Goal: Information Seeking & Learning: Learn about a topic

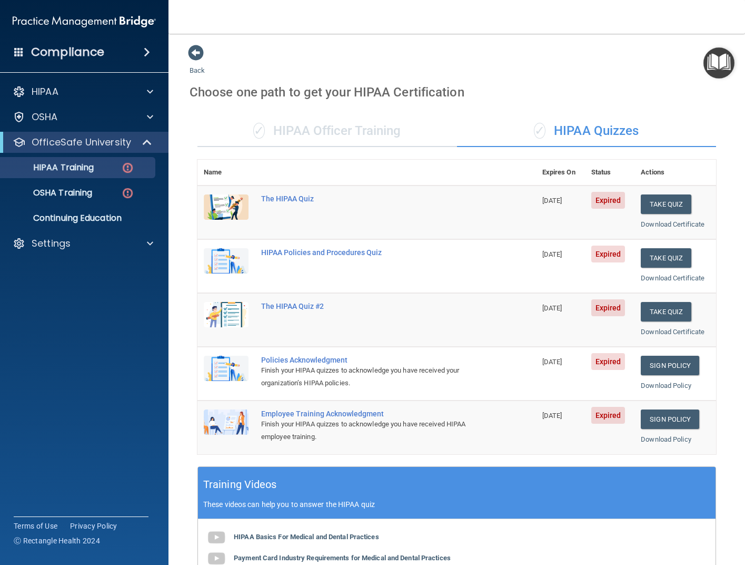
scroll to position [158, 0]
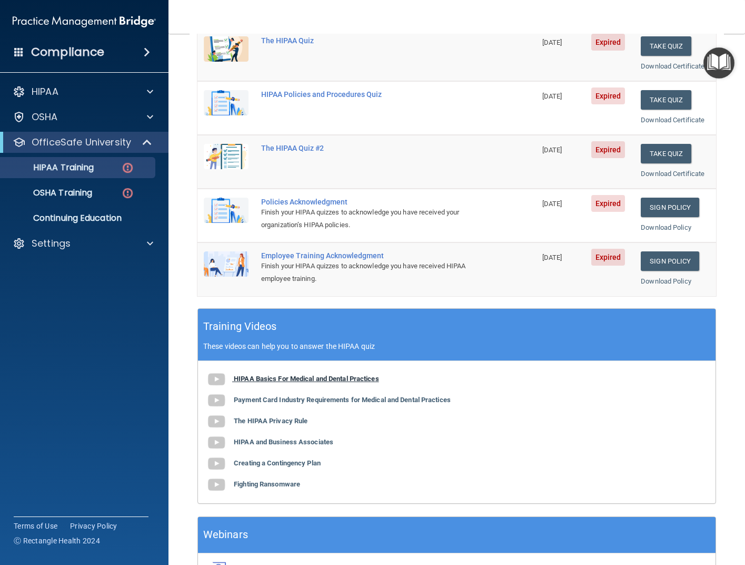
click at [276, 379] on b "HIPAA Basics For Medical and Dental Practices" at bounding box center [306, 379] width 145 height 8
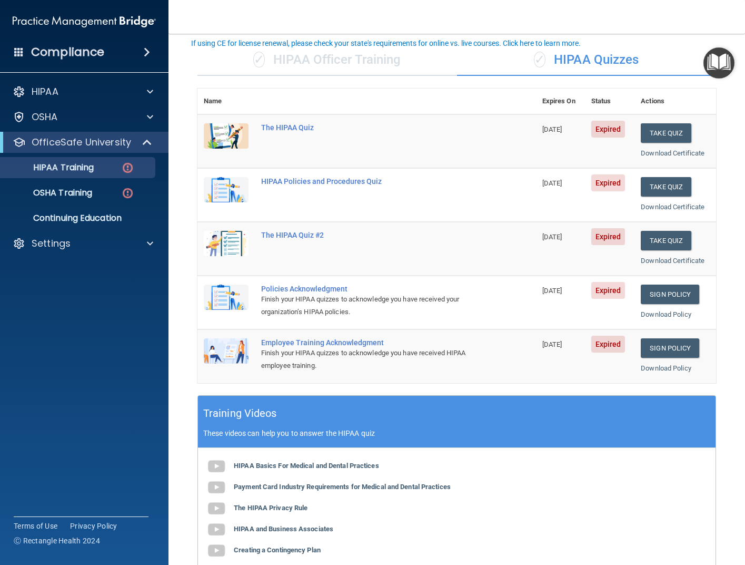
scroll to position [53, 0]
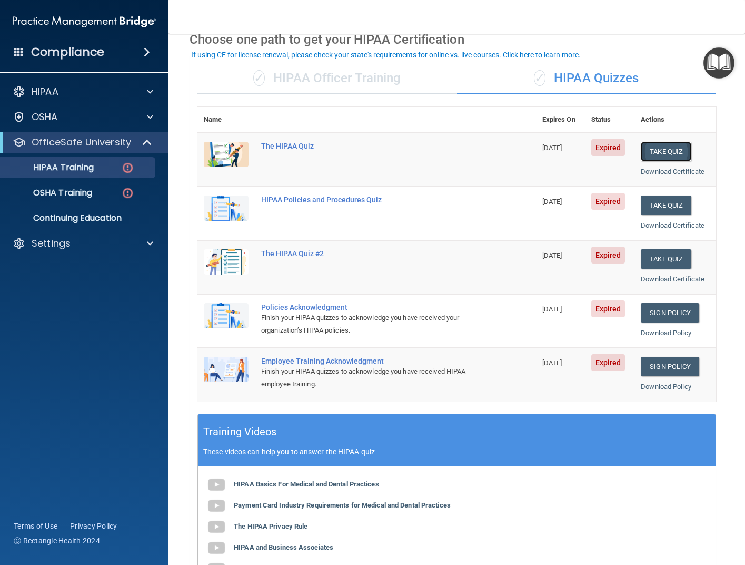
click at [652, 150] on button "Take Quiz" at bounding box center [666, 151] width 51 height 19
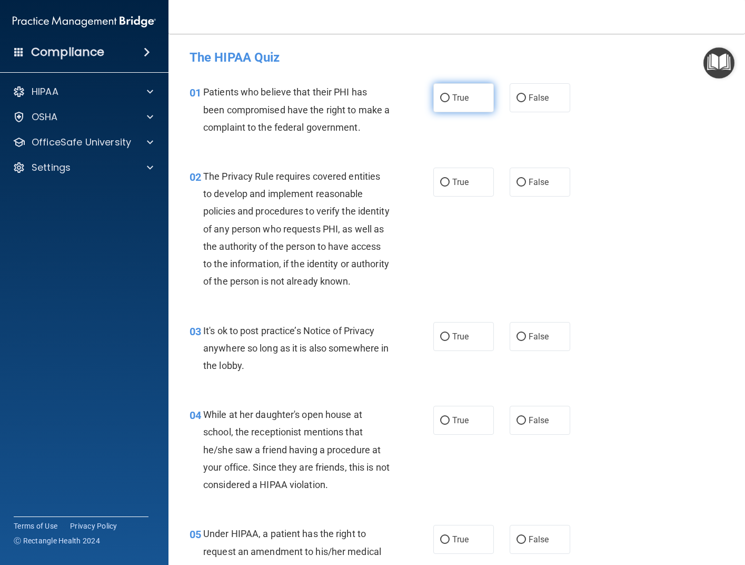
click at [441, 99] on input "True" at bounding box center [444, 98] width 9 height 8
radio input "true"
click at [440, 183] on input "True" at bounding box center [444, 183] width 9 height 8
radio input "true"
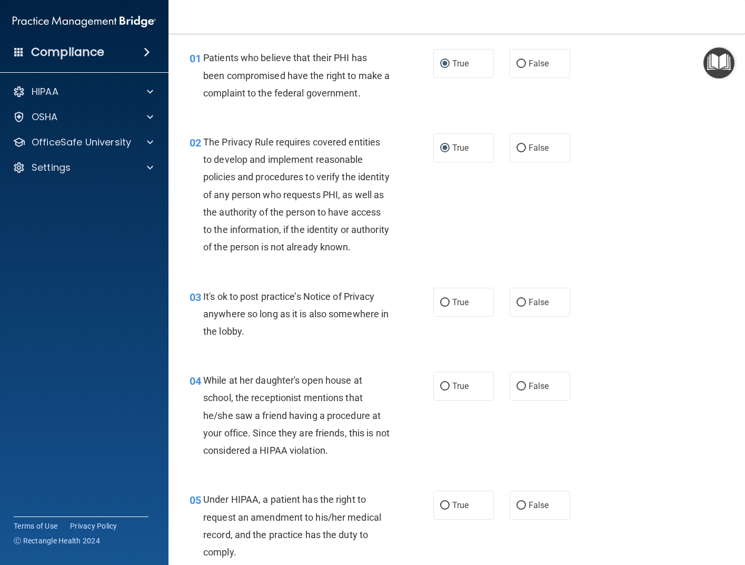
scroll to position [53, 0]
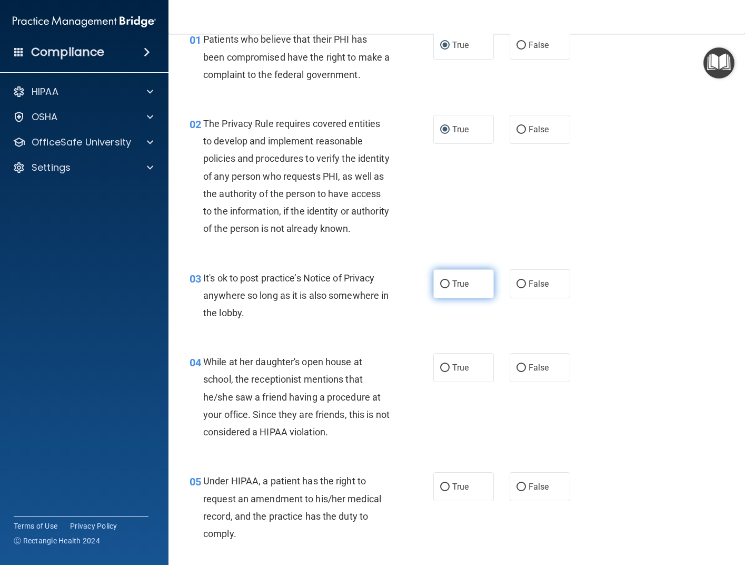
click at [440, 288] on input "True" at bounding box center [444, 284] width 9 height 8
radio input "true"
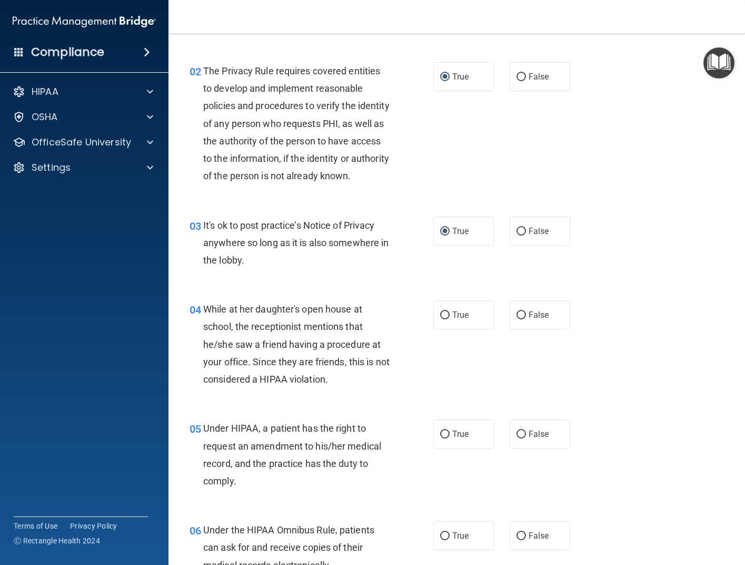
drag, startPoint x: 518, startPoint y: 332, endPoint x: 497, endPoint y: 338, distance: 22.4
click at [518, 319] on input "False" at bounding box center [521, 315] width 9 height 8
radio input "true"
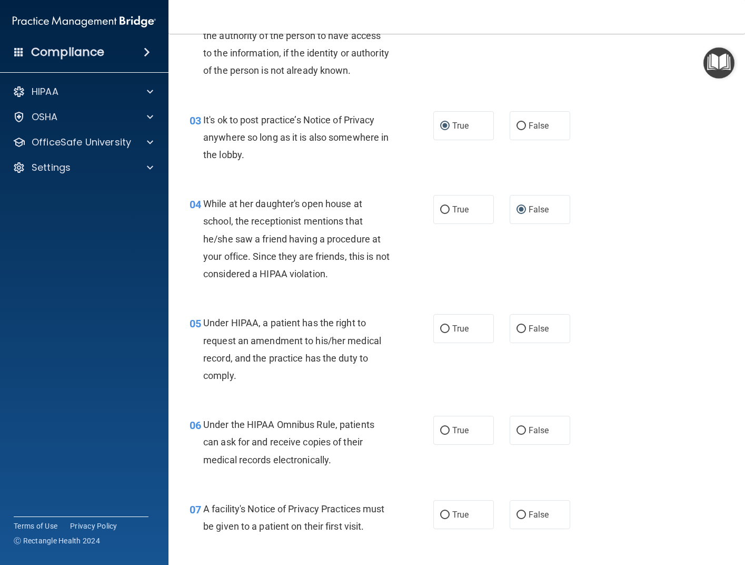
scroll to position [263, 0]
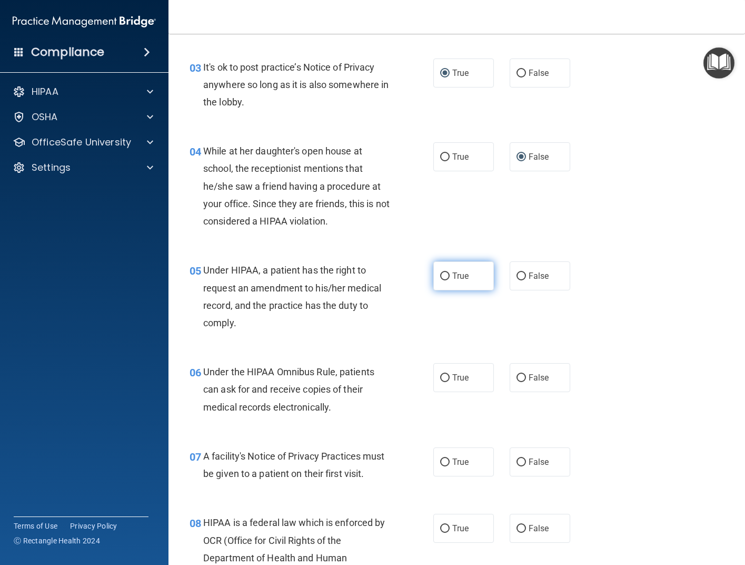
click at [441, 280] on input "True" at bounding box center [444, 276] width 9 height 8
radio input "true"
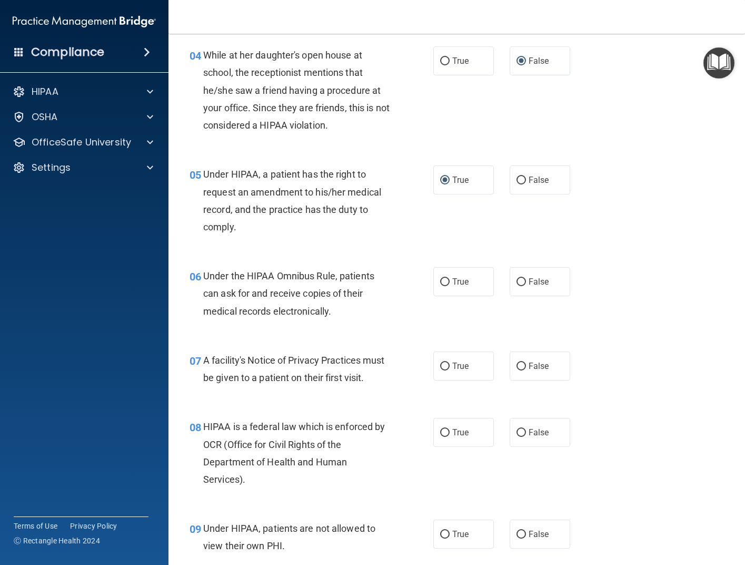
scroll to position [369, 0]
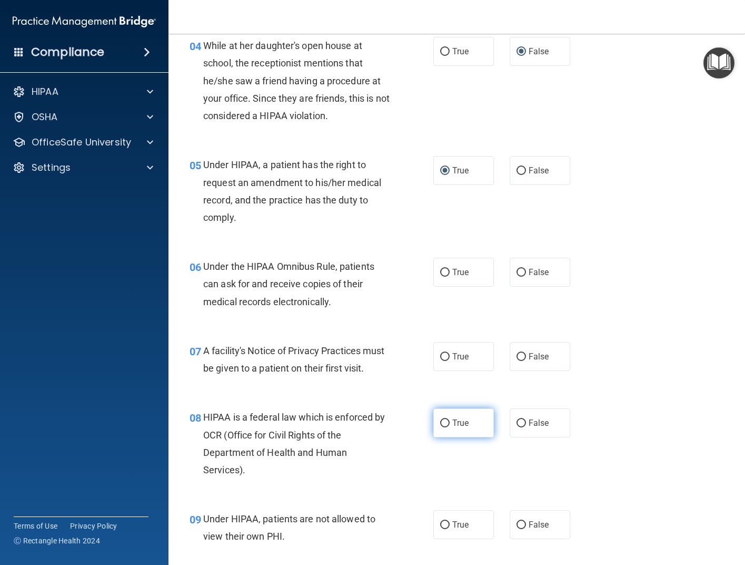
click at [434, 437] on label "True" at bounding box center [464, 422] width 61 height 29
click at [440, 427] on input "True" at bounding box center [444, 423] width 9 height 8
radio input "true"
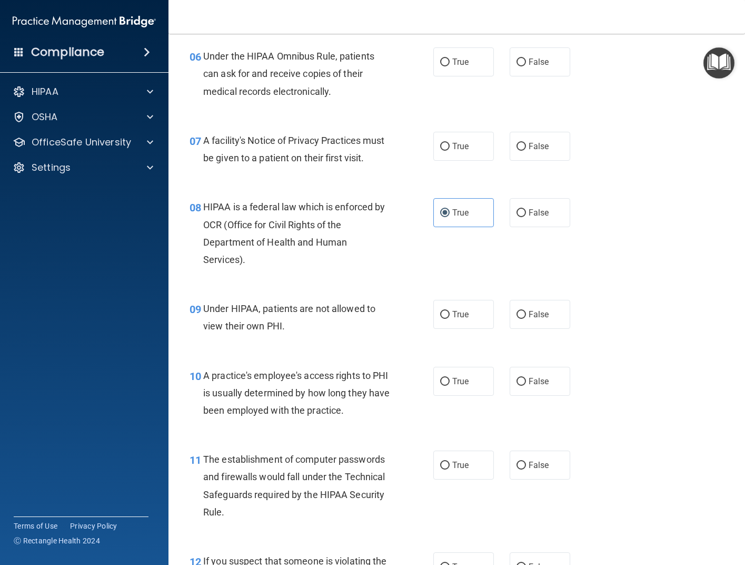
scroll to position [579, 0]
click at [517, 385] on input "False" at bounding box center [521, 381] width 9 height 8
radio input "true"
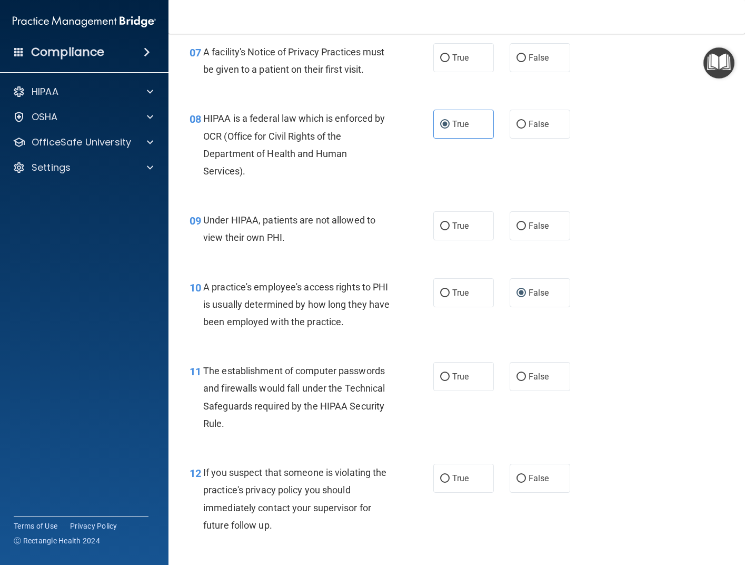
scroll to position [685, 0]
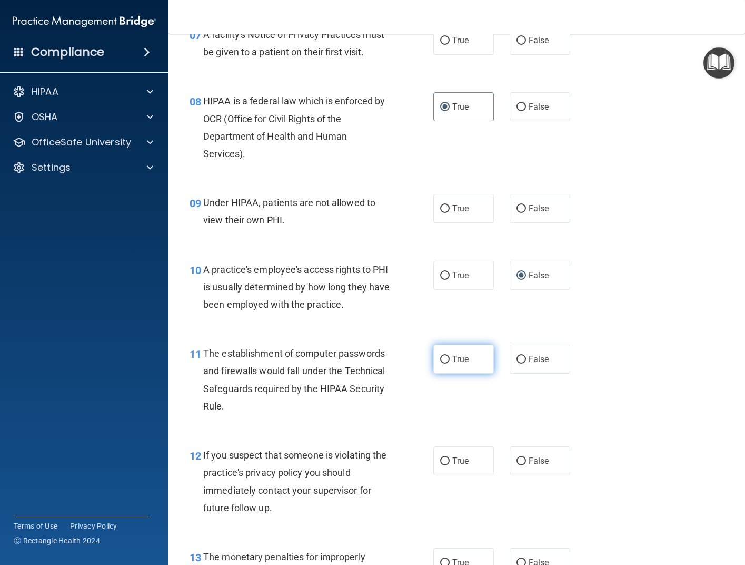
click at [440, 363] on input "True" at bounding box center [444, 360] width 9 height 8
radio input "true"
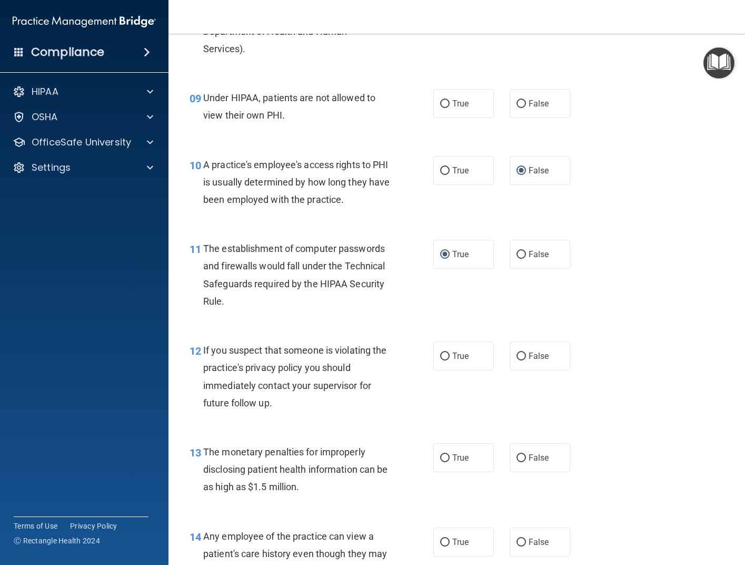
scroll to position [790, 0]
click at [443, 360] on input "True" at bounding box center [444, 356] width 9 height 8
radio input "true"
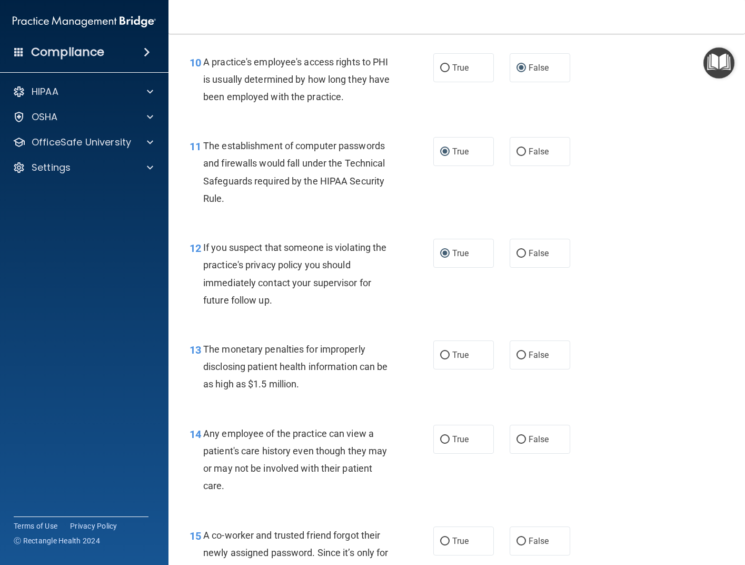
scroll to position [896, 0]
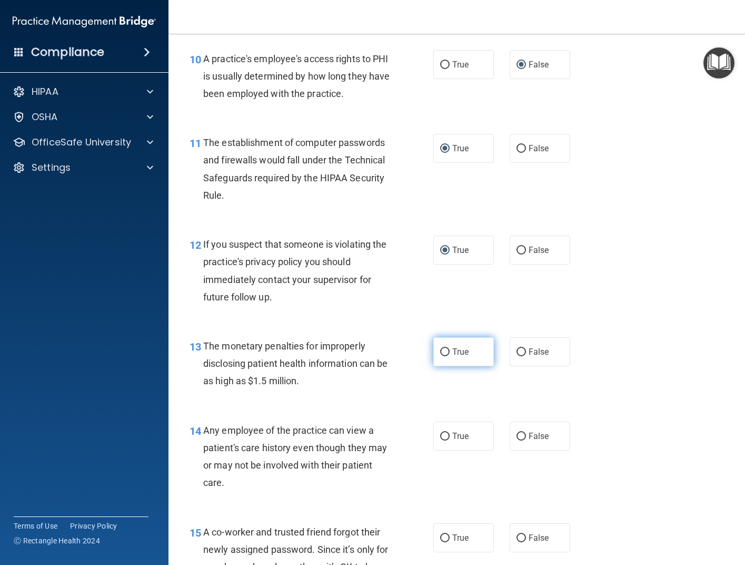
click at [442, 356] on input "True" at bounding box center [444, 352] width 9 height 8
radio input "true"
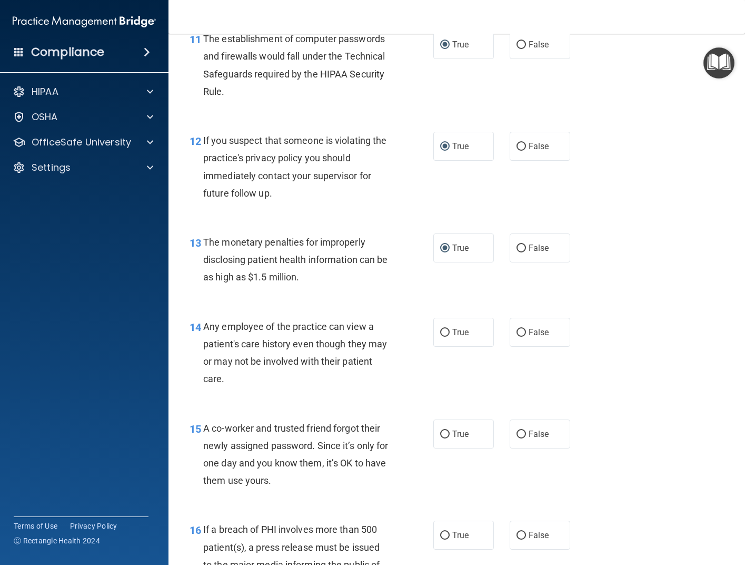
scroll to position [1001, 0]
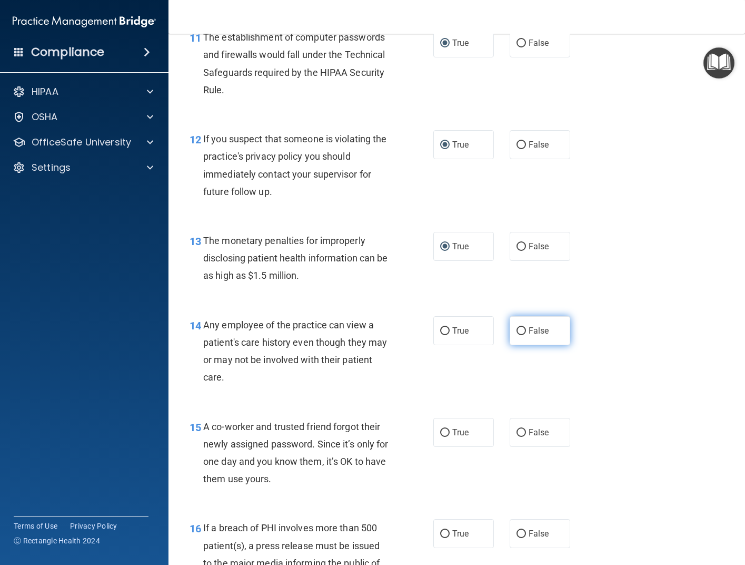
click at [517, 335] on input "False" at bounding box center [521, 331] width 9 height 8
radio input "true"
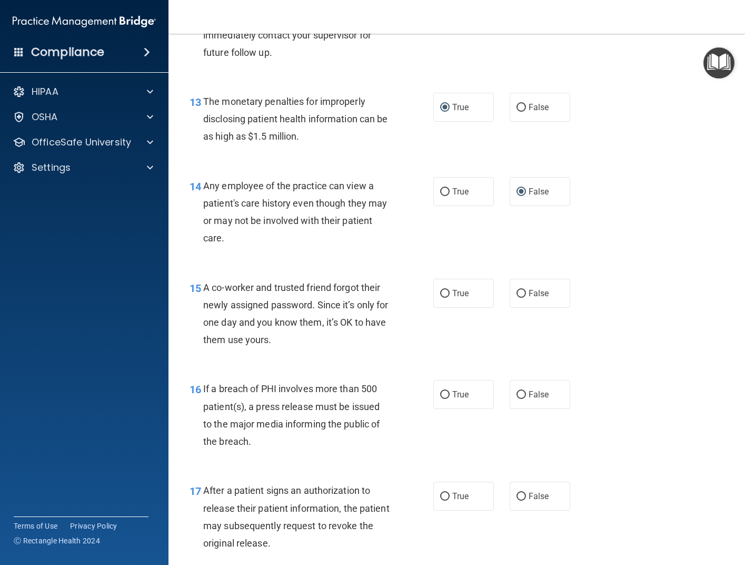
scroll to position [1159, 0]
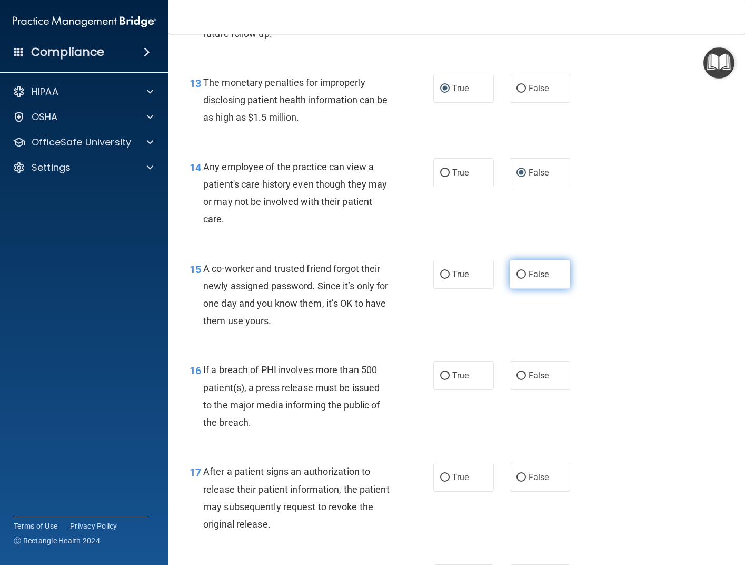
click at [517, 279] on input "False" at bounding box center [521, 275] width 9 height 8
radio input "true"
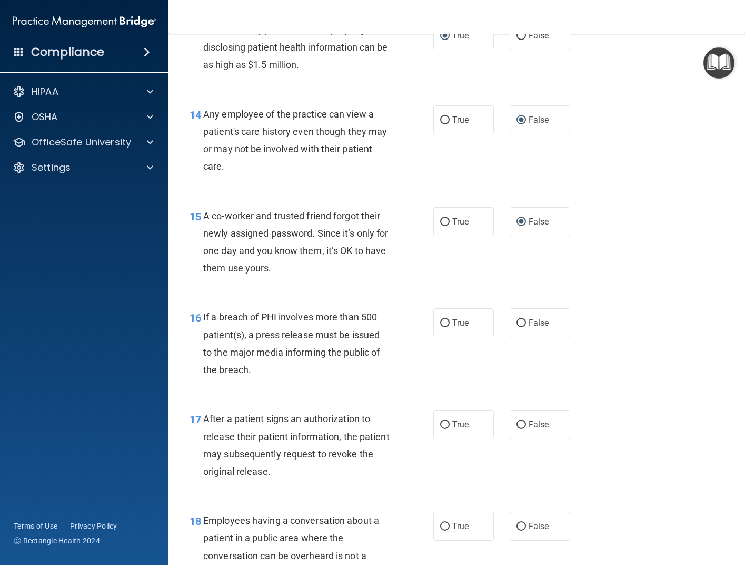
scroll to position [1264, 0]
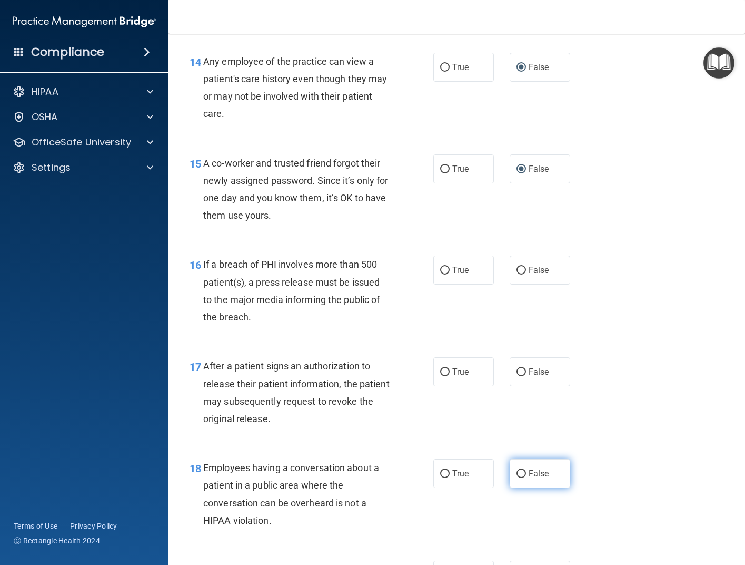
click at [518, 478] on input "False" at bounding box center [521, 474] width 9 height 8
radio input "true"
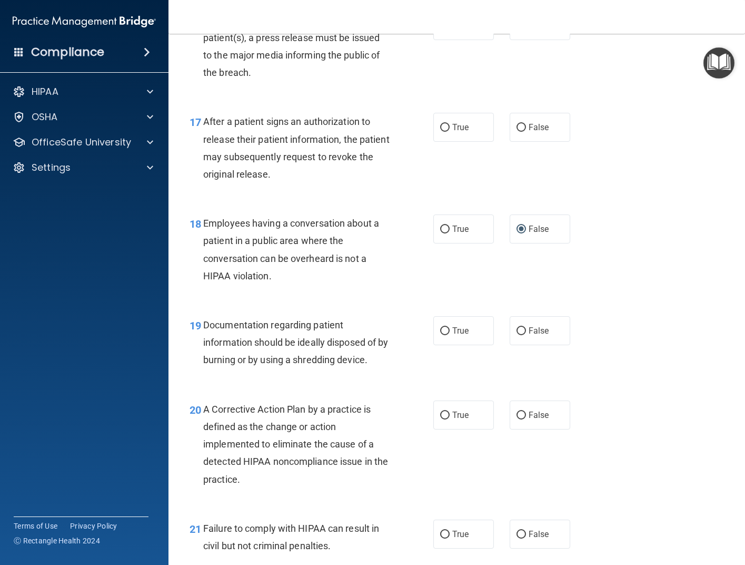
scroll to position [1633, 0]
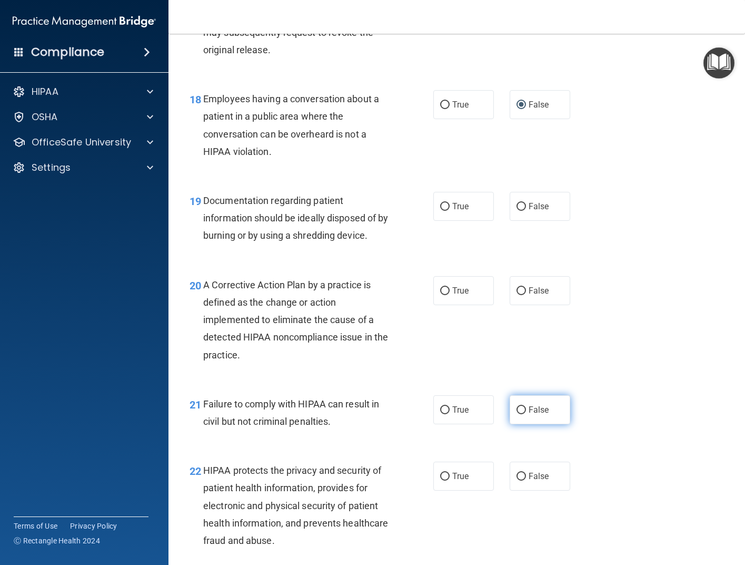
click at [517, 414] on input "False" at bounding box center [521, 410] width 9 height 8
radio input "true"
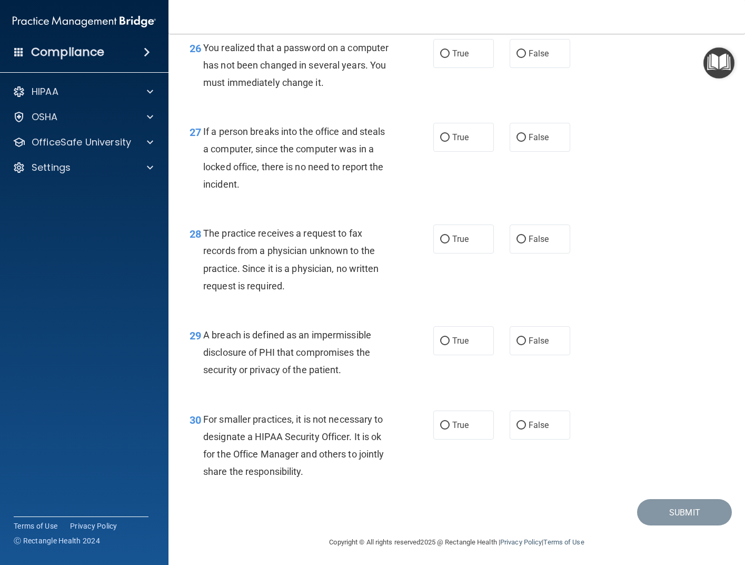
scroll to position [2570, 0]
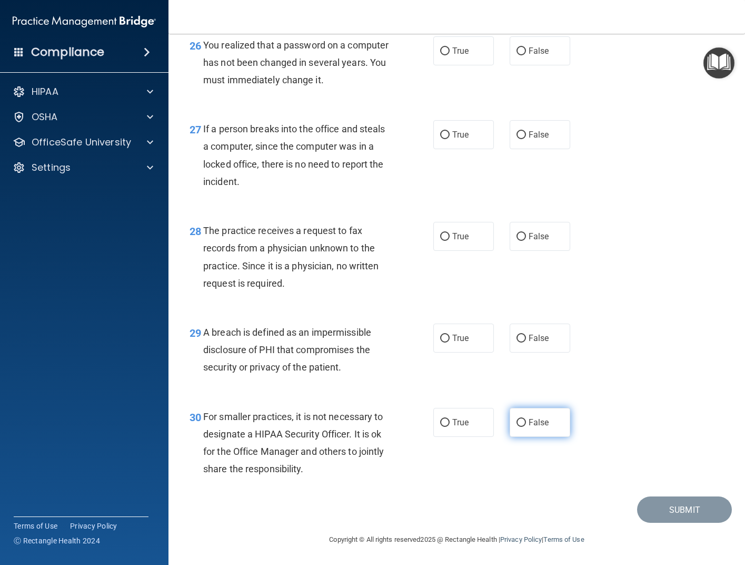
click at [517, 424] on input "False" at bounding box center [521, 423] width 9 height 8
radio input "true"
click at [441, 340] on input "True" at bounding box center [444, 339] width 9 height 8
radio input "true"
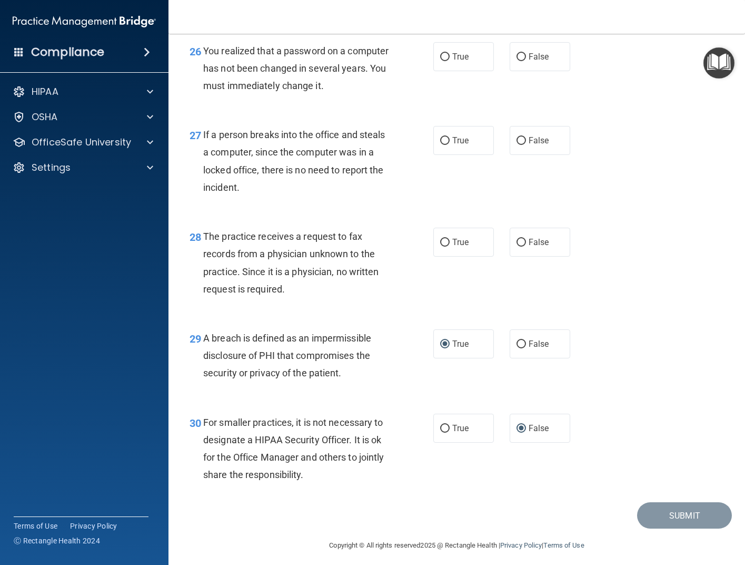
scroll to position [2517, 0]
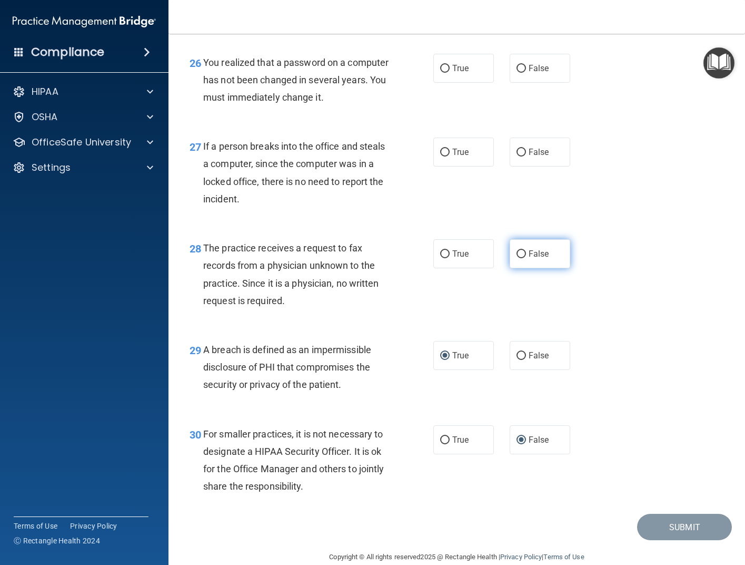
click at [518, 258] on input "False" at bounding box center [521, 254] width 9 height 8
radio input "true"
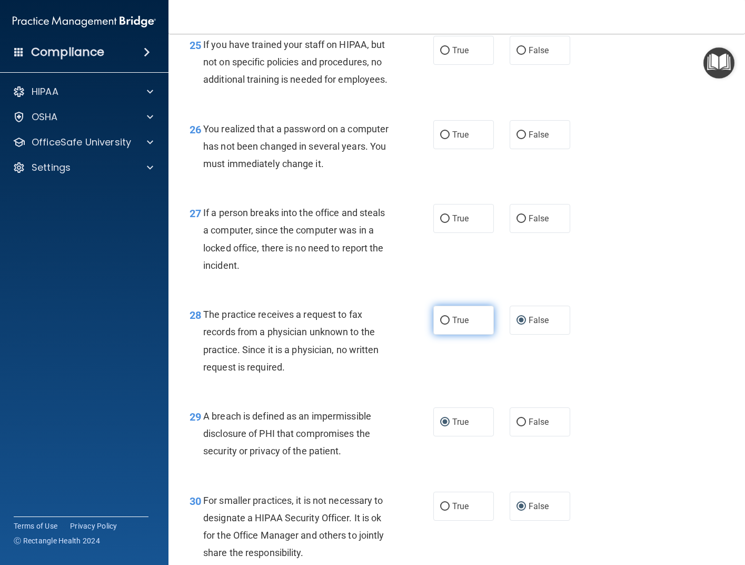
scroll to position [2412, 0]
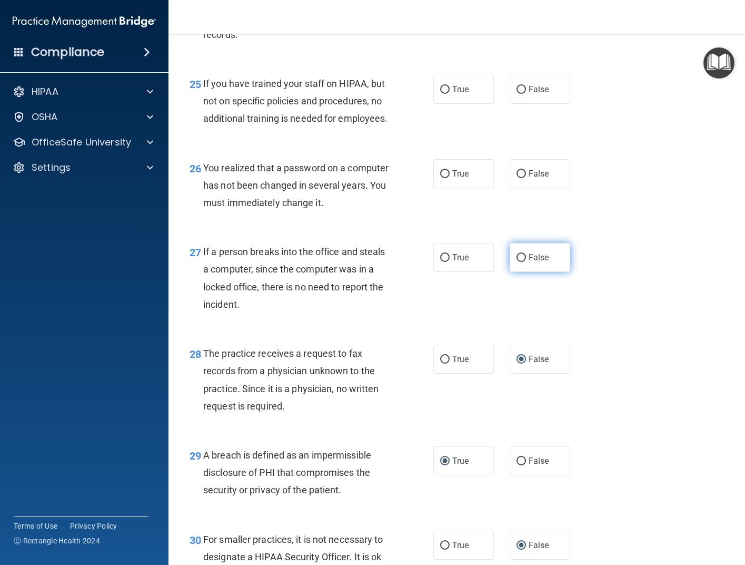
click at [517, 262] on input "False" at bounding box center [521, 258] width 9 height 8
radio input "true"
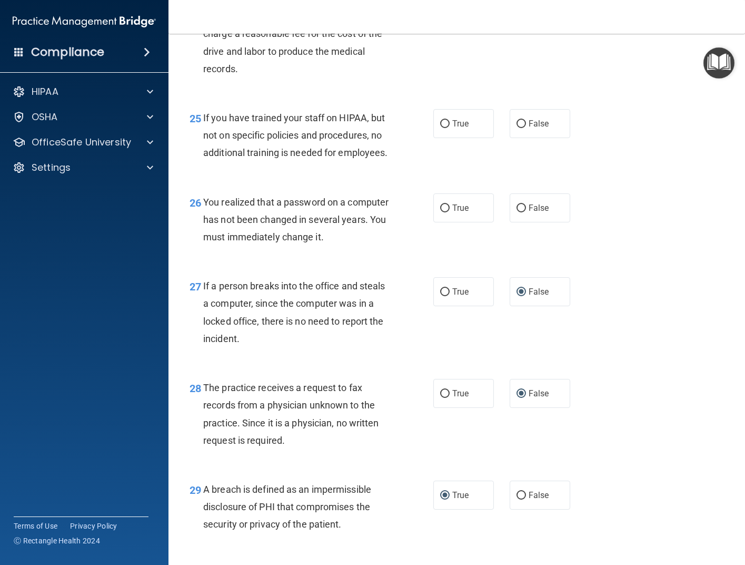
scroll to position [2359, 0]
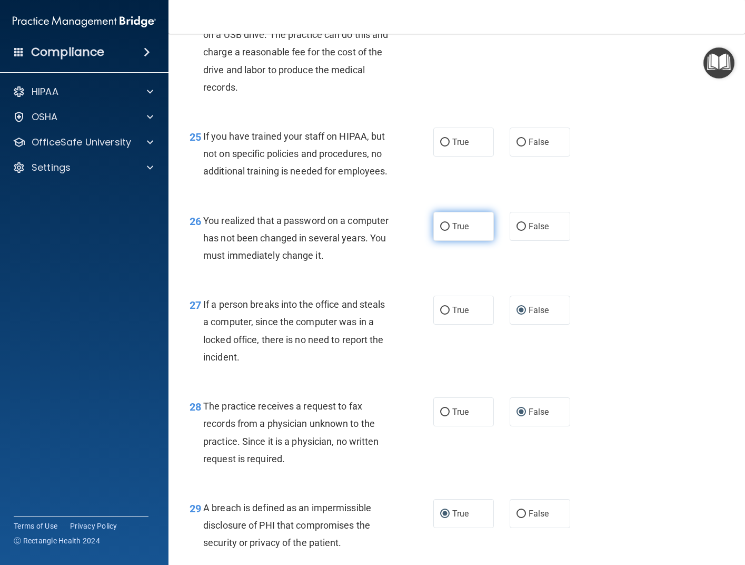
click at [441, 231] on input "True" at bounding box center [444, 227] width 9 height 8
radio input "true"
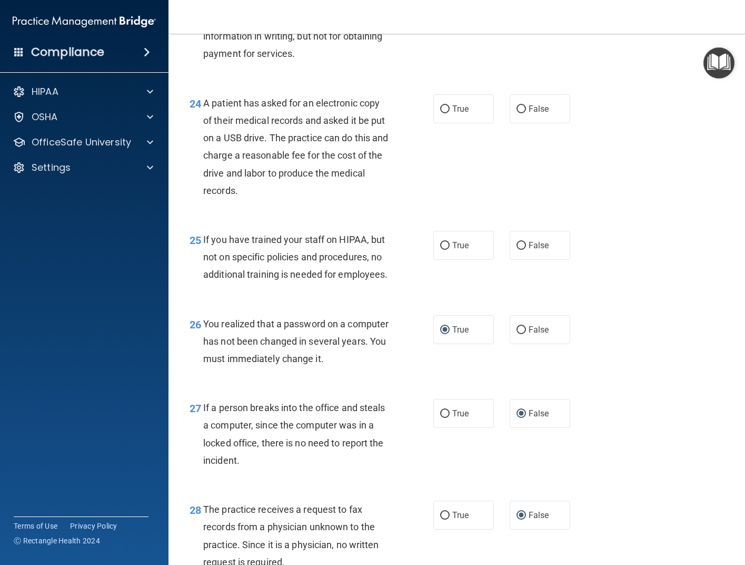
scroll to position [2254, 0]
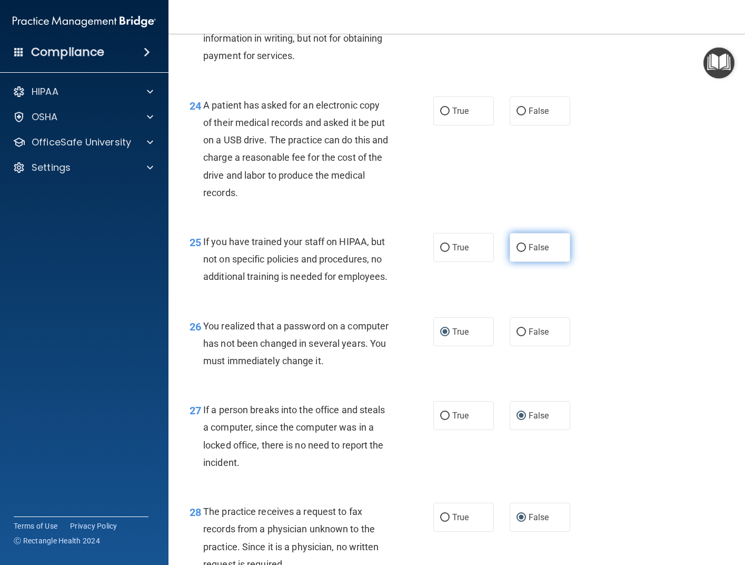
click at [518, 252] on input "False" at bounding box center [521, 248] width 9 height 8
radio input "true"
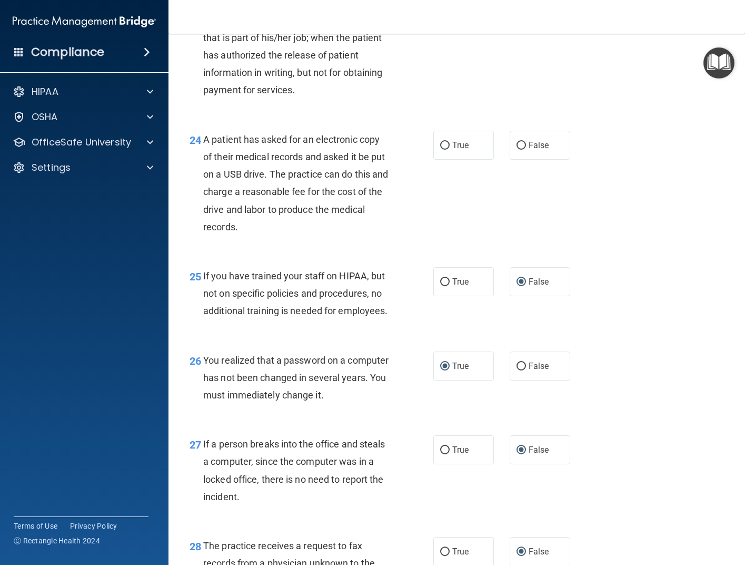
scroll to position [2149, 0]
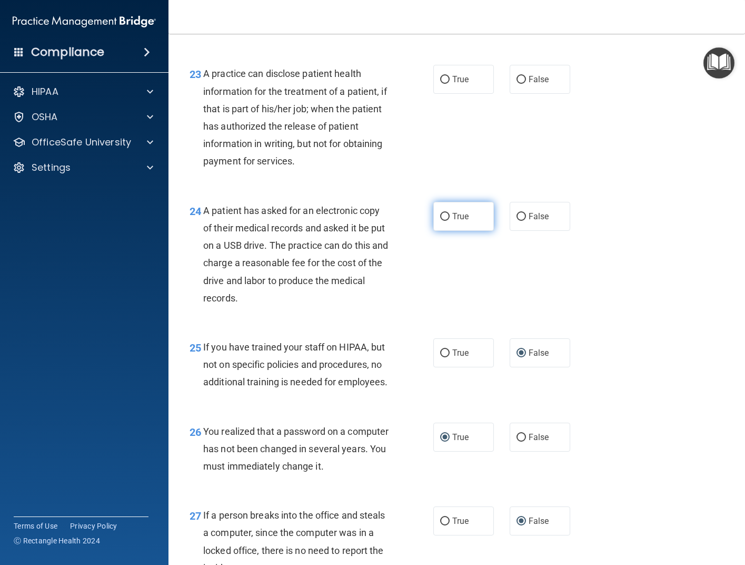
drag, startPoint x: 440, startPoint y: 234, endPoint x: 434, endPoint y: 242, distance: 9.4
click at [440, 221] on input "True" at bounding box center [444, 217] width 9 height 8
radio input "true"
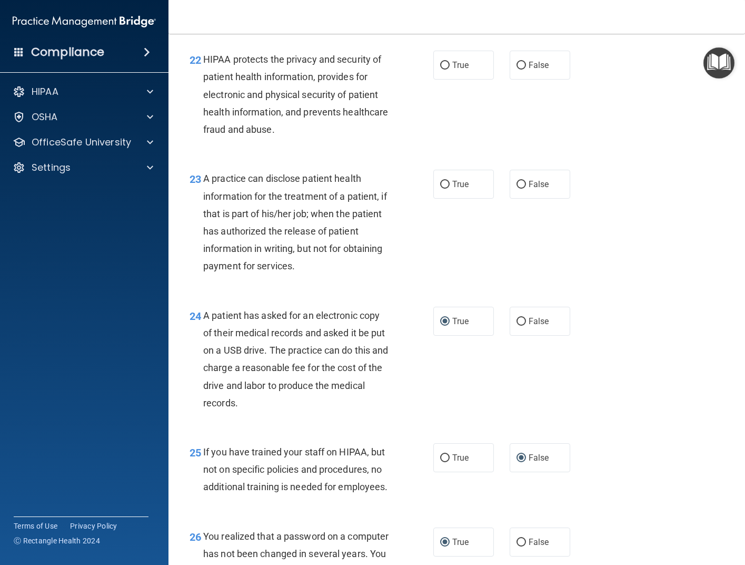
scroll to position [2043, 0]
click at [440, 189] on input "True" at bounding box center [444, 185] width 9 height 8
radio input "true"
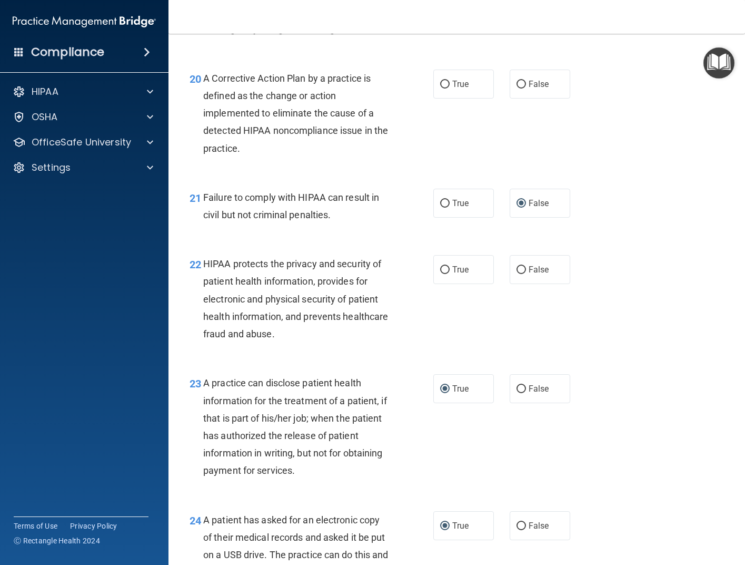
scroll to position [1833, 0]
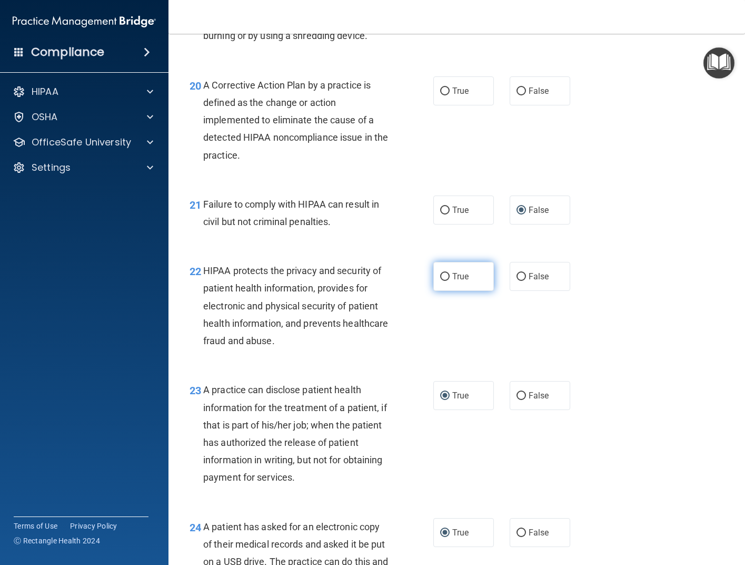
click at [440, 281] on input "True" at bounding box center [444, 277] width 9 height 8
radio input "true"
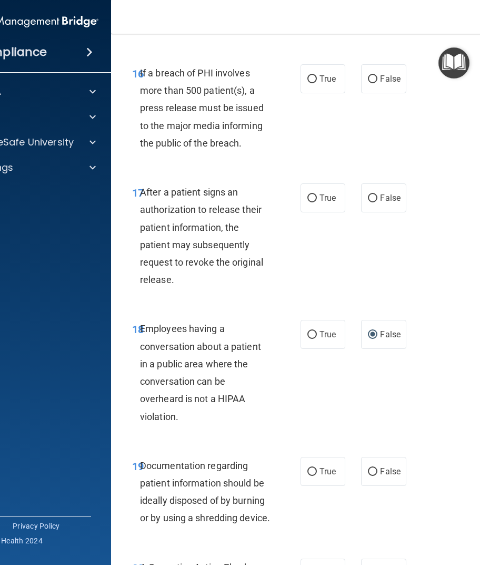
scroll to position [1778, 0]
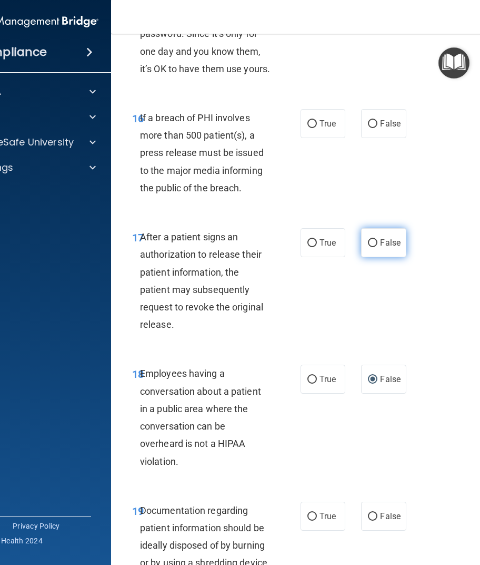
click at [369, 242] on input "False" at bounding box center [372, 243] width 9 height 8
radio input "true"
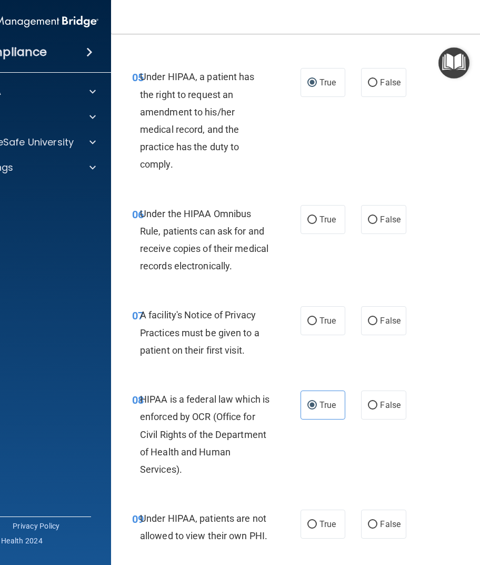
scroll to position [632, 0]
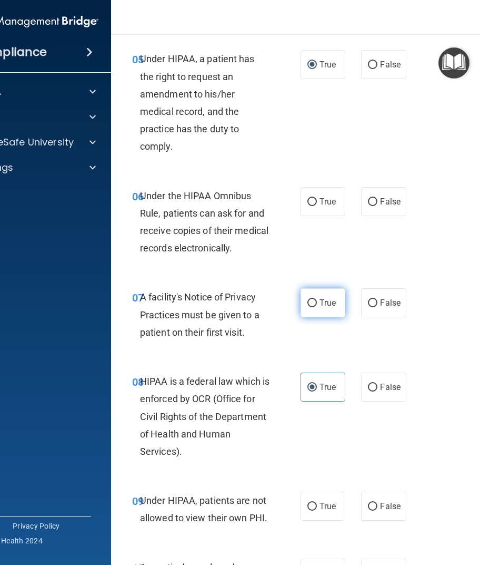
click at [310, 302] on input "True" at bounding box center [312, 303] width 9 height 8
radio input "true"
click at [369, 202] on input "False" at bounding box center [372, 202] width 9 height 8
radio input "true"
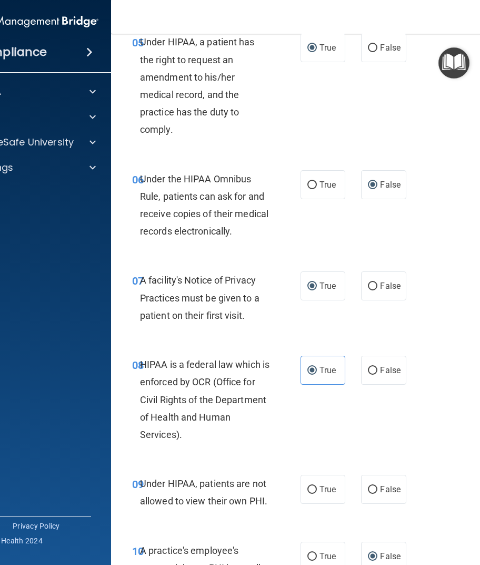
scroll to position [685, 0]
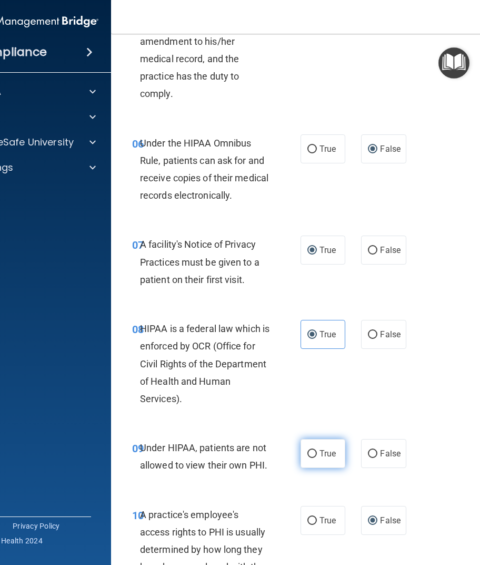
click at [309, 455] on input "True" at bounding box center [312, 454] width 9 height 8
radio input "true"
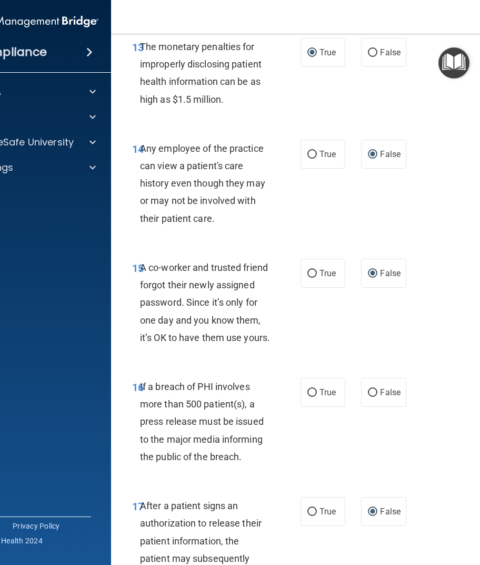
scroll to position [1528, 0]
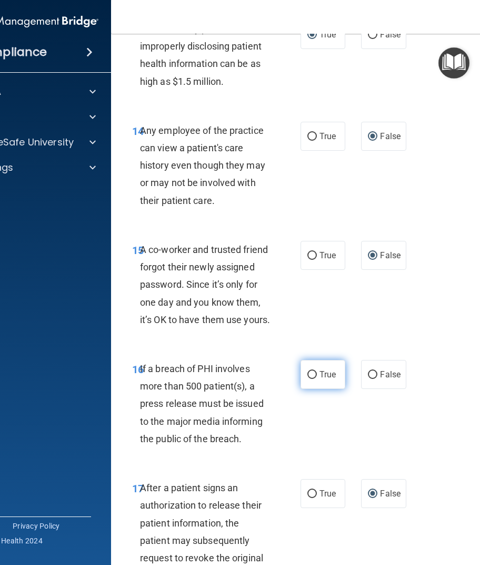
click at [308, 376] on input "True" at bounding box center [312, 375] width 9 height 8
radio input "true"
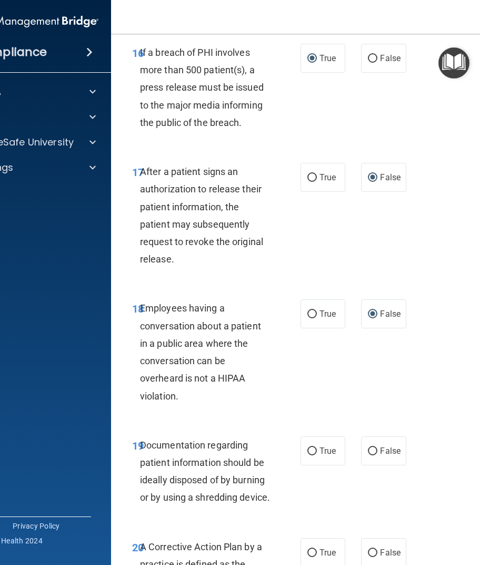
scroll to position [1896, 0]
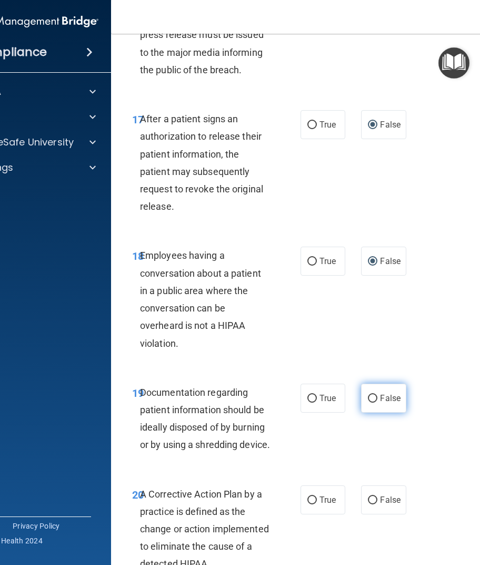
click at [369, 395] on input "False" at bounding box center [372, 399] width 9 height 8
radio input "true"
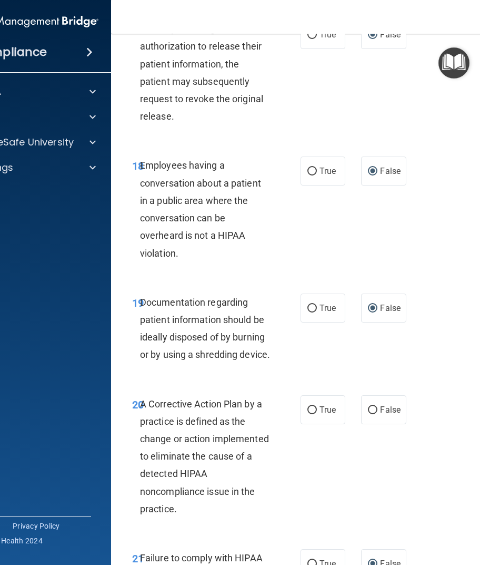
scroll to position [2002, 0]
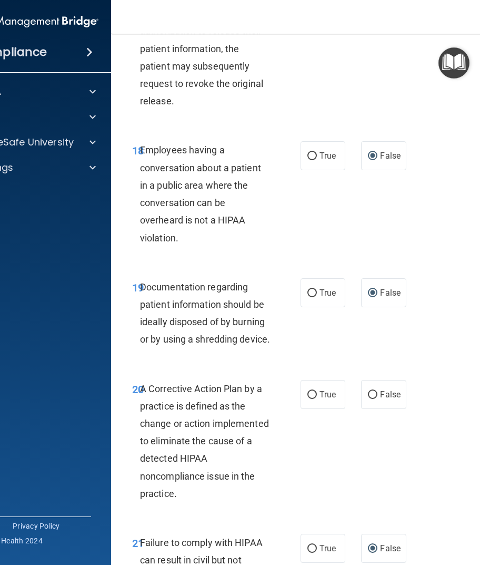
click at [60, 261] on accordion "HIPAA Documents and Policies Report an Incident Business Associates Emergency P…" at bounding box center [27, 252] width 169 height 351
click at [308, 391] on input "True" at bounding box center [312, 395] width 9 height 8
radio input "true"
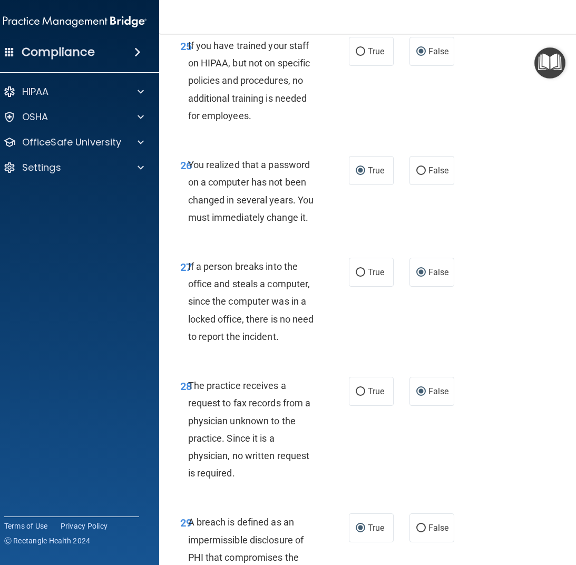
scroll to position [3340, 0]
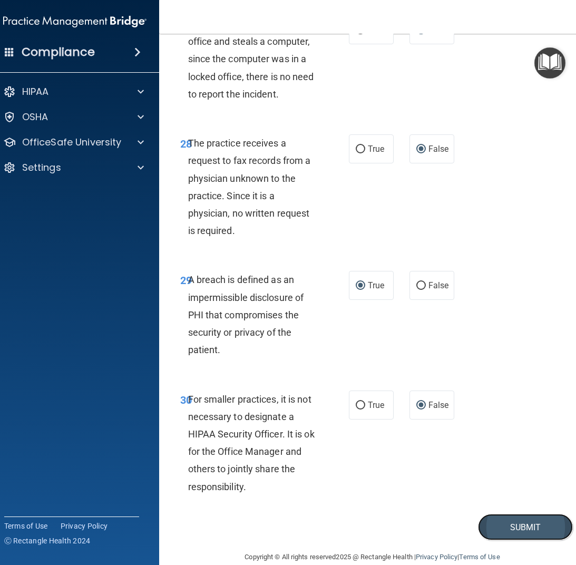
click at [507, 514] on button "Submit" at bounding box center [525, 527] width 95 height 27
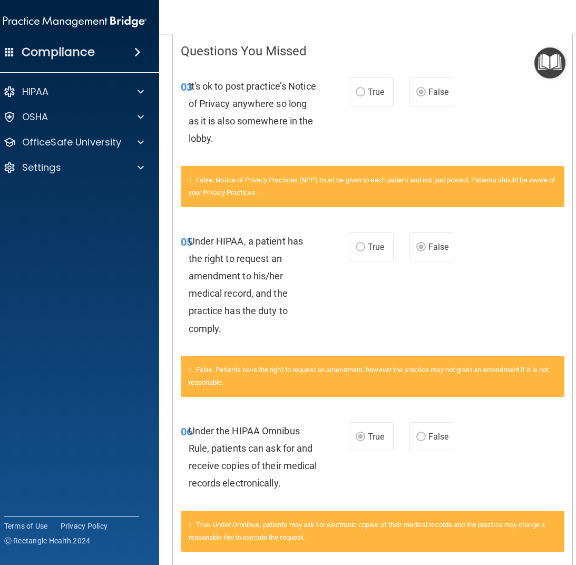
scroll to position [165, 0]
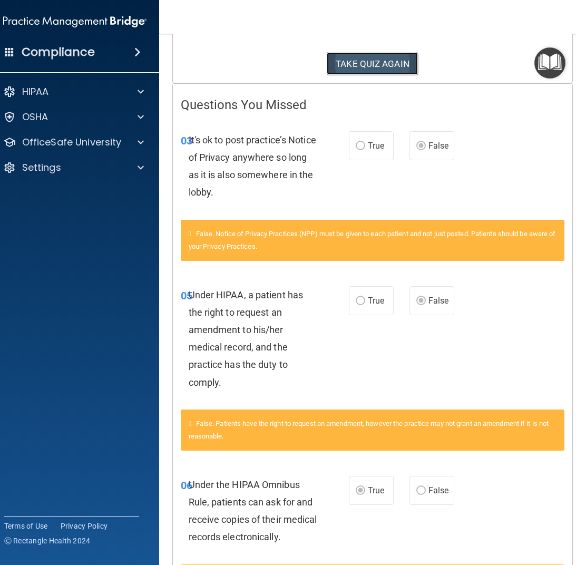
click at [358, 63] on button "TAKE QUIZ AGAIN" at bounding box center [372, 63] width 91 height 23
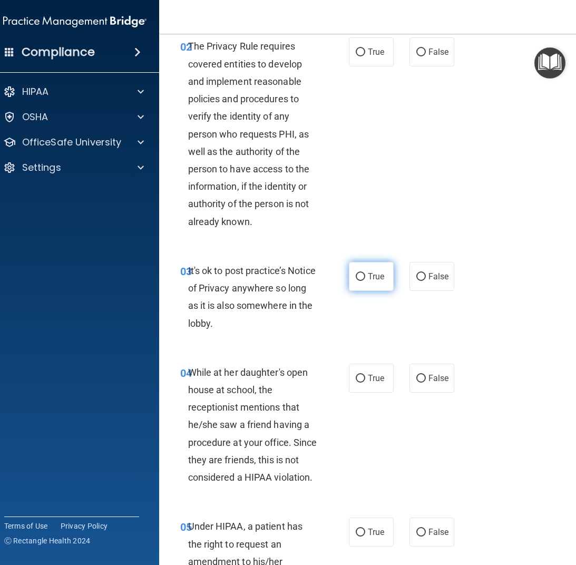
click at [356, 276] on input "True" at bounding box center [360, 277] width 9 height 8
radio input "true"
click at [416, 380] on input "False" at bounding box center [420, 379] width 9 height 8
radio input "true"
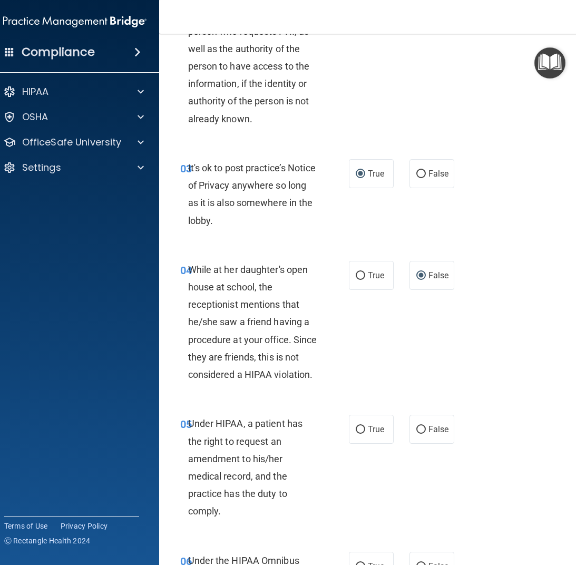
scroll to position [270, 0]
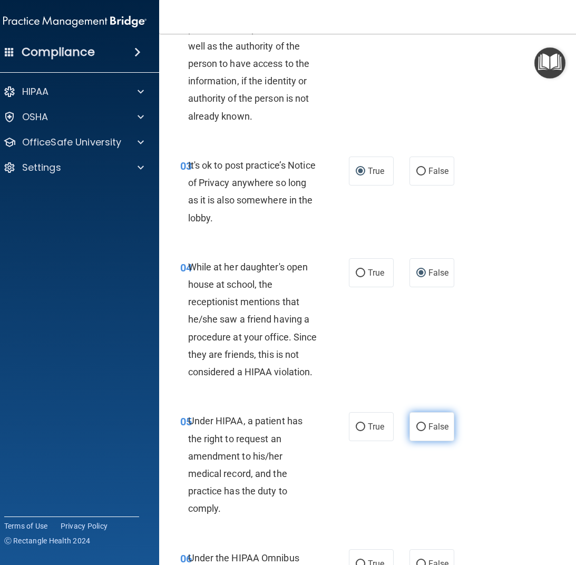
click at [418, 425] on input "False" at bounding box center [420, 427] width 9 height 8
radio input "true"
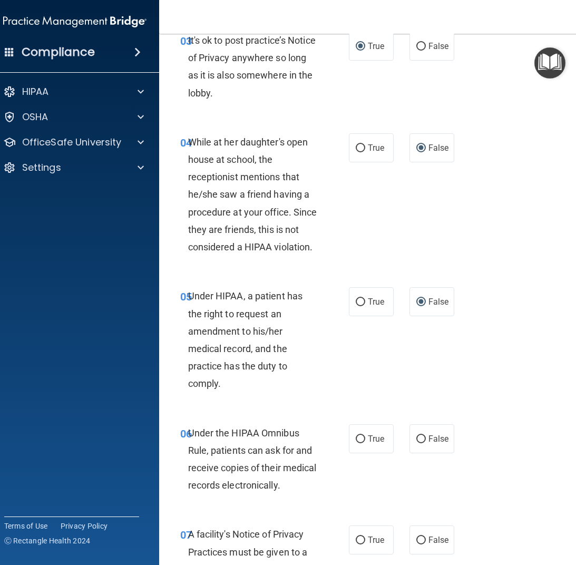
scroll to position [428, 0]
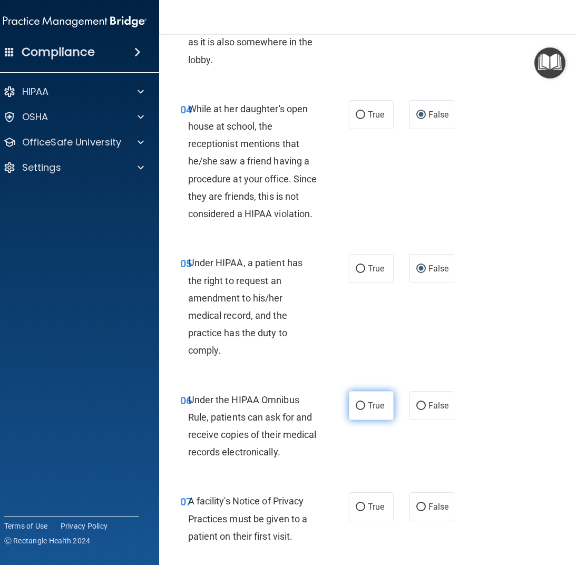
click at [356, 407] on input "True" at bounding box center [360, 406] width 9 height 8
radio input "true"
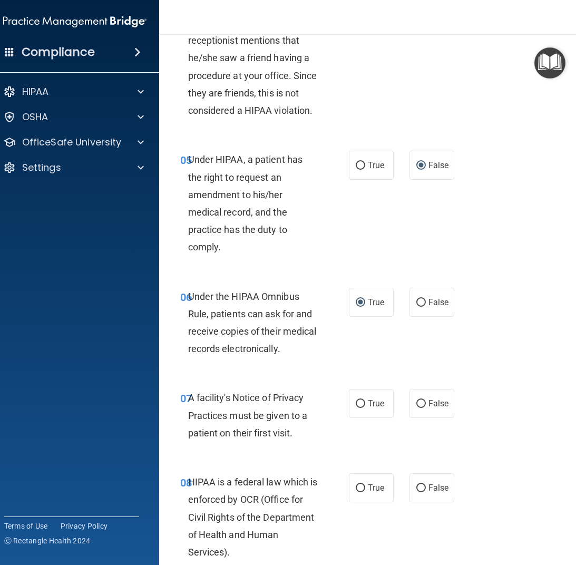
scroll to position [534, 0]
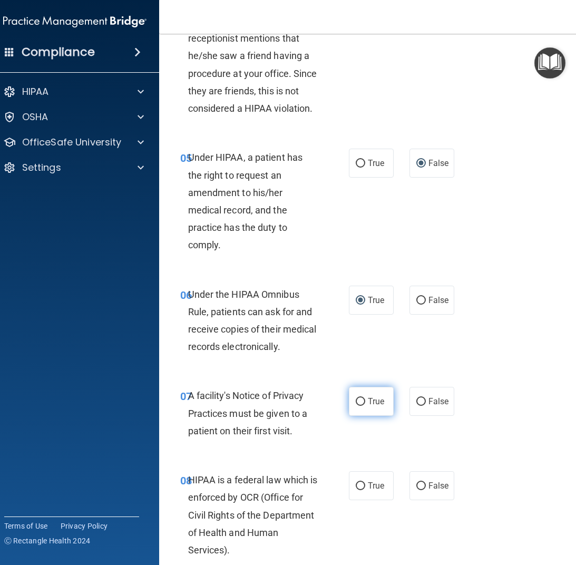
click at [356, 399] on input "True" at bounding box center [360, 402] width 9 height 8
radio input "true"
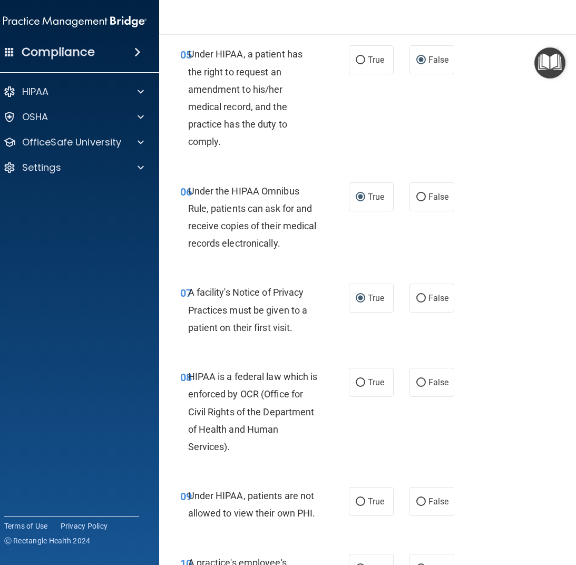
scroll to position [639, 0]
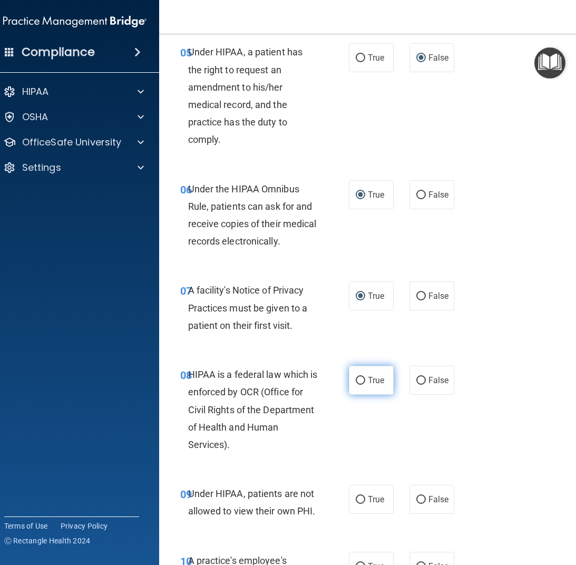
click at [356, 381] on input "True" at bounding box center [360, 381] width 9 height 8
radio input "true"
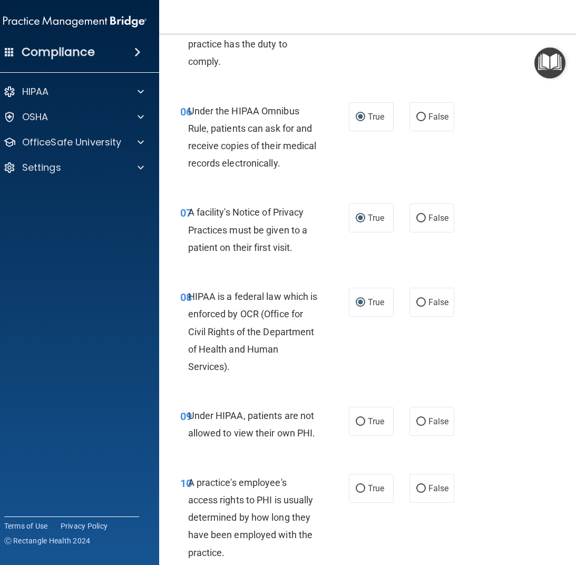
scroll to position [744, 0]
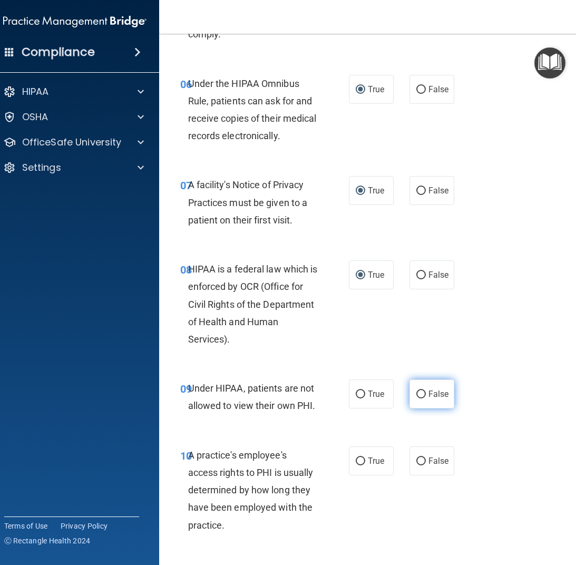
click at [416, 396] on input "False" at bounding box center [420, 394] width 9 height 8
radio input "true"
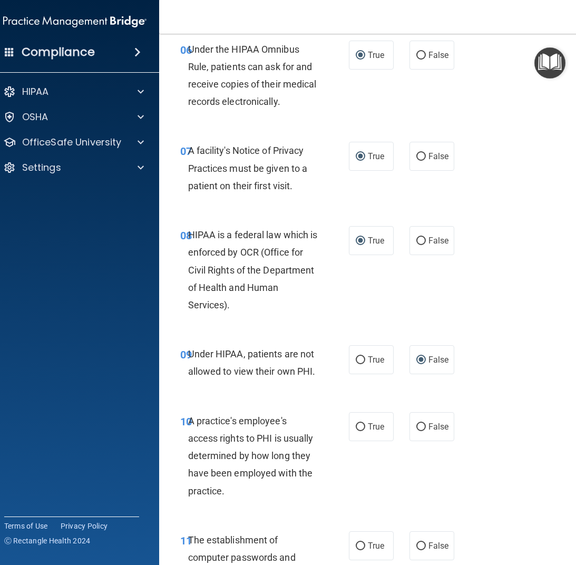
scroll to position [797, 0]
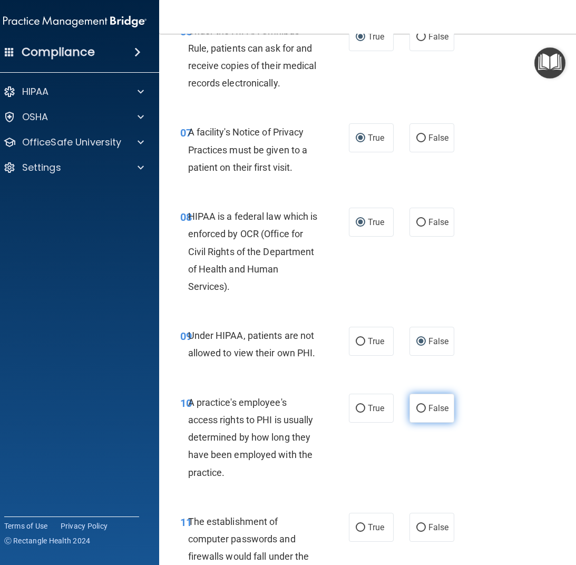
click at [416, 407] on input "False" at bounding box center [420, 409] width 9 height 8
radio input "true"
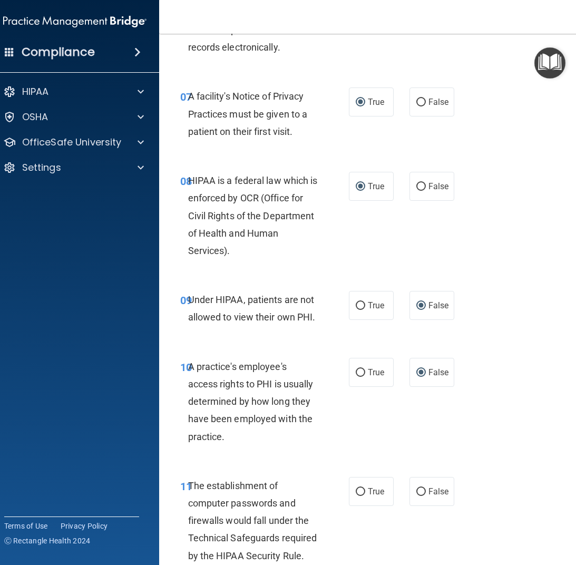
scroll to position [902, 0]
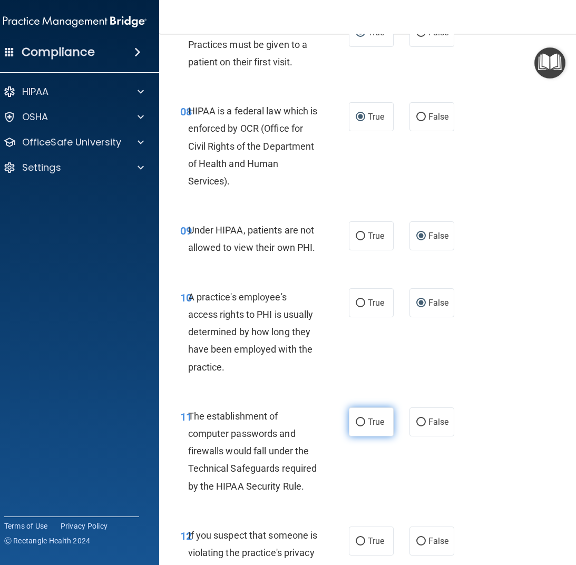
click at [356, 422] on input "True" at bounding box center [360, 422] width 9 height 8
radio input "true"
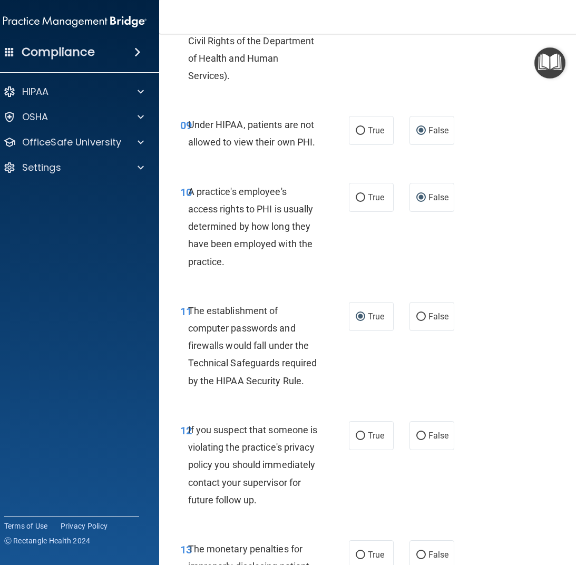
scroll to position [1060, 0]
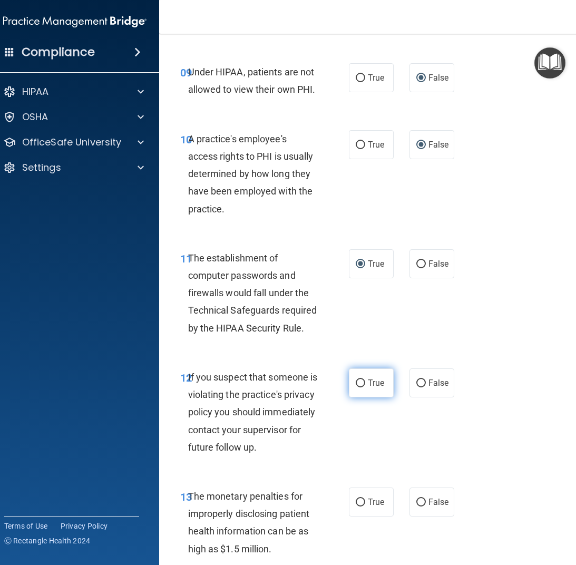
click at [360, 385] on input "True" at bounding box center [360, 383] width 9 height 8
radio input "true"
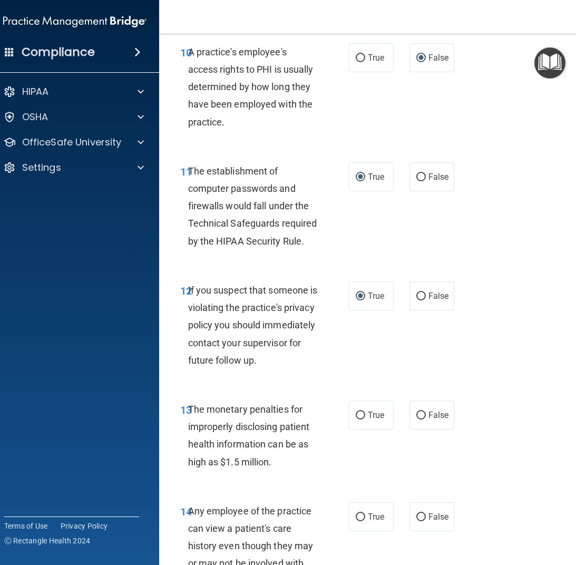
scroll to position [1166, 0]
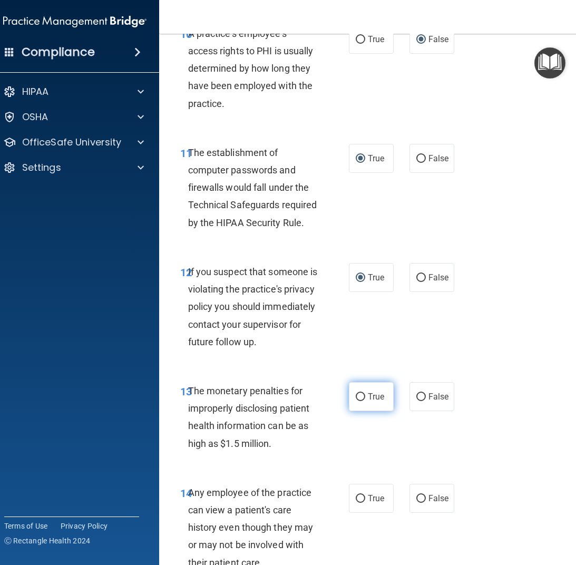
click at [358, 396] on input "True" at bounding box center [360, 397] width 9 height 8
radio input "true"
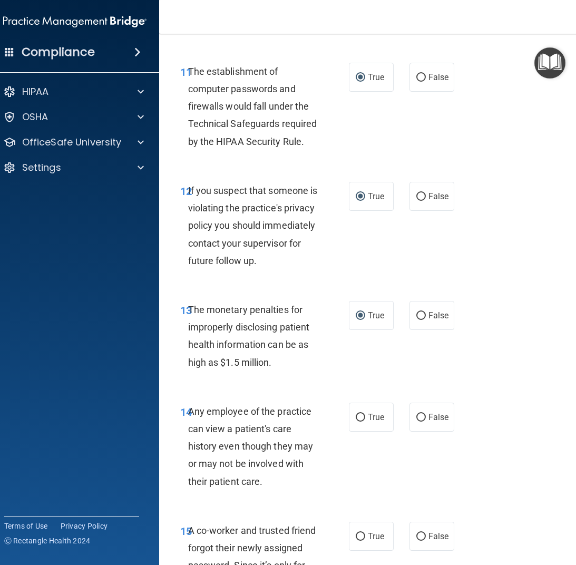
scroll to position [1271, 0]
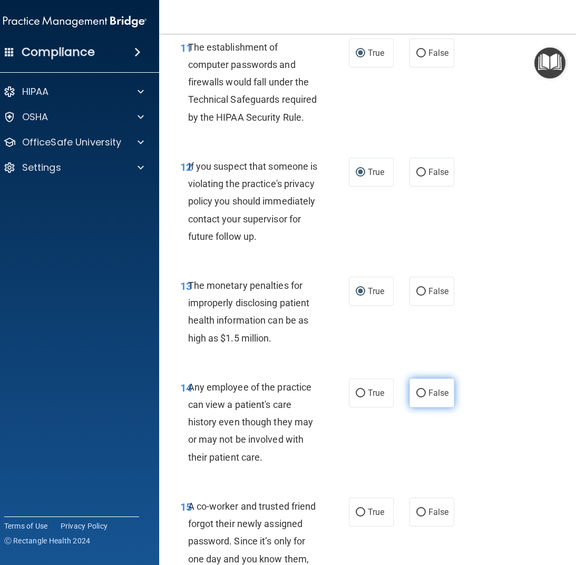
click at [418, 392] on input "False" at bounding box center [420, 393] width 9 height 8
radio input "true"
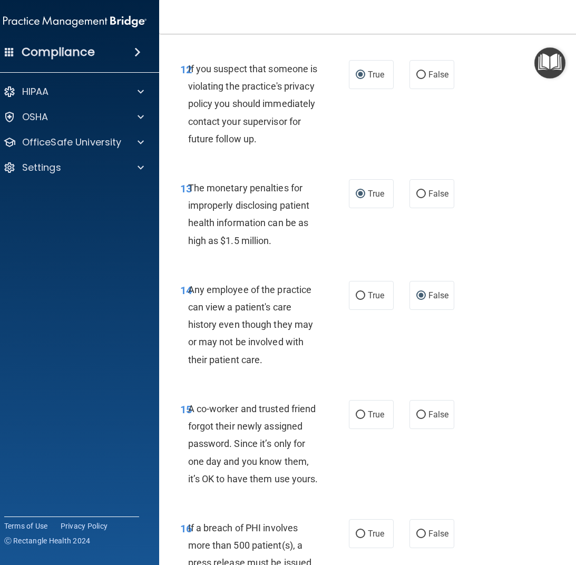
scroll to position [1376, 0]
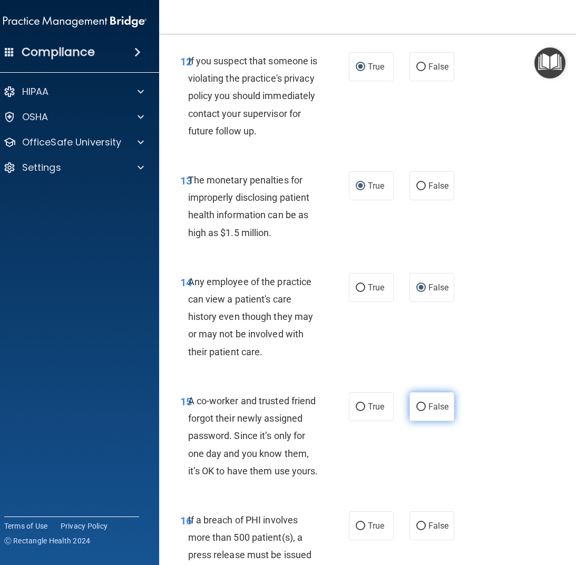
click at [417, 407] on input "False" at bounding box center [420, 407] width 9 height 8
radio input "true"
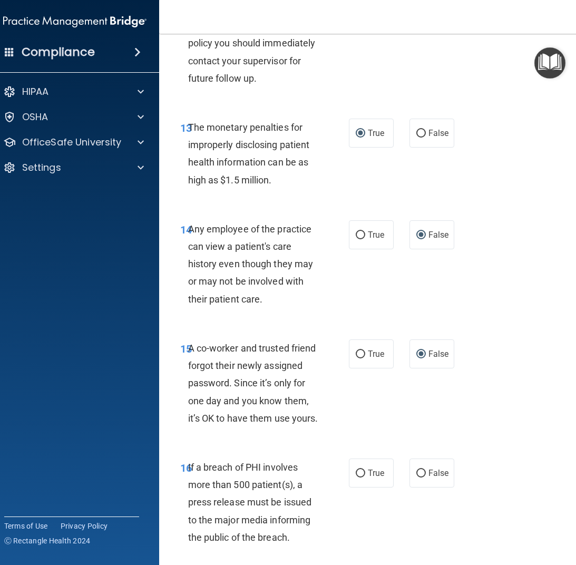
scroll to position [1482, 0]
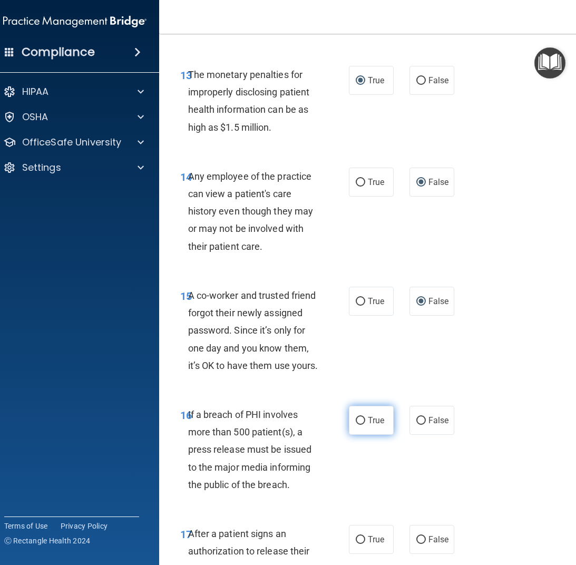
click at [356, 420] on input "True" at bounding box center [360, 421] width 9 height 8
radio input "true"
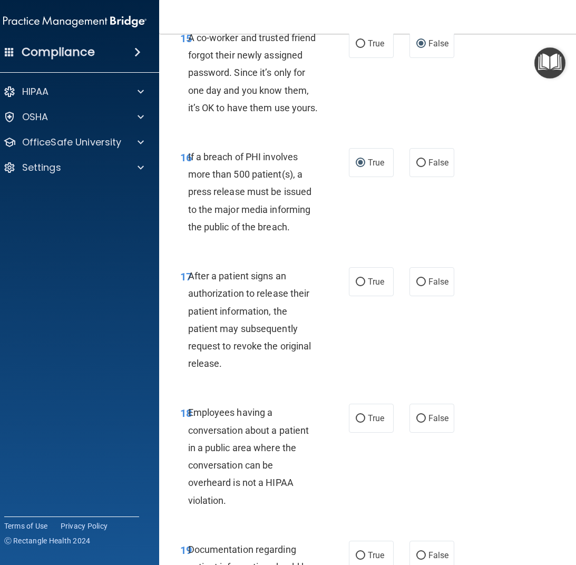
scroll to position [1745, 0]
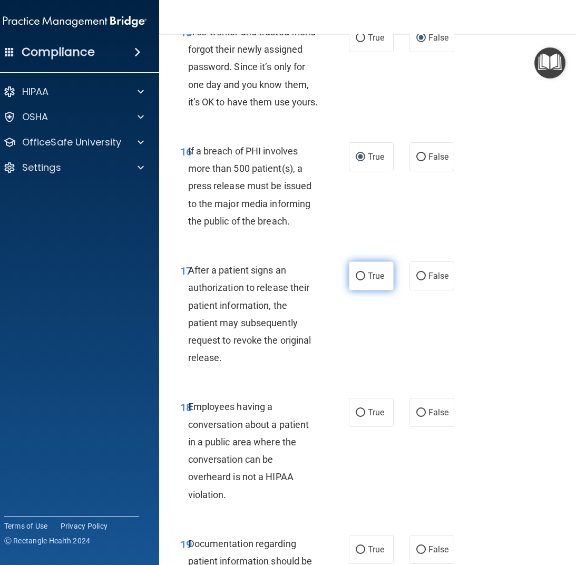
click at [359, 272] on label "True" at bounding box center [371, 275] width 45 height 29
click at [359, 272] on input "True" at bounding box center [360, 276] width 9 height 8
radio input "true"
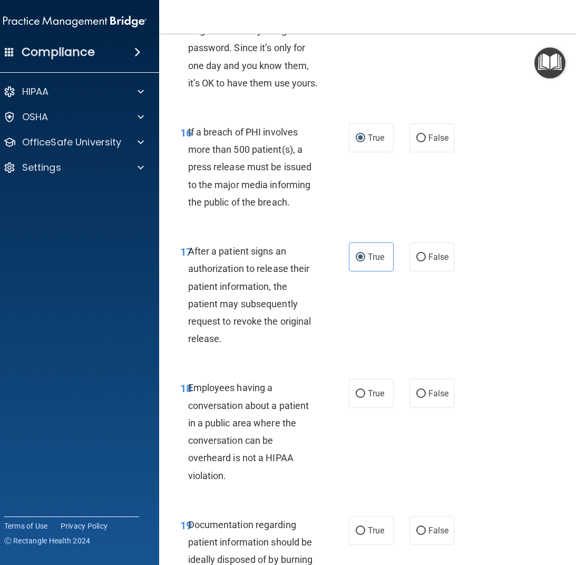
scroll to position [1798, 0]
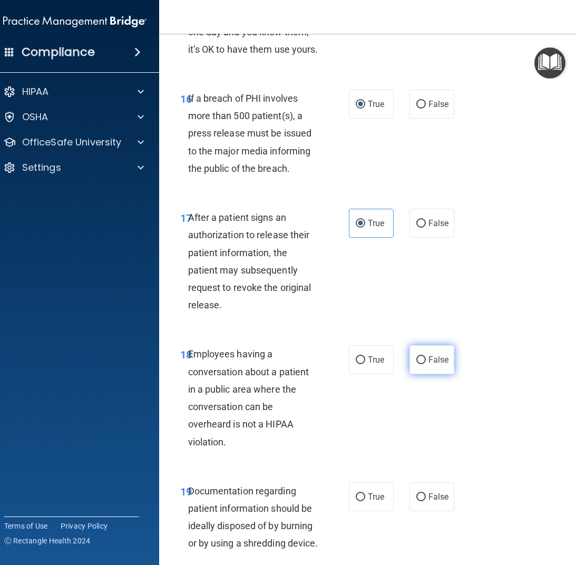
click at [416, 359] on input "False" at bounding box center [420, 360] width 9 height 8
radio input "true"
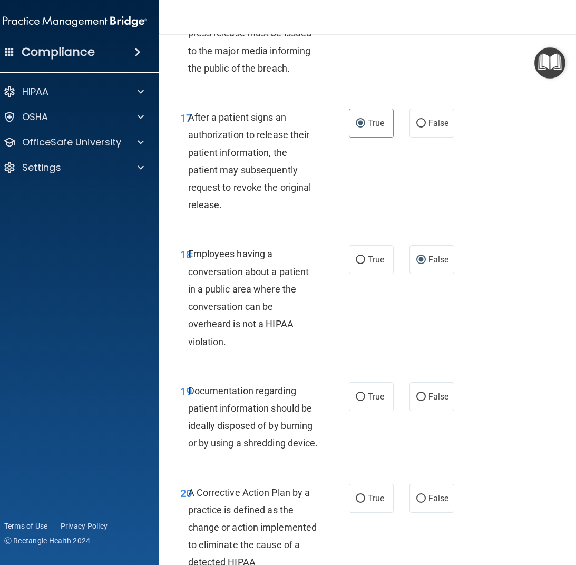
scroll to position [1903, 0]
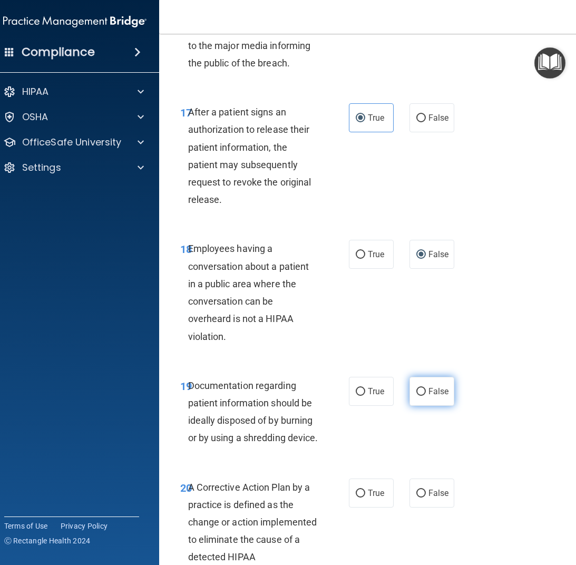
click at [416, 388] on input "False" at bounding box center [420, 392] width 9 height 8
radio input "true"
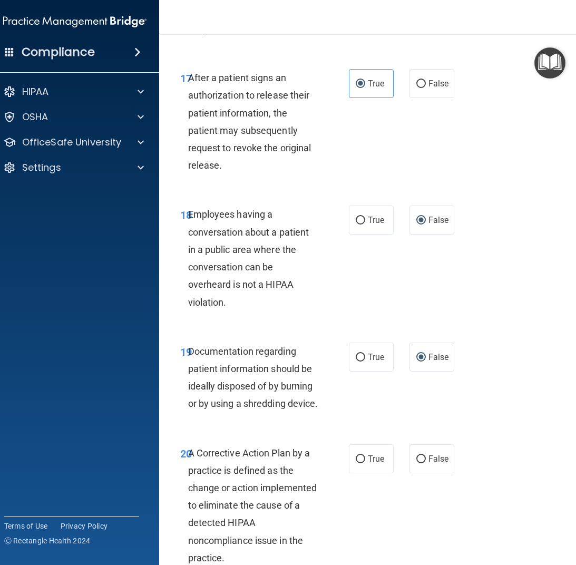
scroll to position [1956, 0]
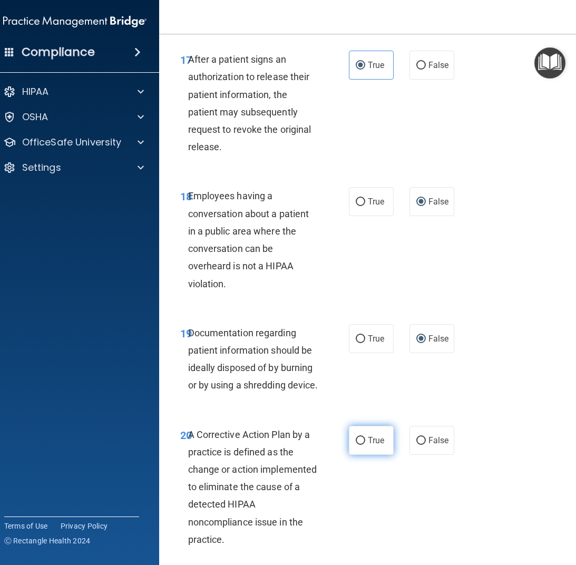
click at [356, 437] on input "True" at bounding box center [360, 441] width 9 height 8
radio input "true"
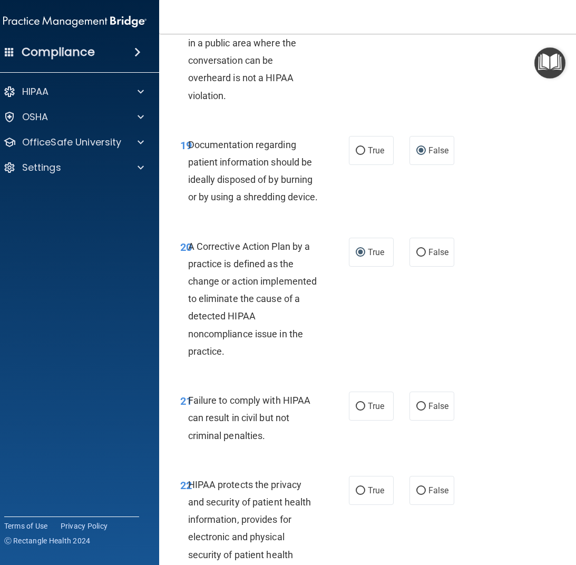
scroll to position [2167, 0]
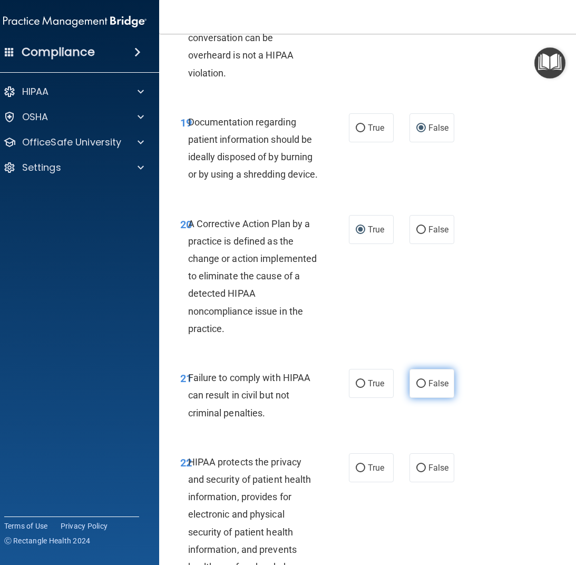
click at [416, 380] on input "False" at bounding box center [420, 384] width 9 height 8
radio input "true"
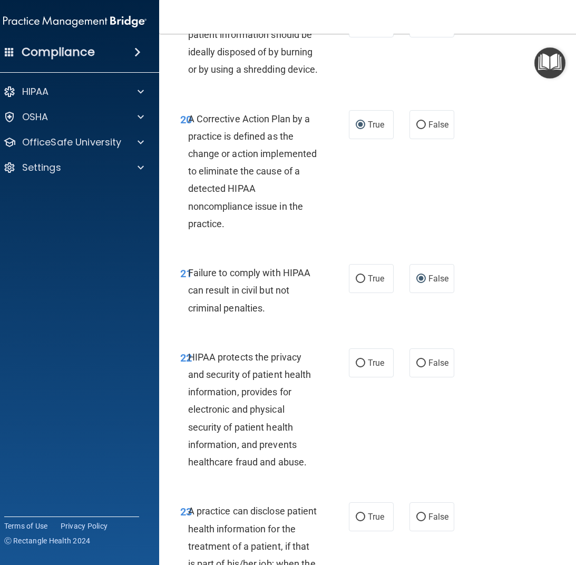
scroll to position [2325, 0]
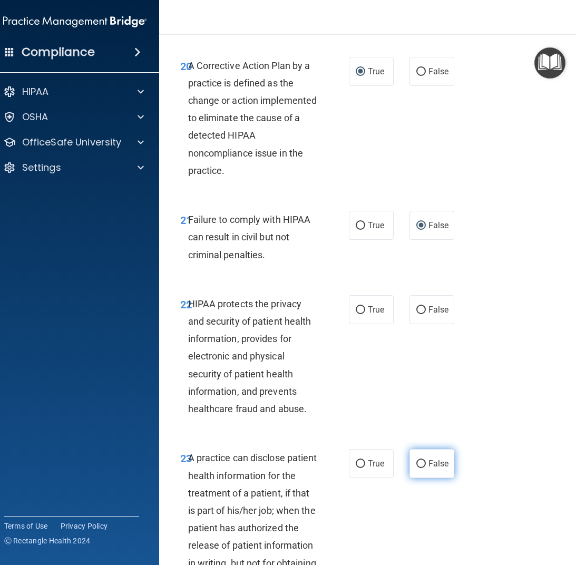
click at [416, 460] on input "False" at bounding box center [420, 464] width 9 height 8
radio input "true"
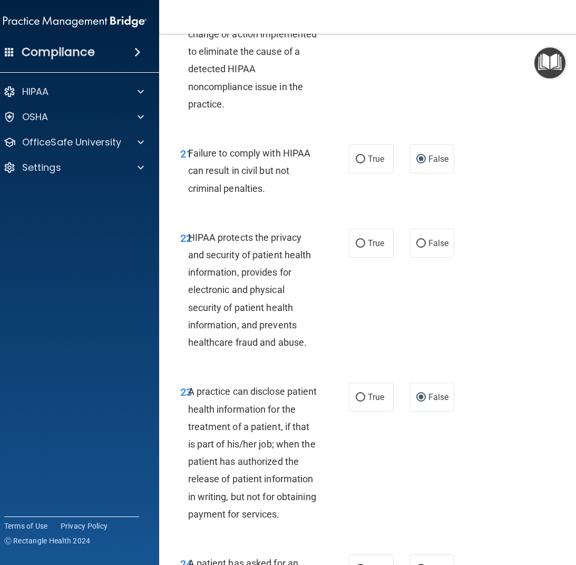
scroll to position [2535, 0]
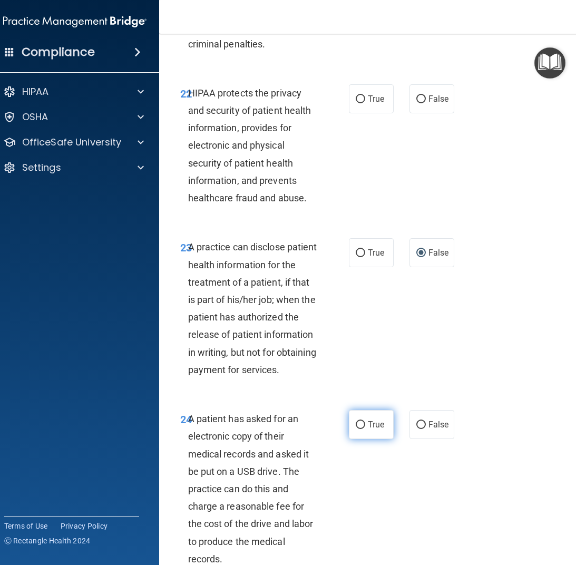
click at [356, 421] on input "True" at bounding box center [360, 425] width 9 height 8
radio input "true"
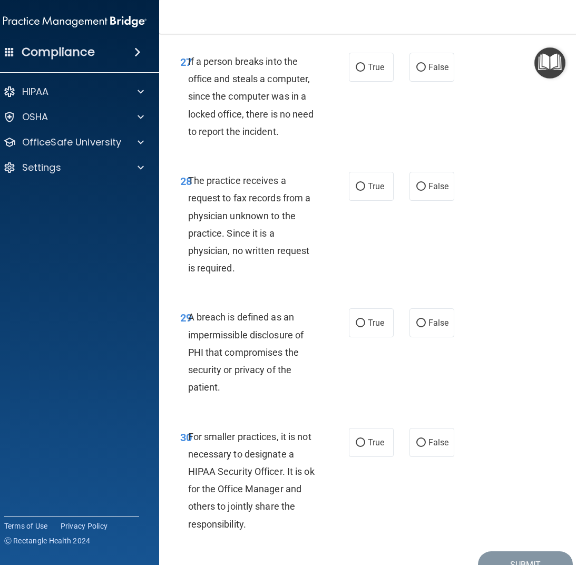
scroll to position [3340, 0]
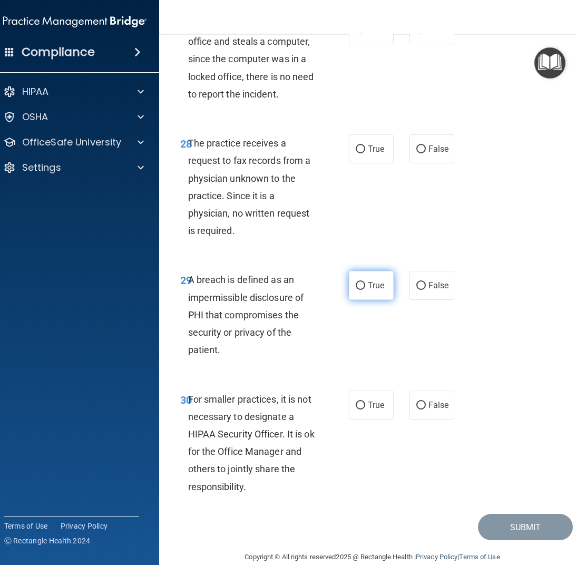
click at [356, 282] on input "True" at bounding box center [360, 286] width 9 height 8
radio input "true"
click at [418, 145] on input "False" at bounding box center [420, 149] width 9 height 8
radio input "true"
click at [356, 401] on input "True" at bounding box center [360, 405] width 9 height 8
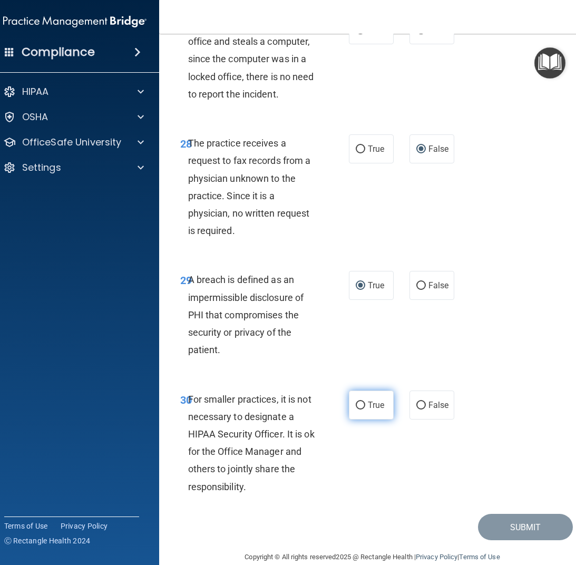
radio input "true"
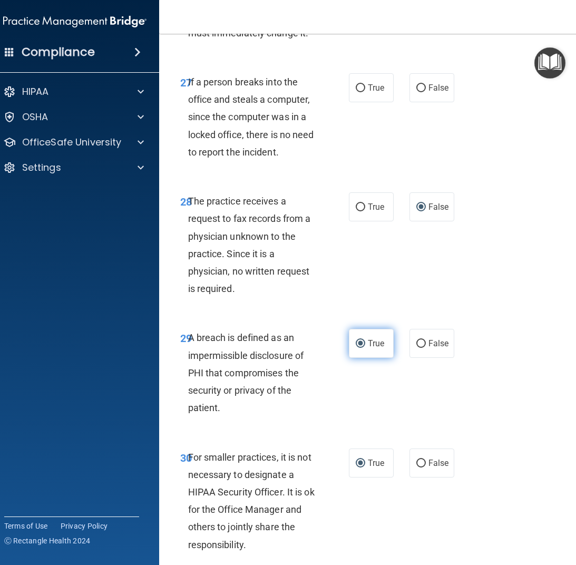
scroll to position [3182, 0]
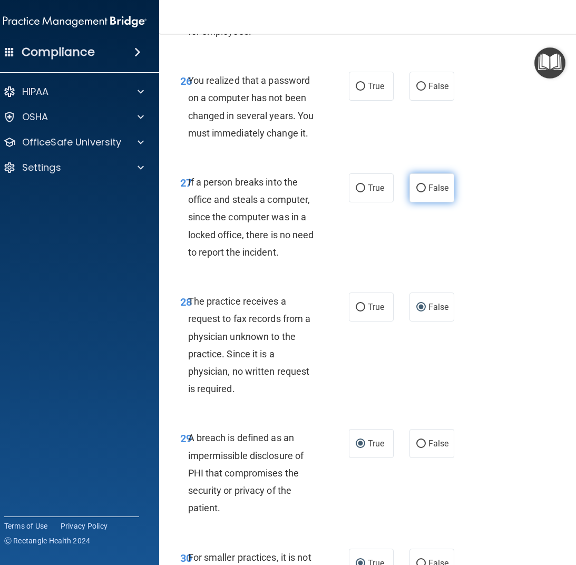
click at [416, 184] on input "False" at bounding box center [420, 188] width 9 height 8
radio input "true"
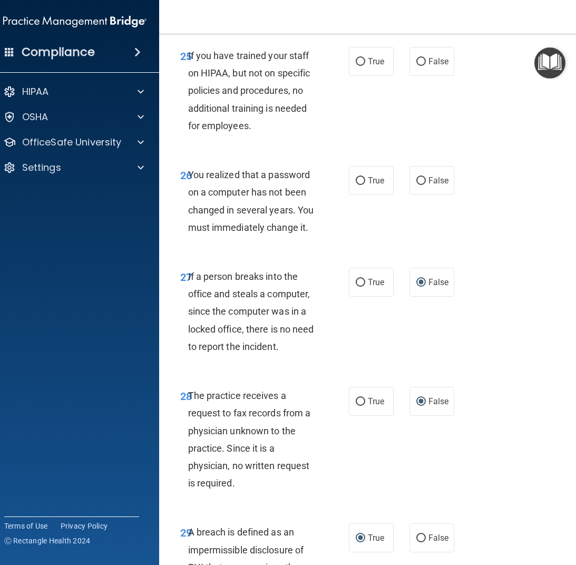
scroll to position [3076, 0]
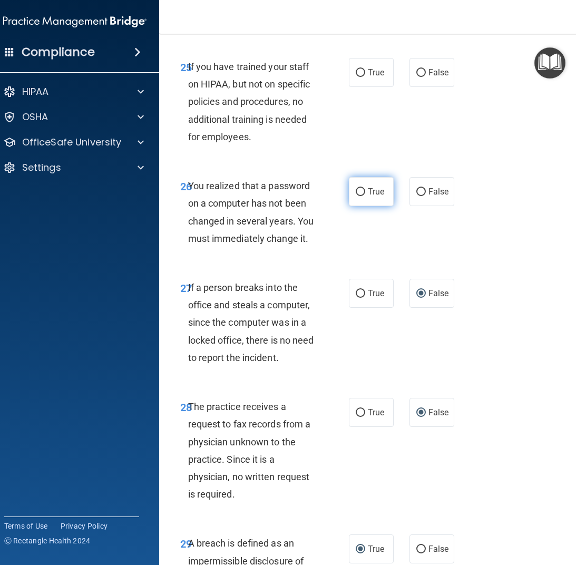
click at [356, 188] on input "True" at bounding box center [360, 192] width 9 height 8
radio input "true"
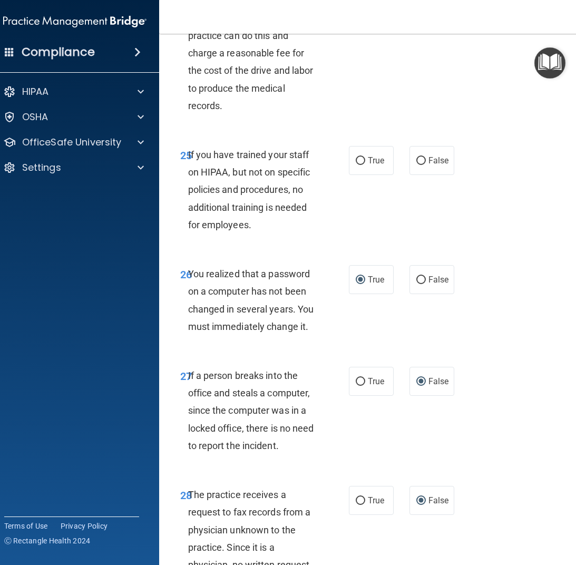
scroll to position [2971, 0]
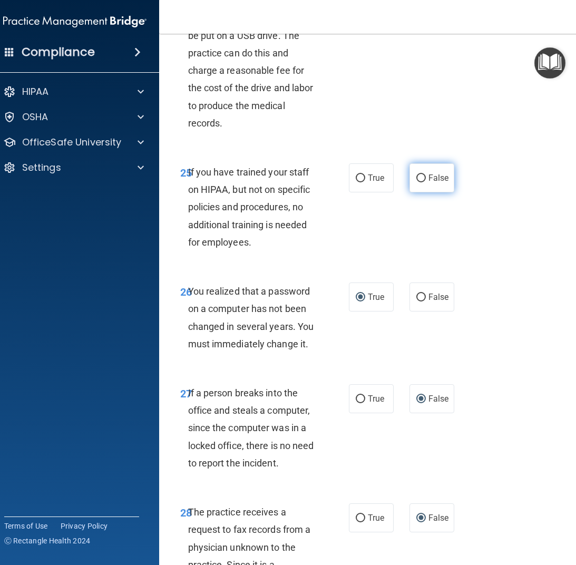
click at [416, 174] on input "False" at bounding box center [420, 178] width 9 height 8
radio input "true"
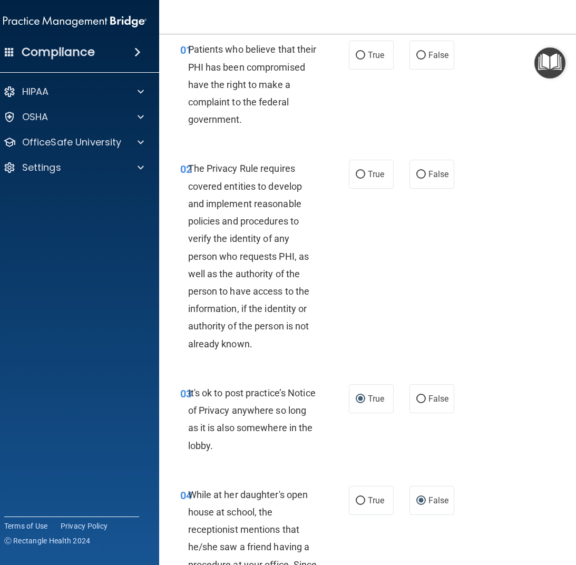
scroll to position [21, 0]
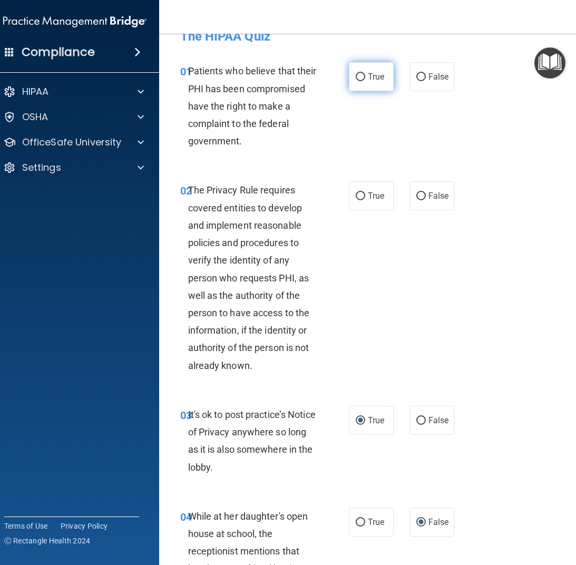
click at [356, 76] on input "True" at bounding box center [360, 77] width 9 height 8
radio input "true"
click at [357, 196] on input "True" at bounding box center [360, 196] width 9 height 8
radio input "true"
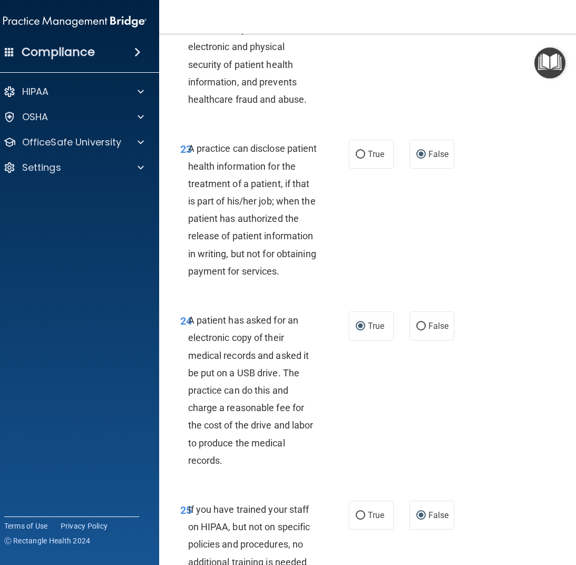
scroll to position [2423, 0]
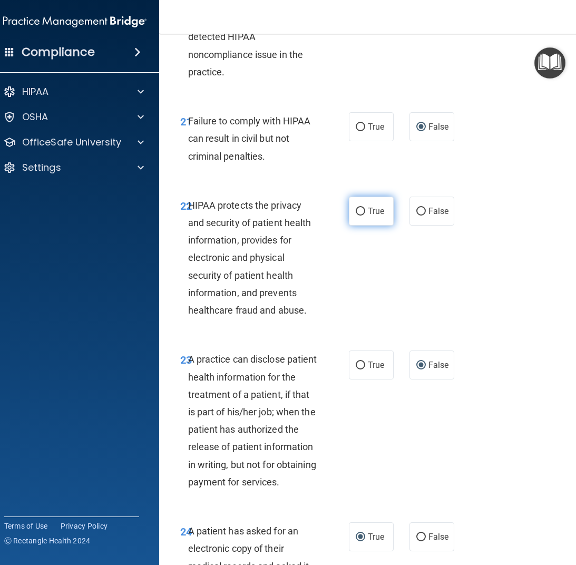
click at [356, 208] on input "True" at bounding box center [360, 212] width 9 height 8
radio input "true"
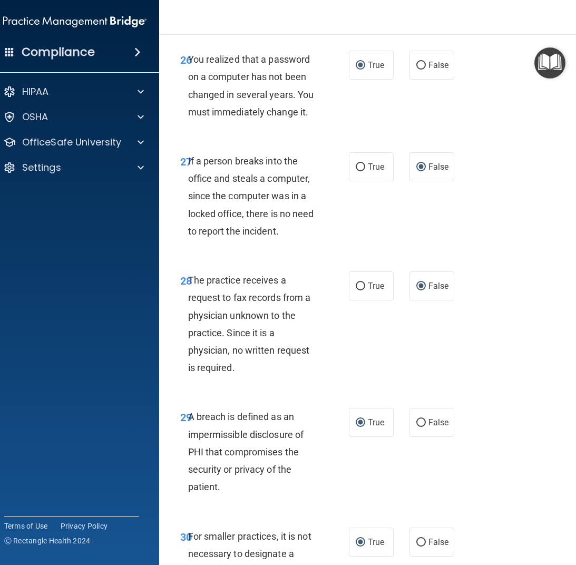
scroll to position [3340, 0]
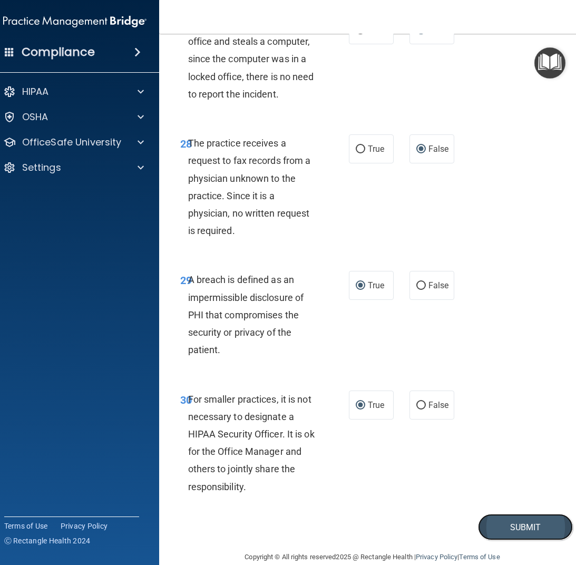
click at [513, 514] on button "Submit" at bounding box center [525, 527] width 95 height 27
click at [499, 514] on button "Submit" at bounding box center [525, 527] width 95 height 27
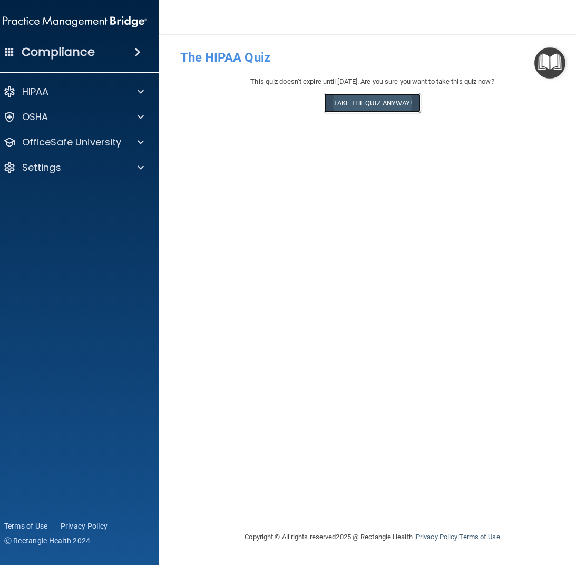
click at [372, 105] on button "Take the quiz anyway!" at bounding box center [372, 102] width 96 height 19
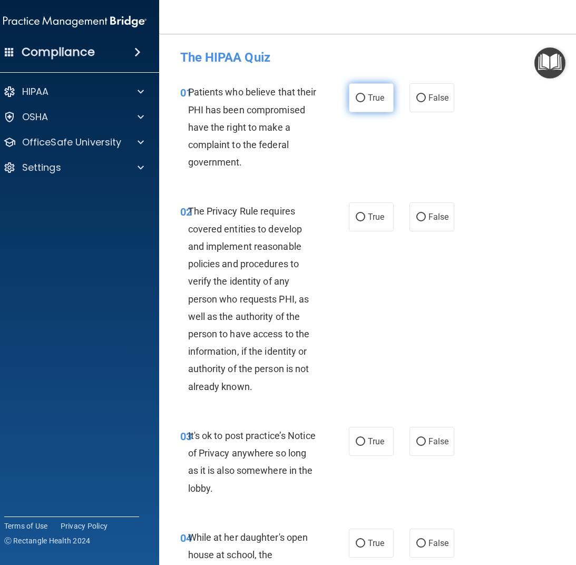
click at [356, 96] on input "True" at bounding box center [360, 98] width 9 height 8
radio input "true"
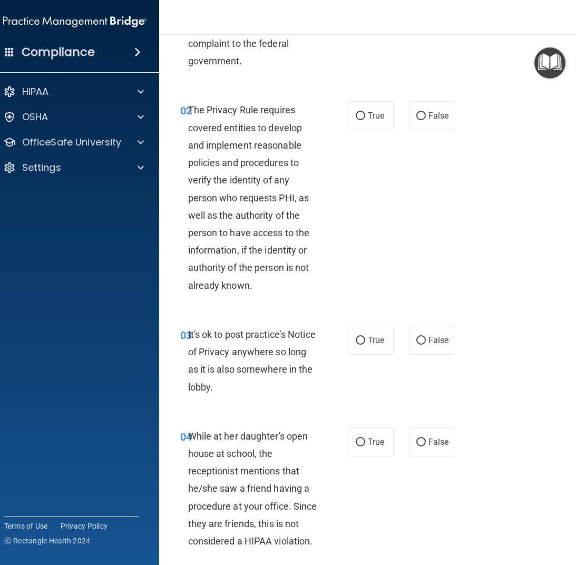
scroll to position [105, 0]
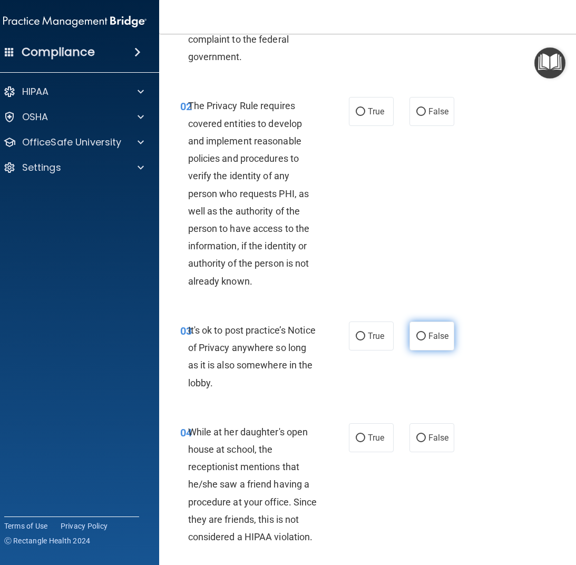
click at [416, 337] on input "False" at bounding box center [420, 336] width 9 height 8
radio input "true"
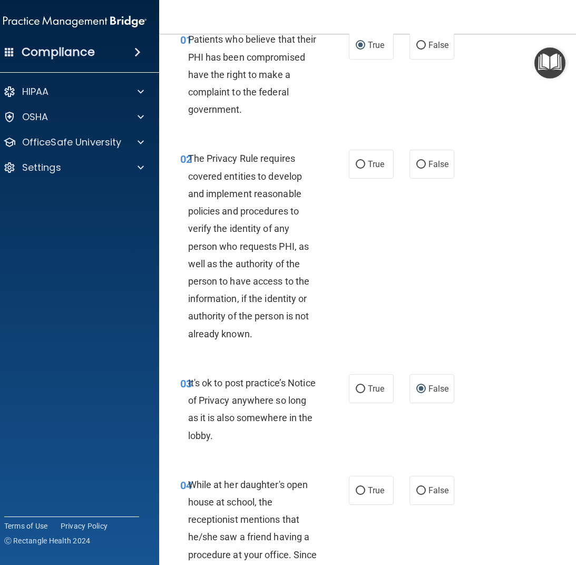
scroll to position [0, 0]
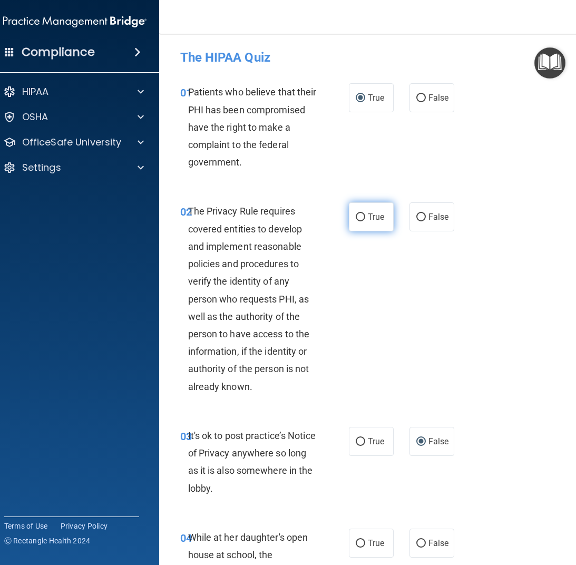
click at [358, 219] on input "True" at bounding box center [360, 217] width 9 height 8
radio input "true"
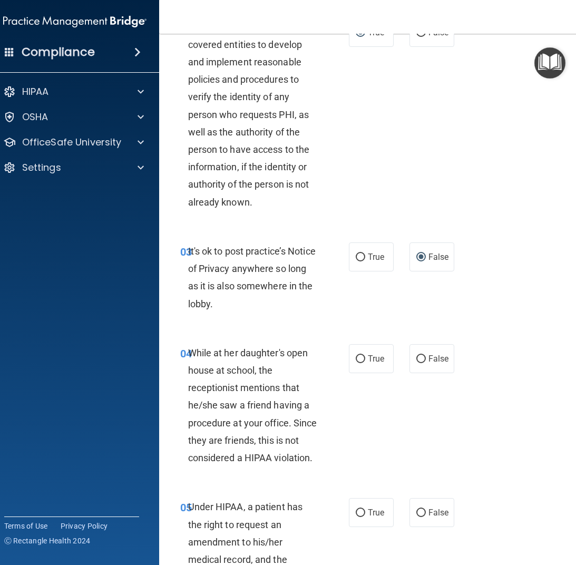
scroll to position [211, 0]
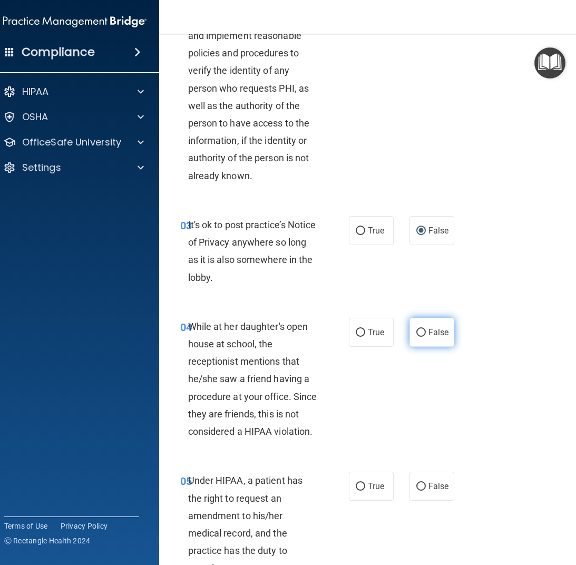
drag, startPoint x: 416, startPoint y: 332, endPoint x: 410, endPoint y: 337, distance: 7.2
click at [410, 336] on label "False" at bounding box center [431, 332] width 45 height 29
click at [416, 336] on input "False" at bounding box center [420, 333] width 9 height 8
radio input "true"
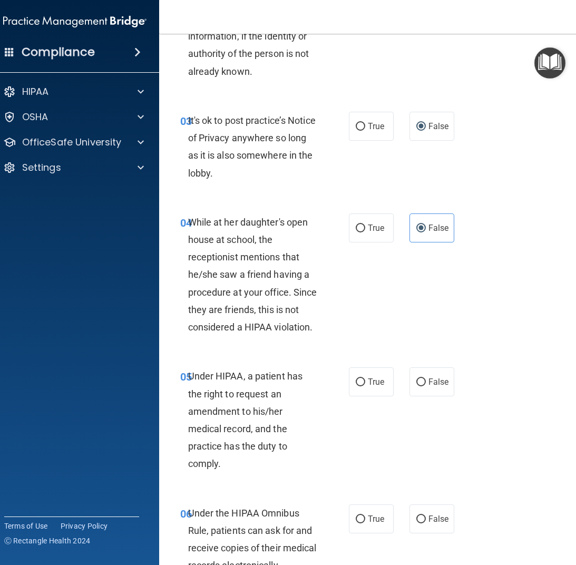
scroll to position [316, 0]
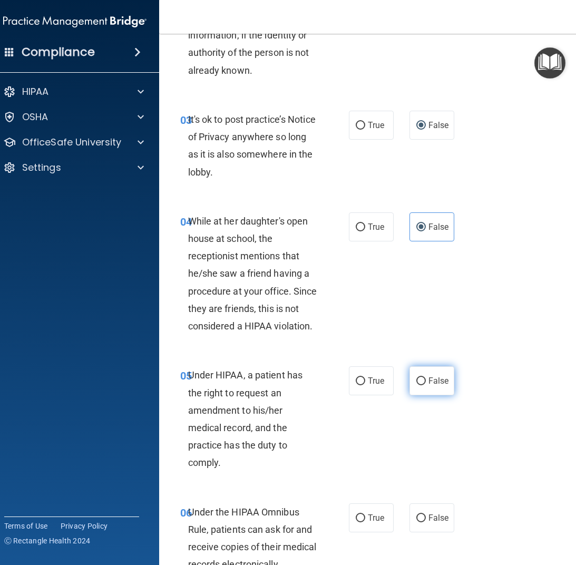
click at [416, 381] on input "False" at bounding box center [420, 381] width 9 height 8
radio input "true"
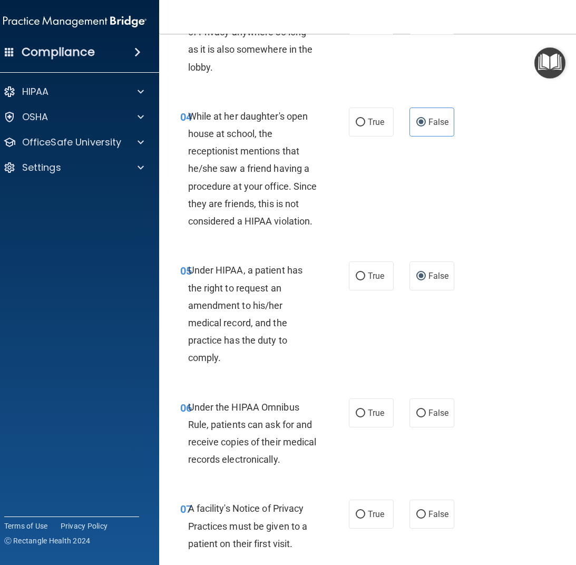
scroll to position [421, 0]
click at [358, 416] on input "True" at bounding box center [360, 413] width 9 height 8
radio input "true"
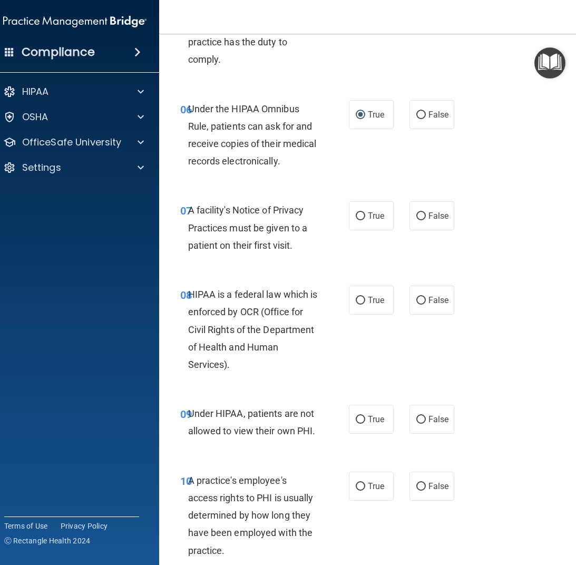
scroll to position [737, 0]
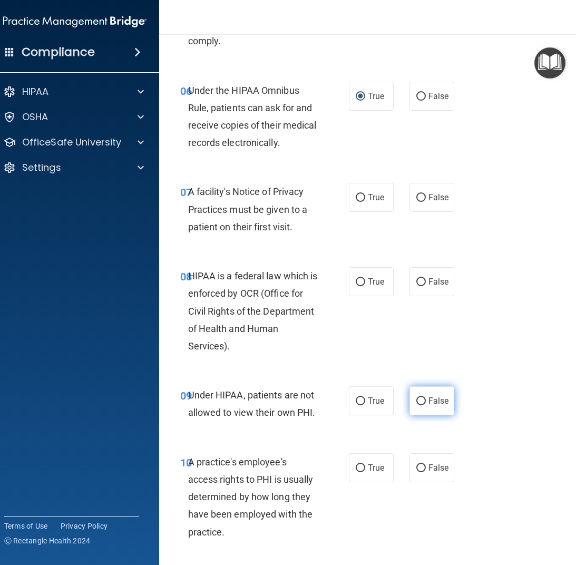
click at [416, 402] on input "False" at bounding box center [420, 401] width 9 height 8
radio input "true"
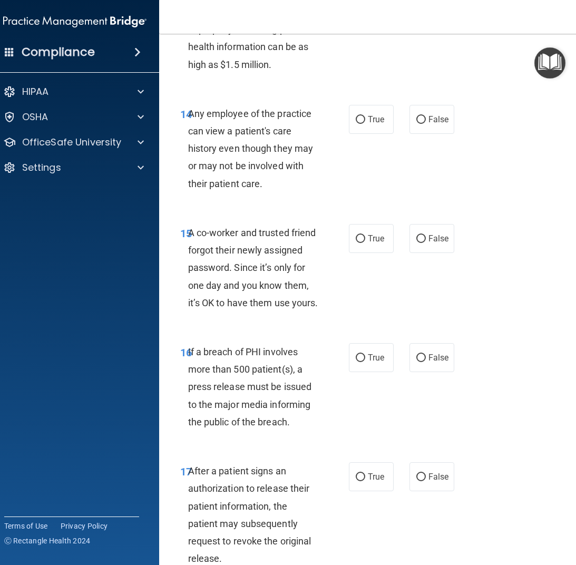
scroll to position [1580, 0]
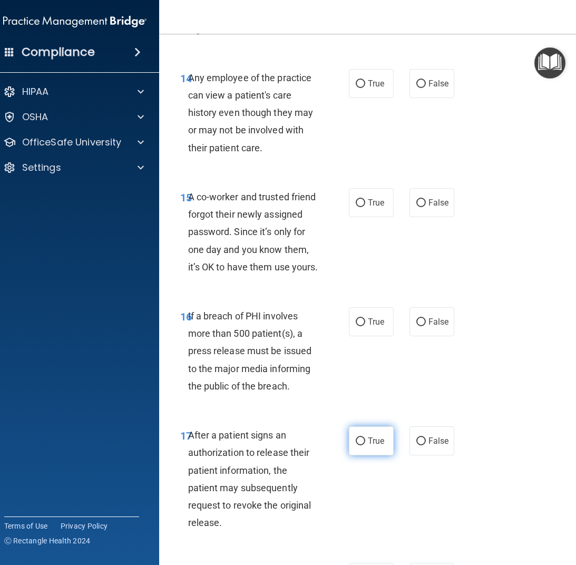
click at [358, 440] on input "True" at bounding box center [360, 441] width 9 height 8
radio input "true"
click at [356, 324] on input "True" at bounding box center [360, 322] width 9 height 8
radio input "true"
click at [416, 202] on input "False" at bounding box center [420, 203] width 9 height 8
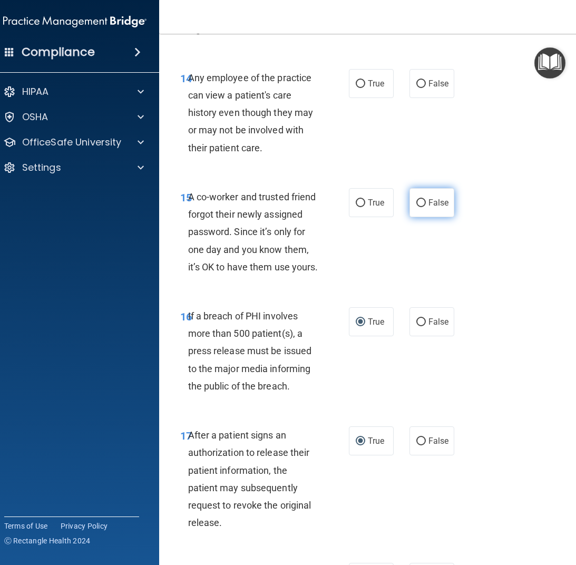
radio input "true"
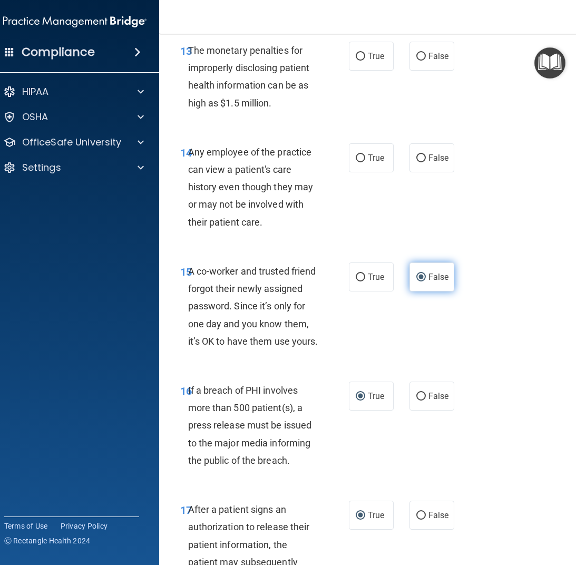
scroll to position [1475, 0]
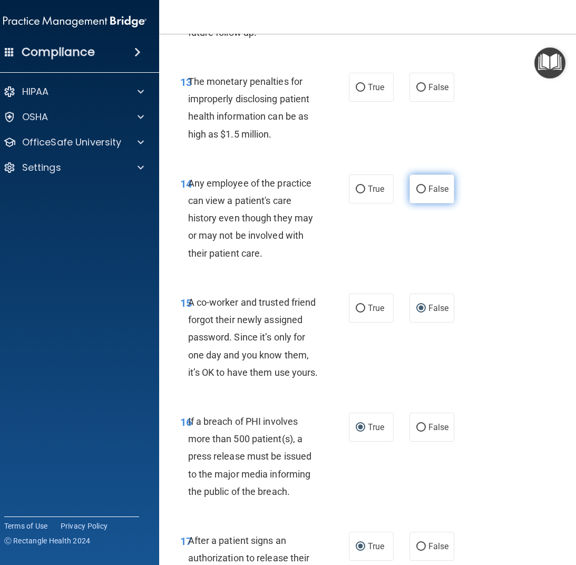
click at [418, 189] on input "False" at bounding box center [420, 189] width 9 height 8
radio input "true"
click at [357, 89] on input "True" at bounding box center [360, 88] width 9 height 8
radio input "true"
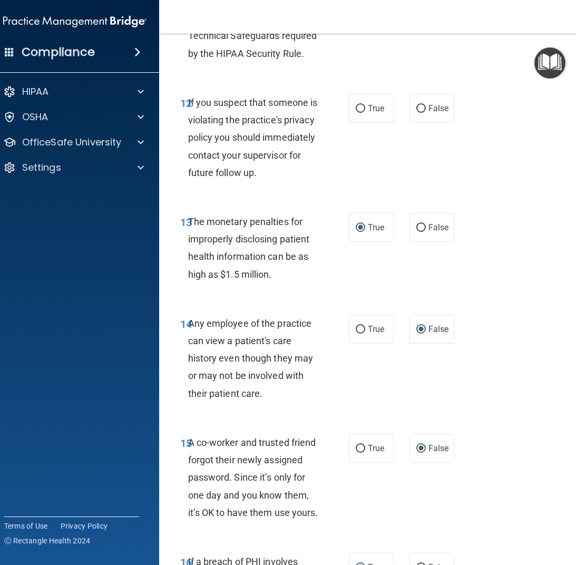
scroll to position [1264, 0]
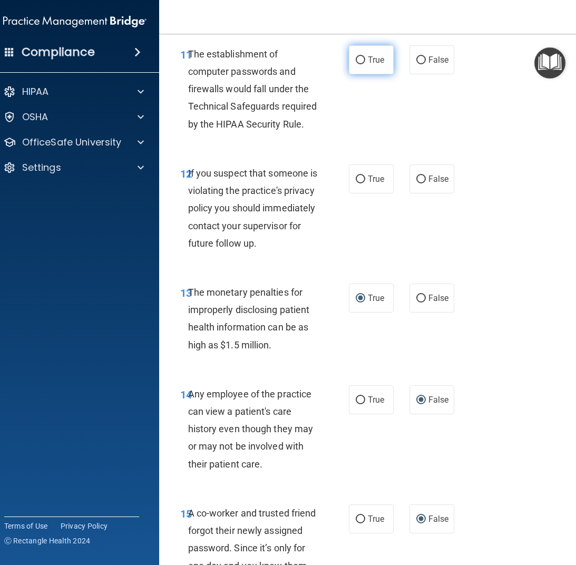
click at [356, 61] on input "True" at bounding box center [360, 60] width 9 height 8
radio input "true"
drag, startPoint x: 356, startPoint y: 175, endPoint x: 354, endPoint y: 181, distance: 5.5
click at [357, 175] on input "True" at bounding box center [360, 179] width 9 height 8
radio input "true"
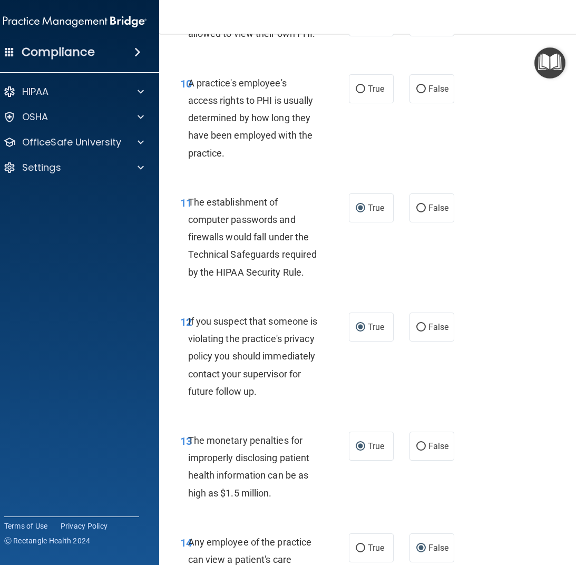
scroll to position [1106, 0]
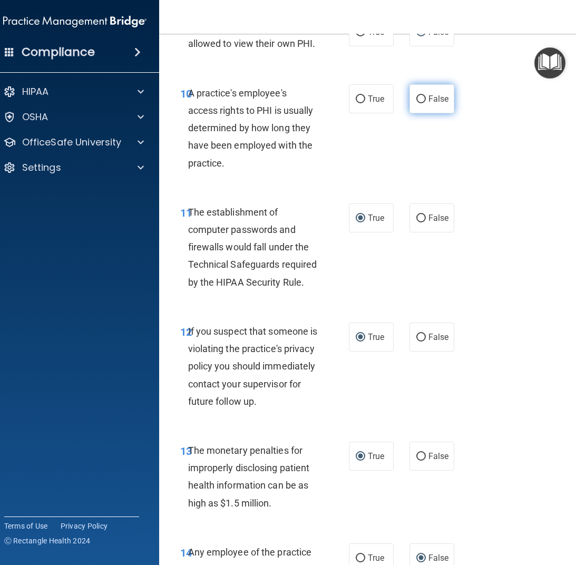
click at [418, 99] on input "False" at bounding box center [420, 99] width 9 height 8
radio input "true"
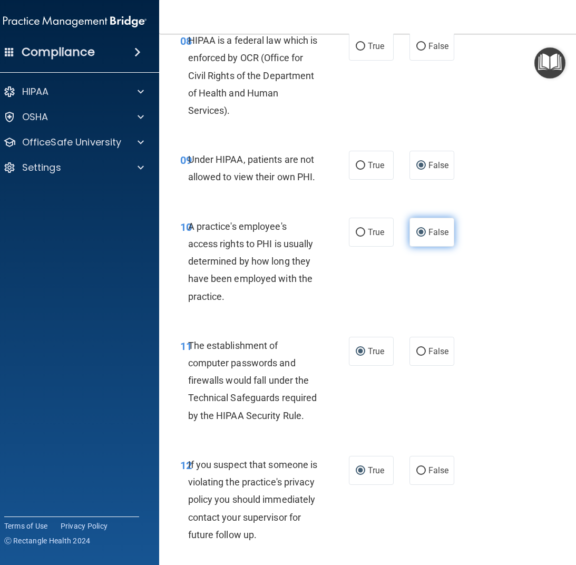
scroll to position [948, 0]
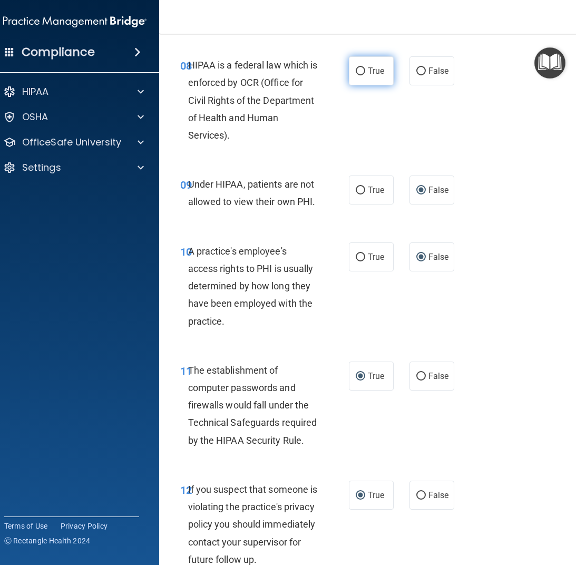
click at [356, 71] on input "True" at bounding box center [360, 71] width 9 height 8
radio input "true"
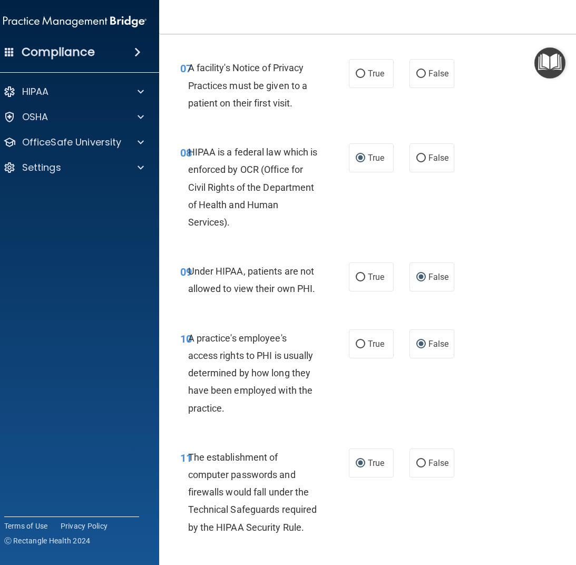
scroll to position [843, 0]
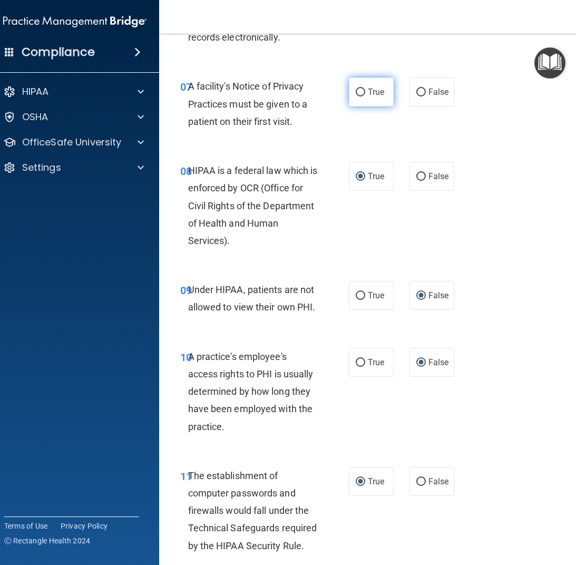
click at [359, 93] on input "True" at bounding box center [360, 92] width 9 height 8
radio input "true"
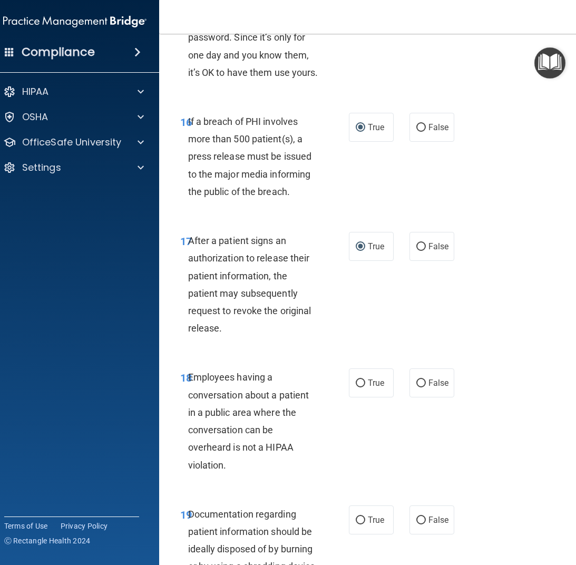
scroll to position [1791, 0]
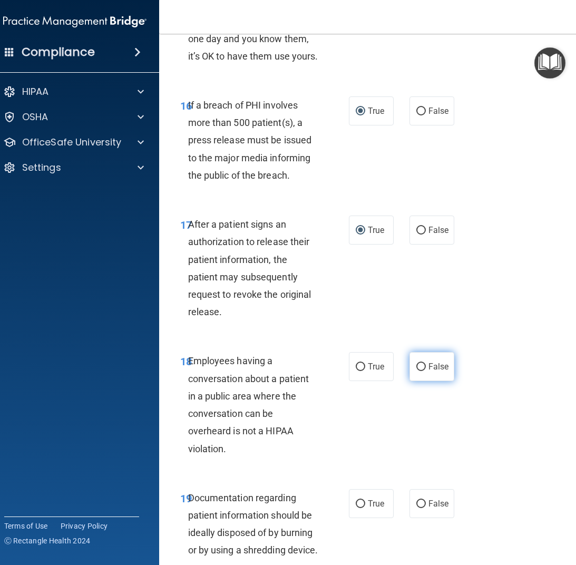
click at [417, 366] on input "False" at bounding box center [420, 367] width 9 height 8
radio input "true"
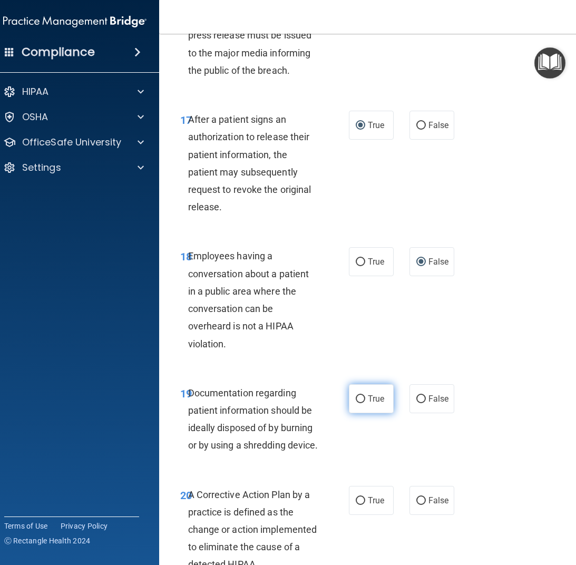
scroll to position [1896, 0]
click at [356, 395] on input "True" at bounding box center [360, 399] width 9 height 8
radio input "true"
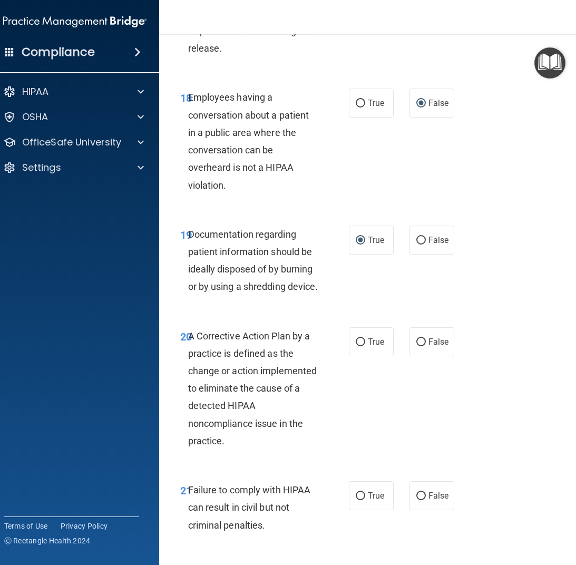
scroll to position [2107, 0]
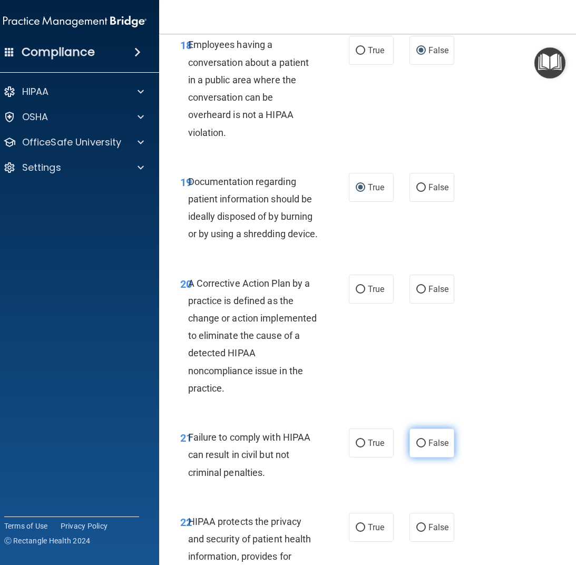
click at [416, 439] on input "False" at bounding box center [420, 443] width 9 height 8
radio input "true"
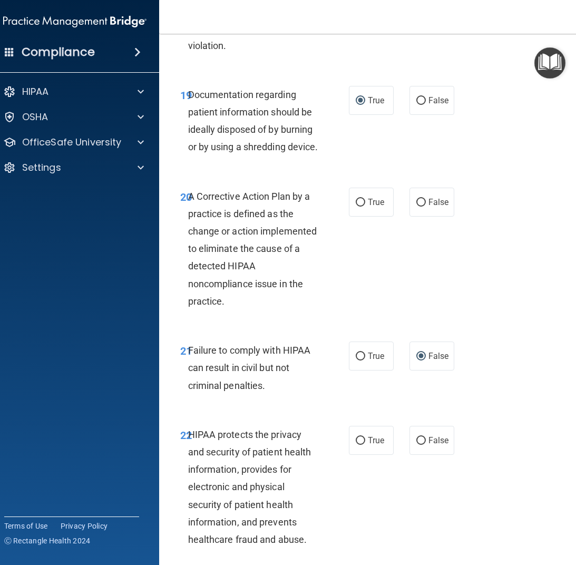
scroll to position [2212, 0]
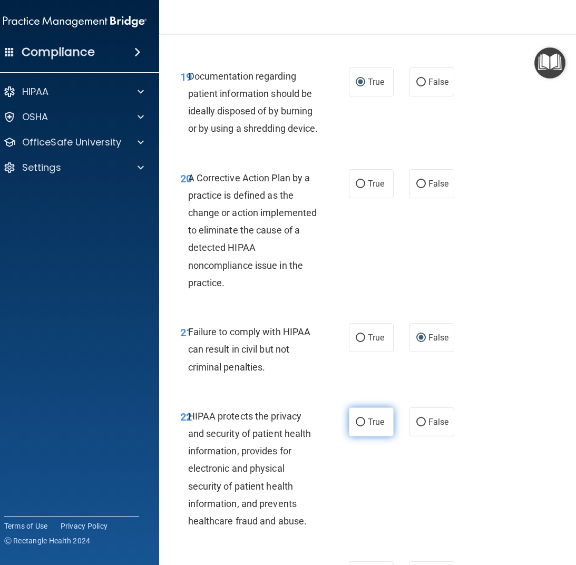
click at [358, 418] on input "True" at bounding box center [360, 422] width 9 height 8
radio input "true"
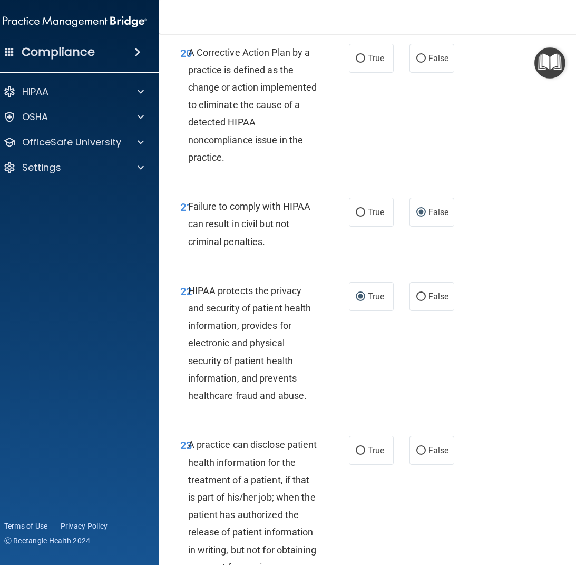
scroll to position [2370, 0]
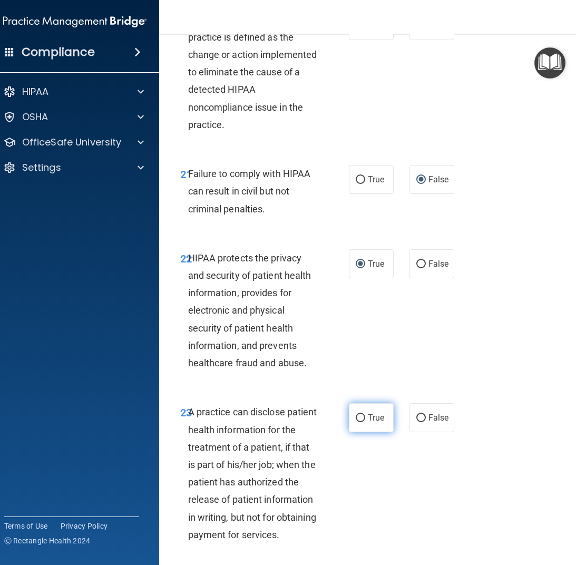
click at [356, 414] on input "True" at bounding box center [360, 418] width 9 height 8
radio input "true"
click at [416, 414] on input "False" at bounding box center [420, 418] width 9 height 8
radio input "true"
radio input "false"
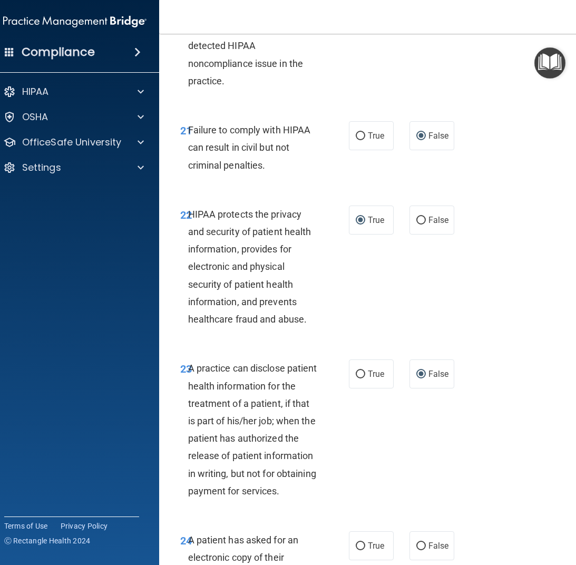
scroll to position [2529, 0]
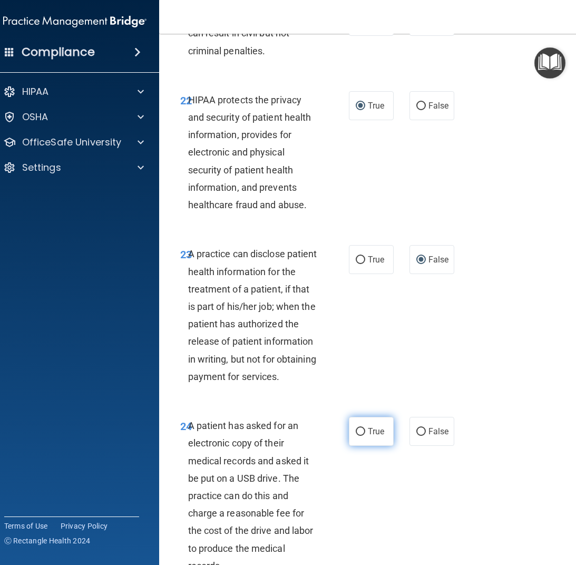
click at [356, 428] on input "True" at bounding box center [360, 432] width 9 height 8
radio input "true"
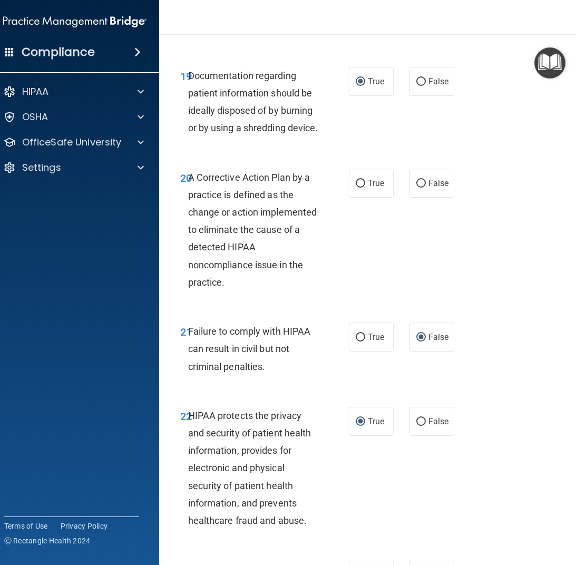
scroll to position [2212, 0]
click at [359, 180] on input "True" at bounding box center [360, 184] width 9 height 8
radio input "true"
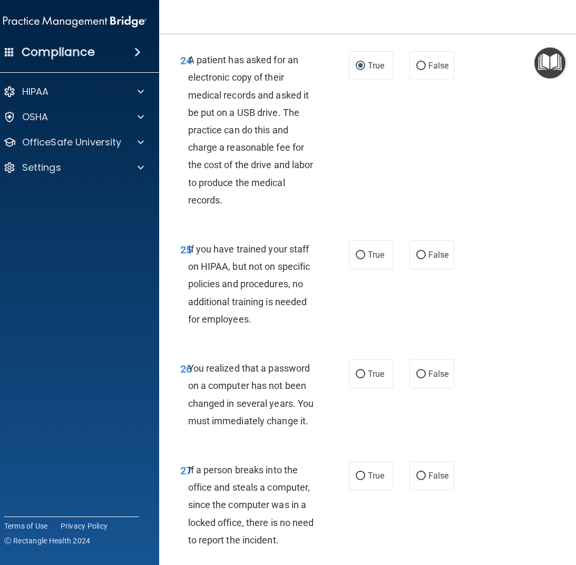
scroll to position [2950, 0]
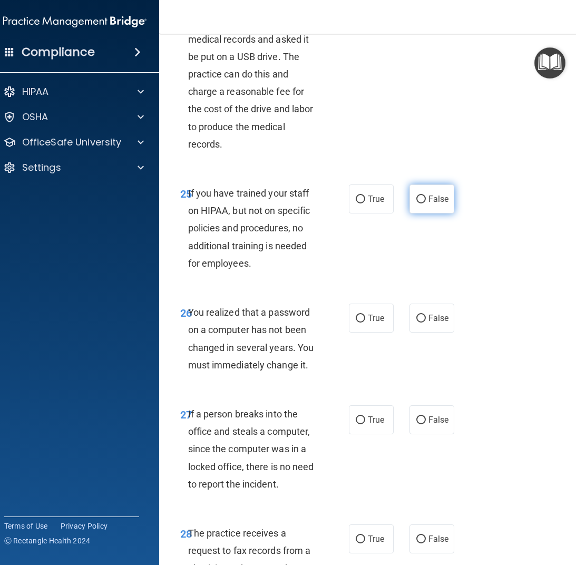
click at [417, 195] on input "False" at bounding box center [420, 199] width 9 height 8
radio input "true"
click at [356, 314] on input "True" at bounding box center [360, 318] width 9 height 8
radio input "true"
click at [416, 416] on input "False" at bounding box center [420, 420] width 9 height 8
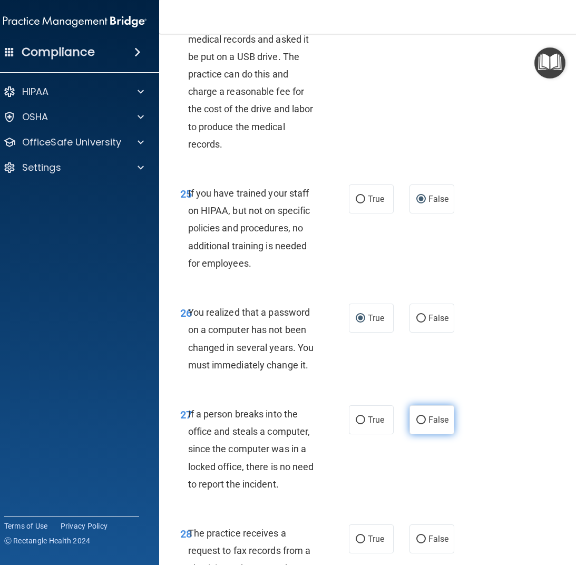
radio input "true"
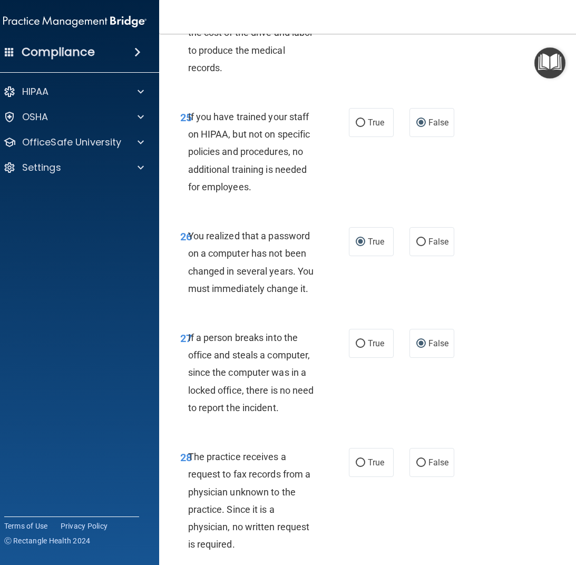
scroll to position [3055, 0]
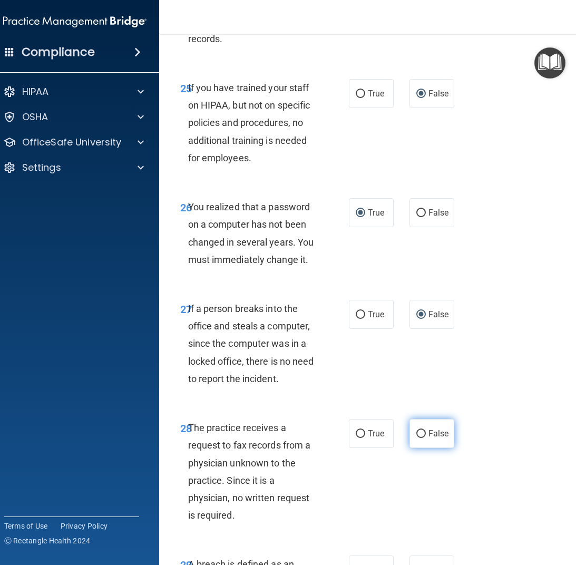
click at [416, 430] on input "False" at bounding box center [420, 434] width 9 height 8
radio input "true"
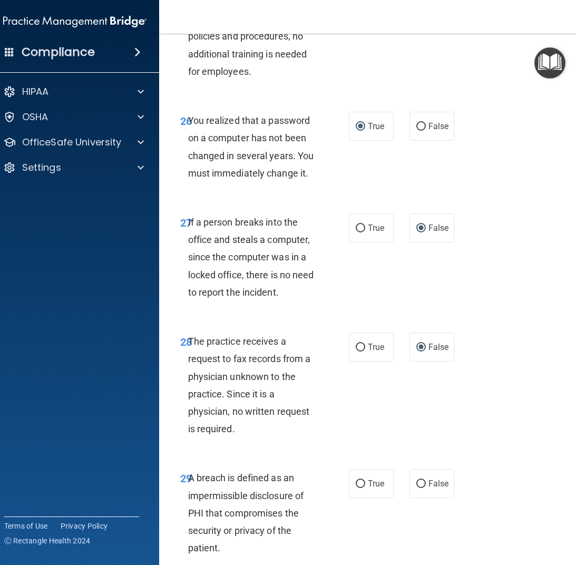
scroll to position [3161, 0]
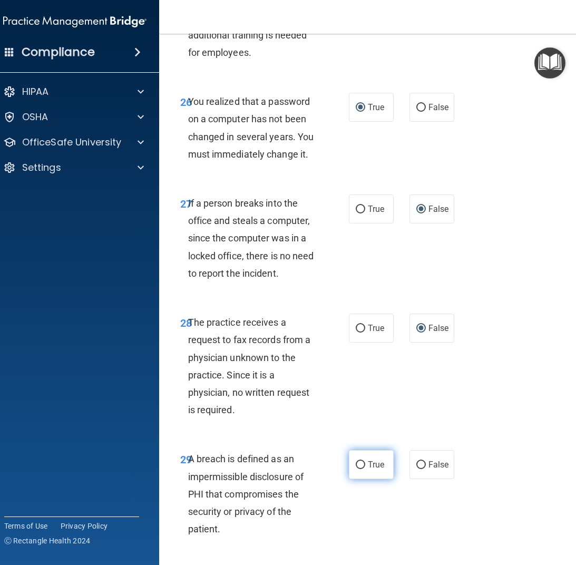
click at [356, 461] on input "True" at bounding box center [360, 465] width 9 height 8
radio input "true"
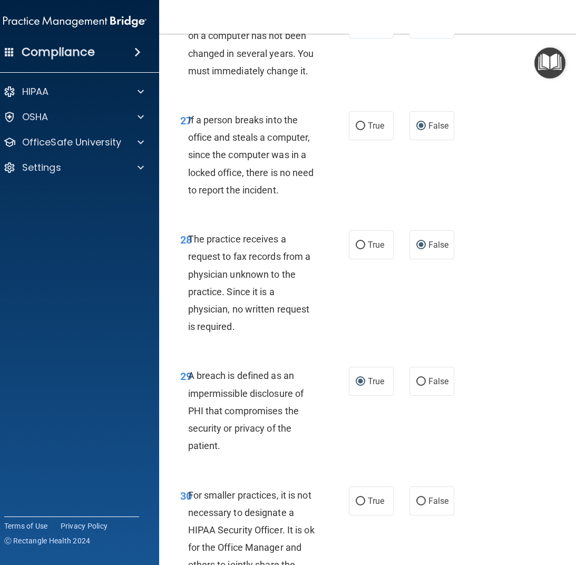
scroll to position [3340, 0]
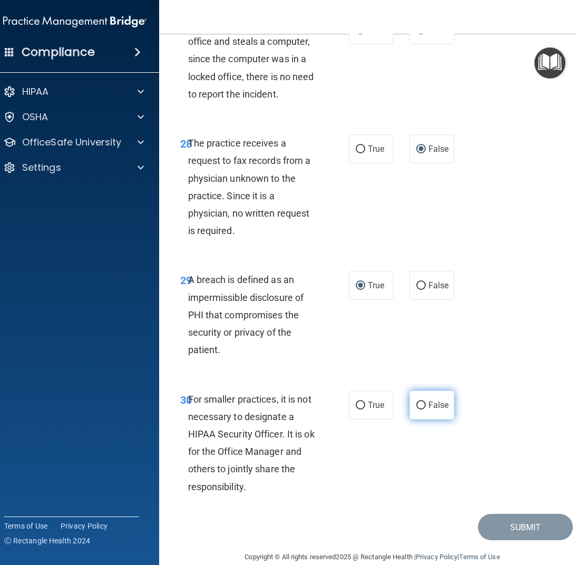
click at [416, 401] on input "False" at bounding box center [420, 405] width 9 height 8
radio input "true"
click at [511, 514] on button "Submit" at bounding box center [525, 527] width 95 height 27
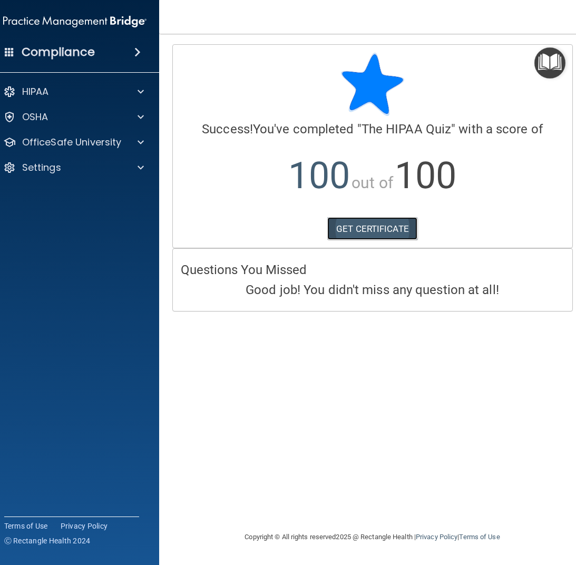
click at [380, 230] on link "GET CERTIFICATE" at bounding box center [372, 228] width 90 height 23
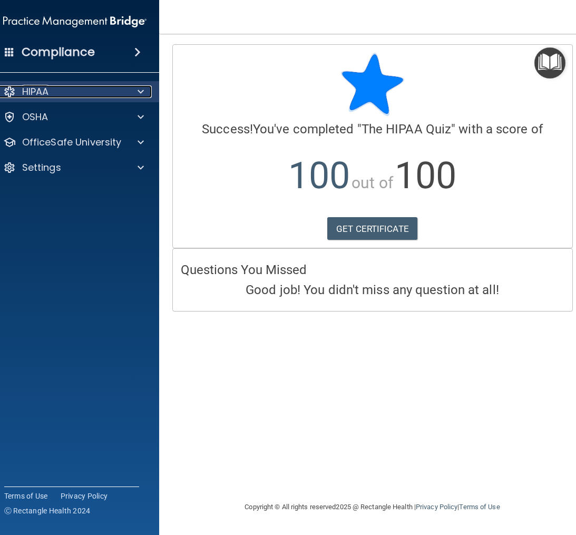
click at [143, 86] on span at bounding box center [140, 91] width 6 height 13
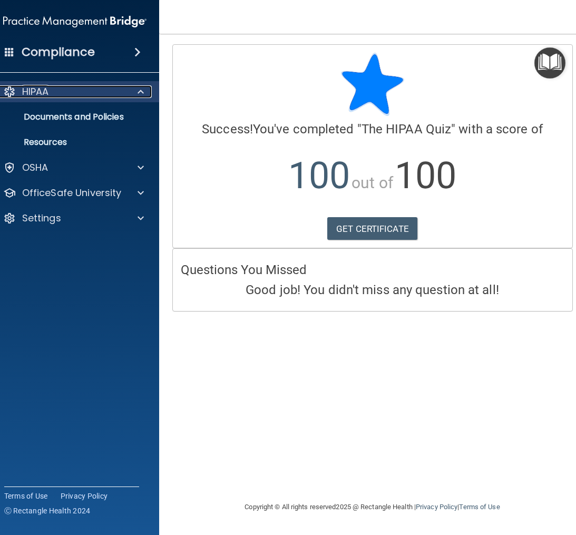
click at [142, 88] on span at bounding box center [140, 91] width 6 height 13
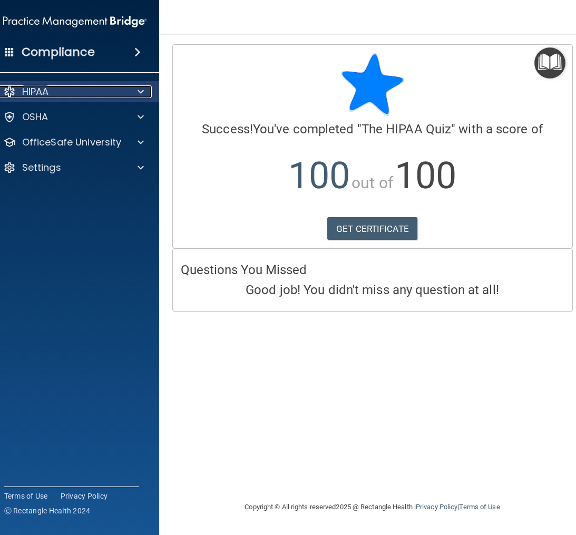
click at [135, 90] on div at bounding box center [138, 91] width 26 height 13
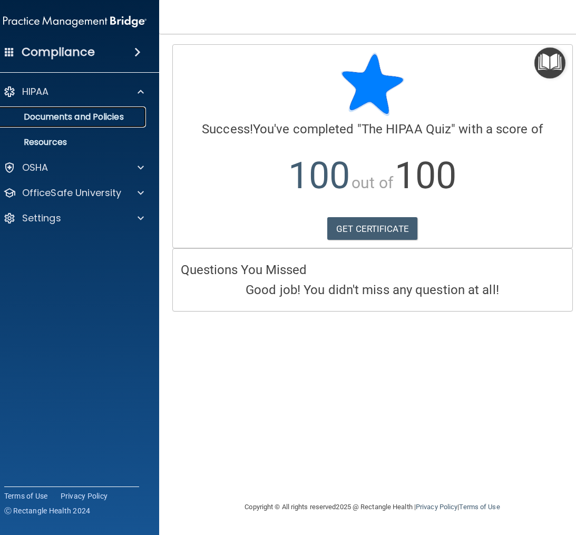
click at [73, 112] on p "Documents and Policies" at bounding box center [69, 117] width 144 height 11
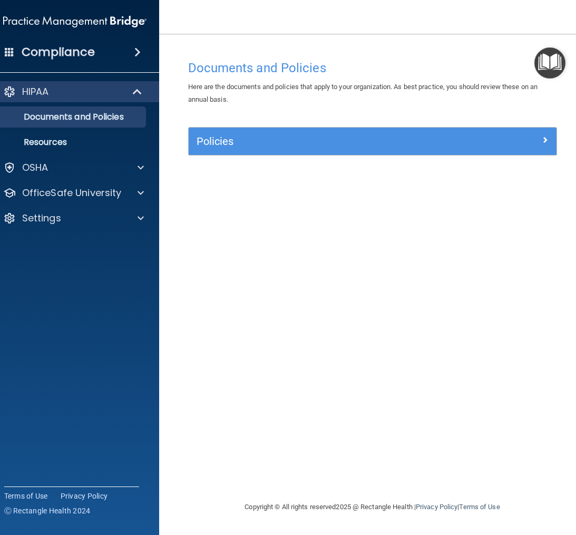
click at [133, 17] on img at bounding box center [74, 21] width 143 height 21
click at [136, 51] on span at bounding box center [137, 52] width 6 height 13
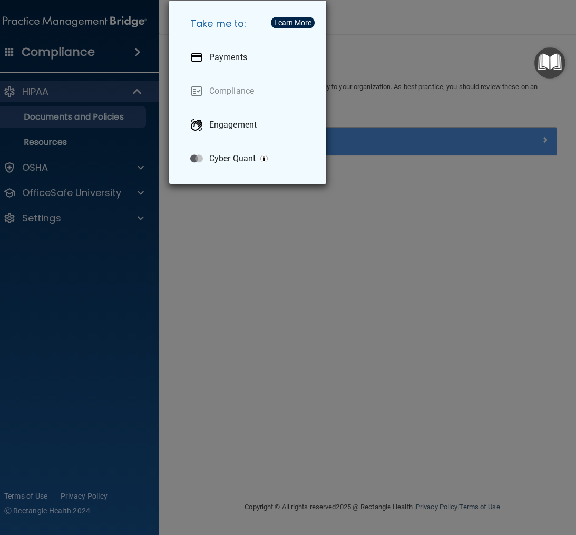
click at [137, 51] on div "Take me to: Payments Compliance Engagement Cyber Quant" at bounding box center [288, 267] width 576 height 535
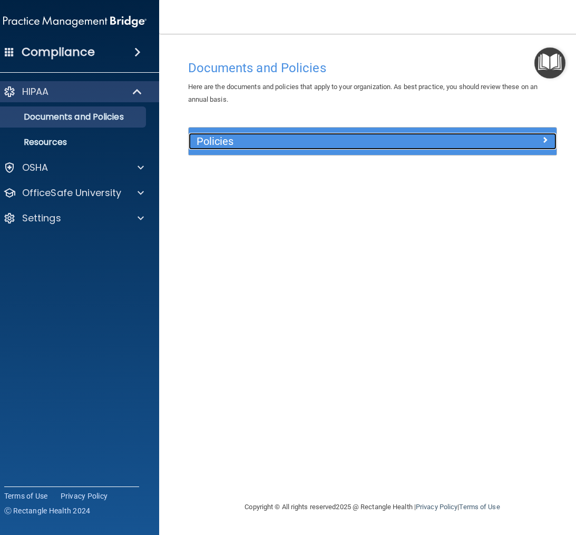
click at [538, 137] on div at bounding box center [510, 139] width 92 height 13
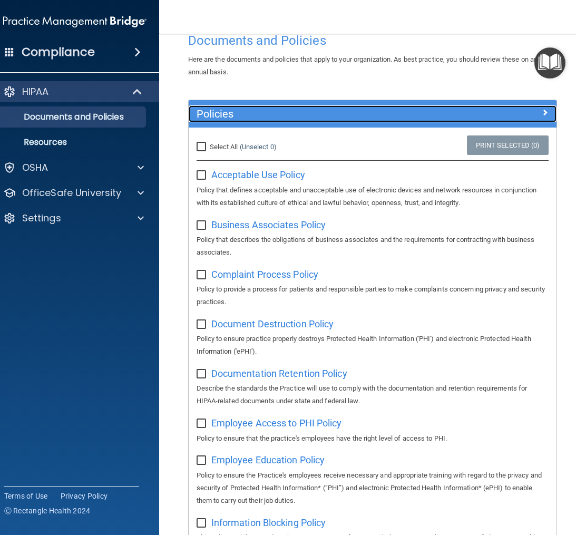
scroll to position [26, 0]
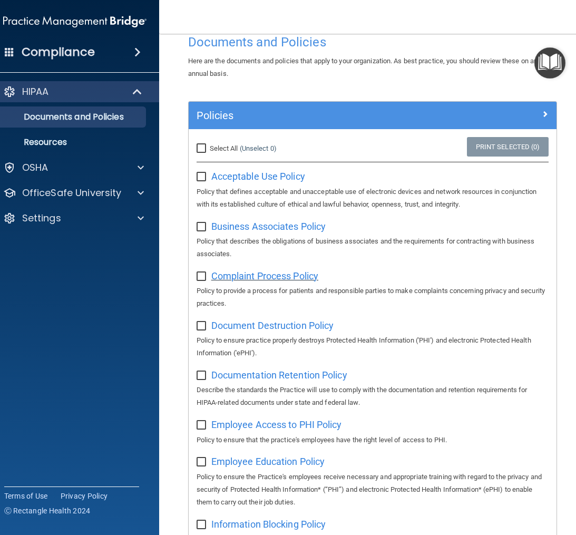
click at [245, 273] on span "Complaint Process Policy" at bounding box center [264, 275] width 107 height 11
click at [28, 22] on img at bounding box center [74, 21] width 143 height 21
click at [125, 218] on div at bounding box center [138, 218] width 26 height 13
click at [74, 241] on p "My Account" at bounding box center [69, 243] width 144 height 11
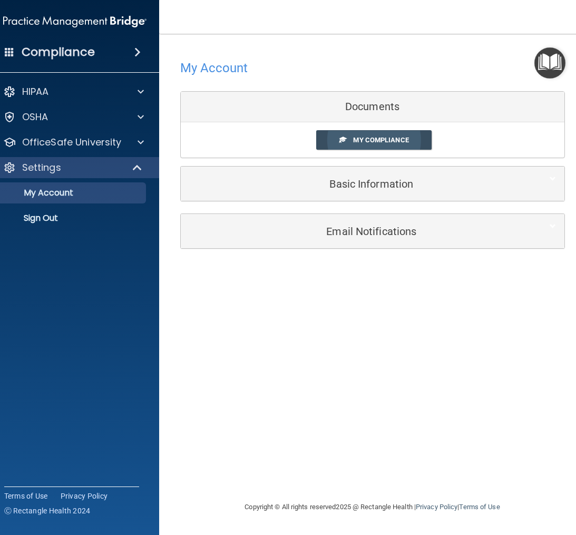
click at [366, 140] on span "My Compliance" at bounding box center [380, 140] width 55 height 8
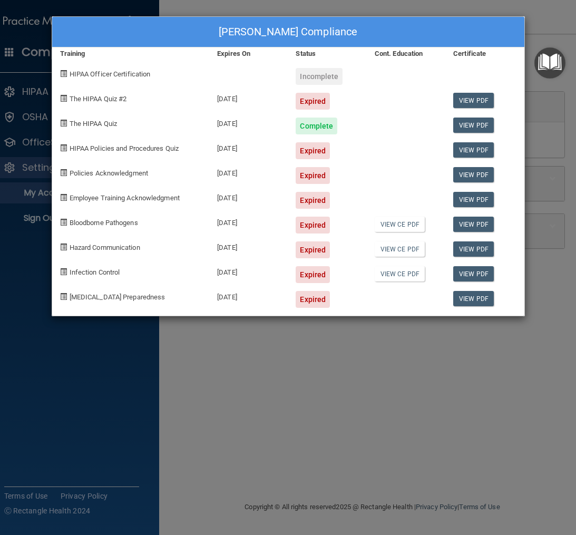
click at [556, 67] on img "Open Resource Center" at bounding box center [549, 62] width 31 height 31
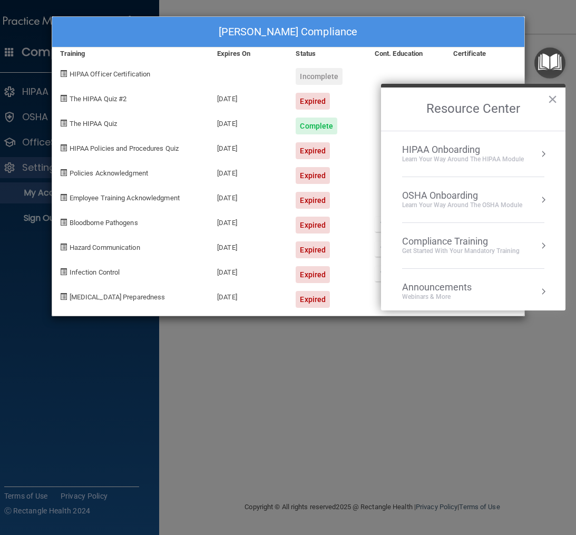
click at [538, 152] on button "Resource Center" at bounding box center [543, 154] width 11 height 11
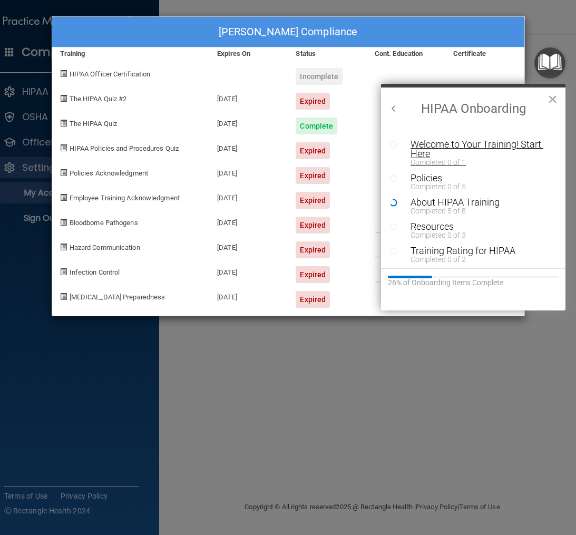
click at [419, 142] on div "Welcome to Your Training! Start Here" at bounding box center [476, 149] width 132 height 19
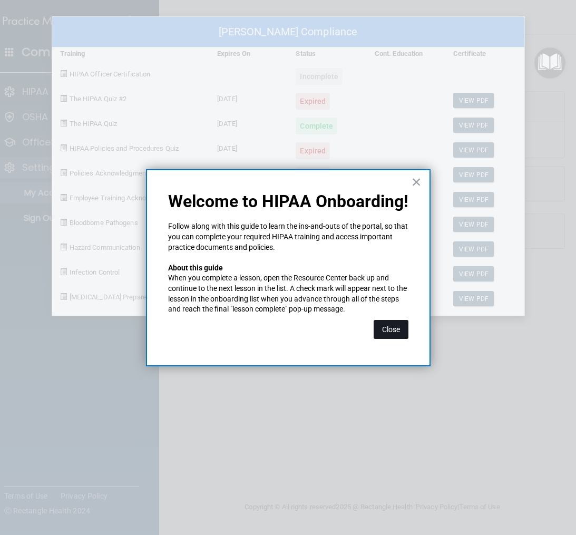
click at [392, 330] on button "Close" at bounding box center [390, 329] width 35 height 19
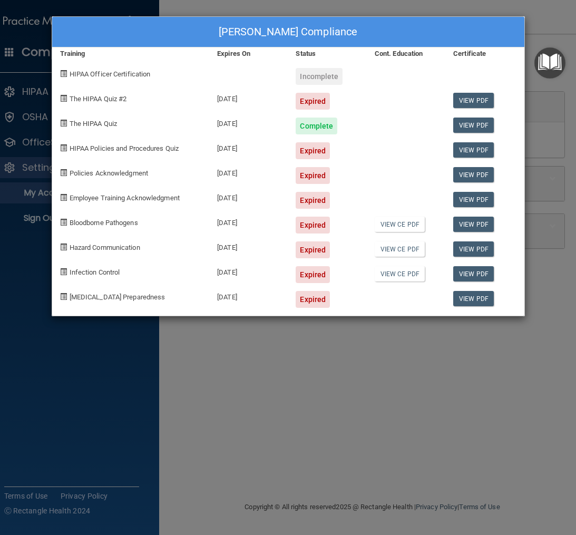
click at [102, 402] on div "[PERSON_NAME] Compliance Training Expires On Status Cont. Education Certificate…" at bounding box center [288, 267] width 576 height 535
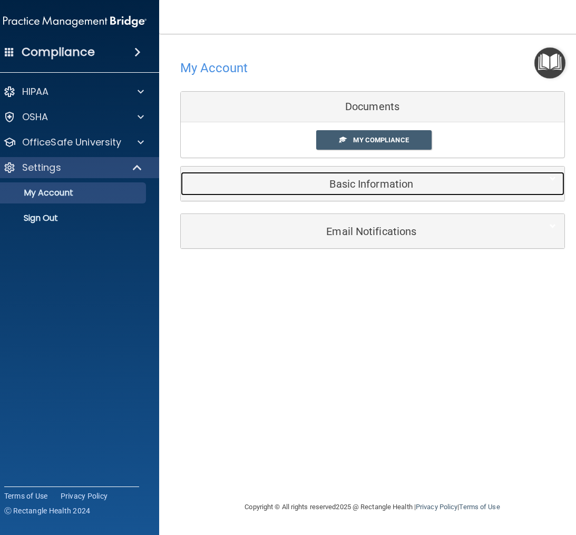
click at [363, 185] on h5 "Basic Information" at bounding box center [357, 184] width 336 height 12
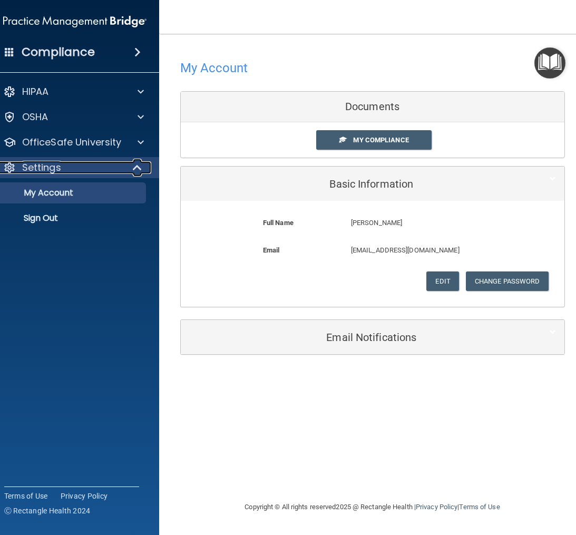
click at [70, 163] on div "Settings" at bounding box center [60, 167] width 130 height 13
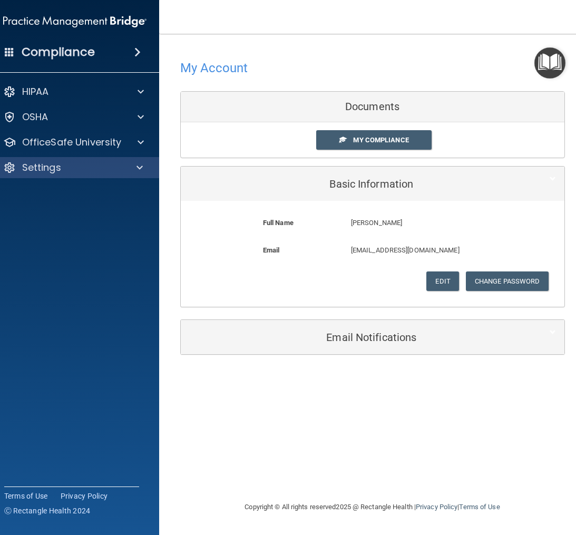
click at [134, 51] on span at bounding box center [137, 52] width 6 height 13
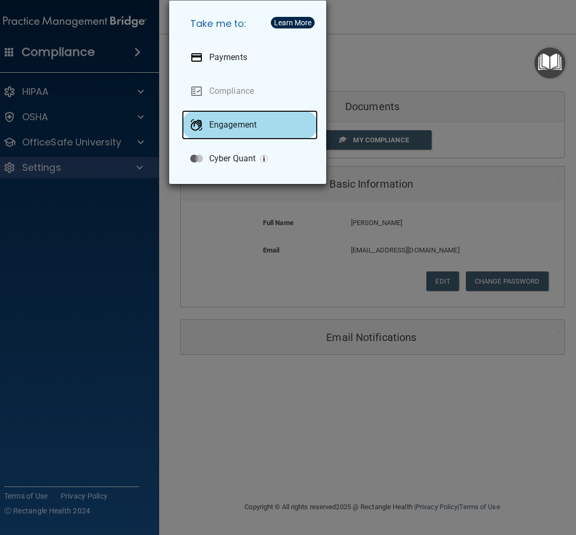
click at [228, 131] on div "Engagement" at bounding box center [250, 124] width 136 height 29
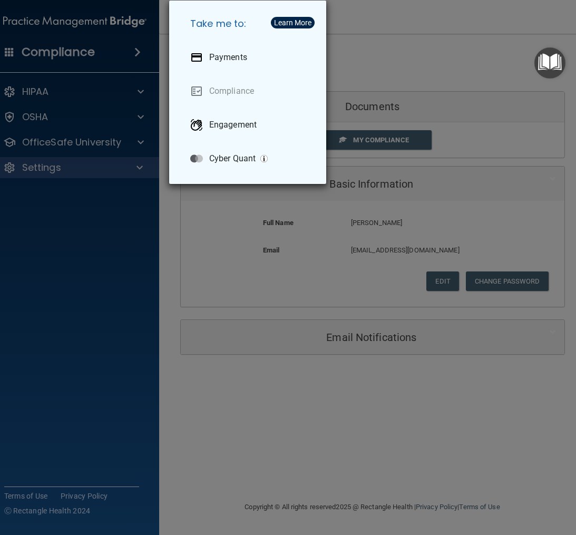
click at [87, 53] on div "Take me to: Payments Compliance Engagement Cyber Quant" at bounding box center [288, 267] width 576 height 535
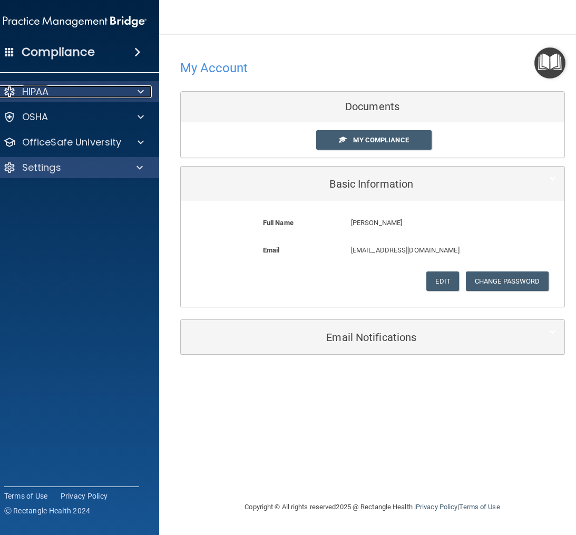
click at [111, 86] on div "HIPAA" at bounding box center [60, 91] width 131 height 13
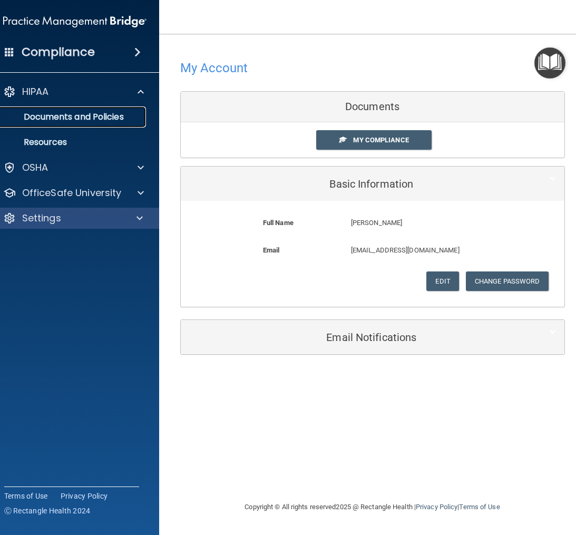
click at [88, 118] on p "Documents and Policies" at bounding box center [69, 117] width 144 height 11
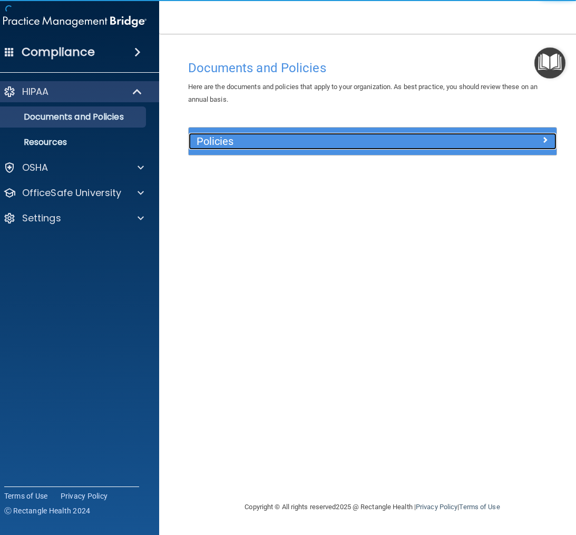
click at [539, 144] on div at bounding box center [510, 139] width 92 height 13
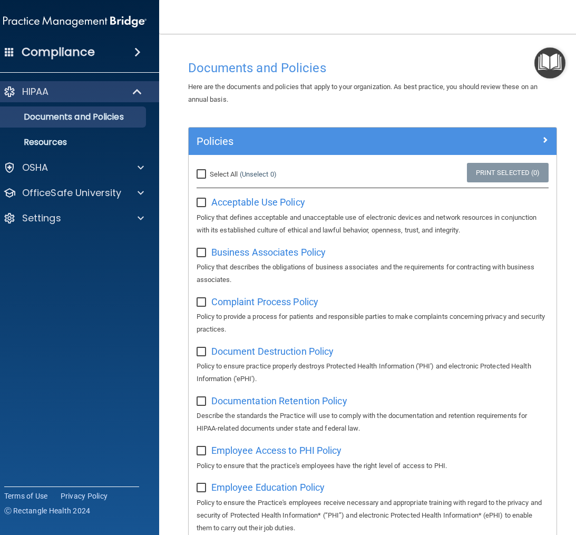
click at [197, 171] on input "Select All (Unselect 0) Unselect All" at bounding box center [202, 174] width 12 height 8
checkbox input "true"
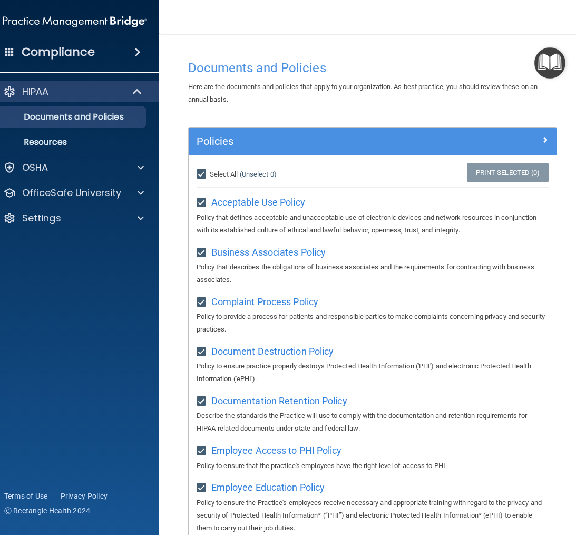
checkbox input "true"
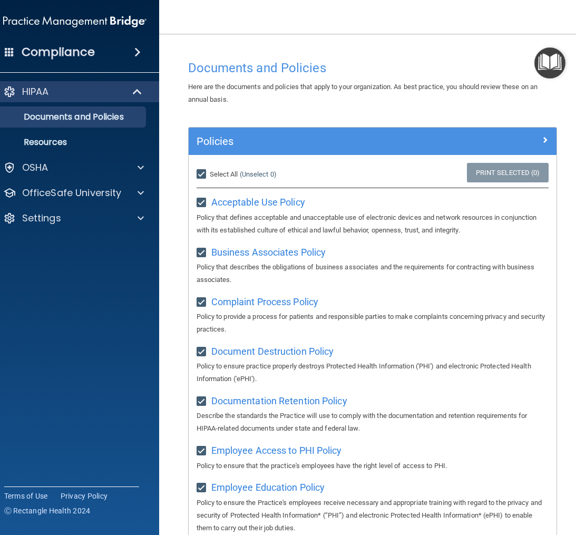
checkbox input "true"
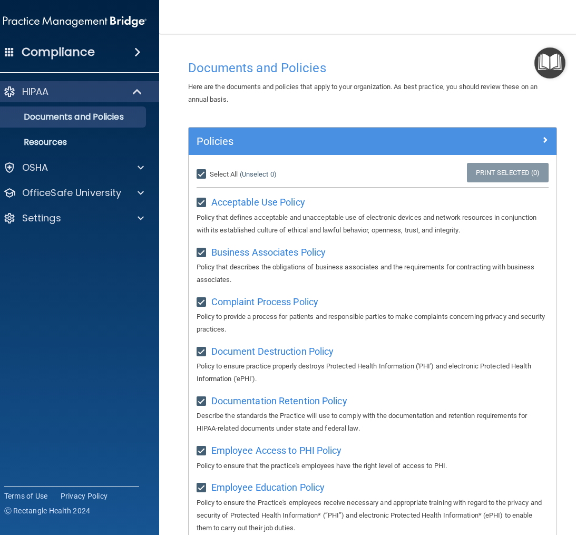
checkbox input "true"
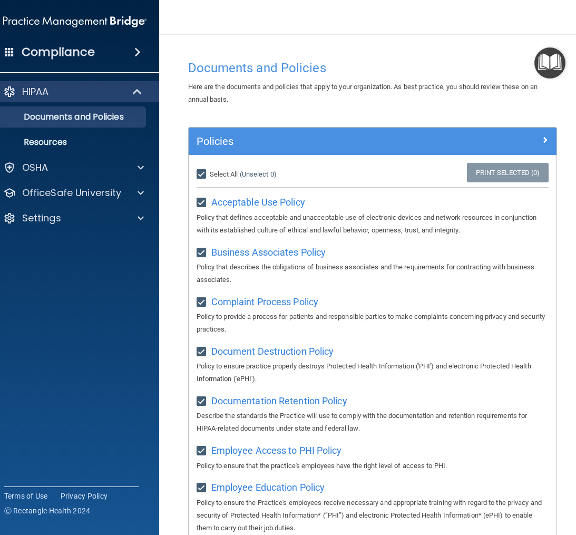
checkbox input "true"
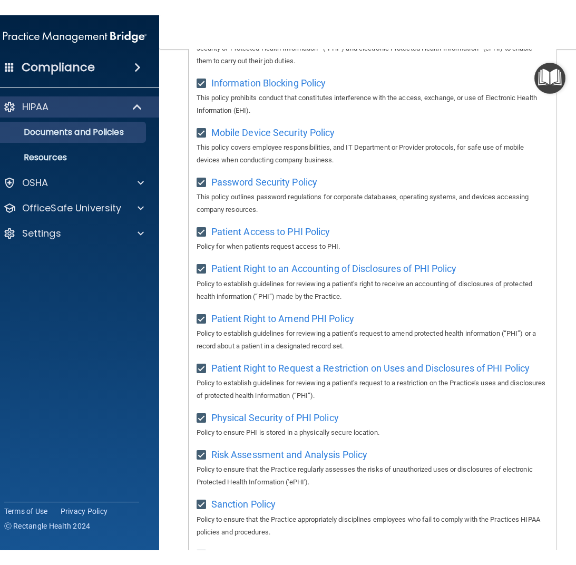
scroll to position [342, 0]
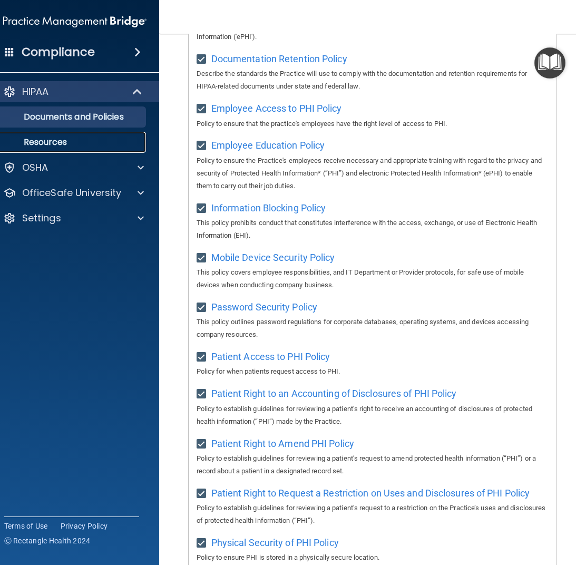
click at [52, 142] on p "Resources" at bounding box center [69, 142] width 144 height 11
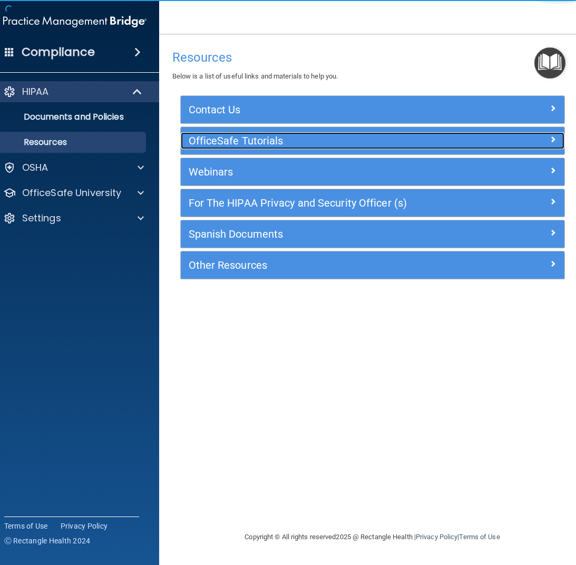
click at [281, 142] on h5 "OfficeSafe Tutorials" at bounding box center [325, 141] width 272 height 12
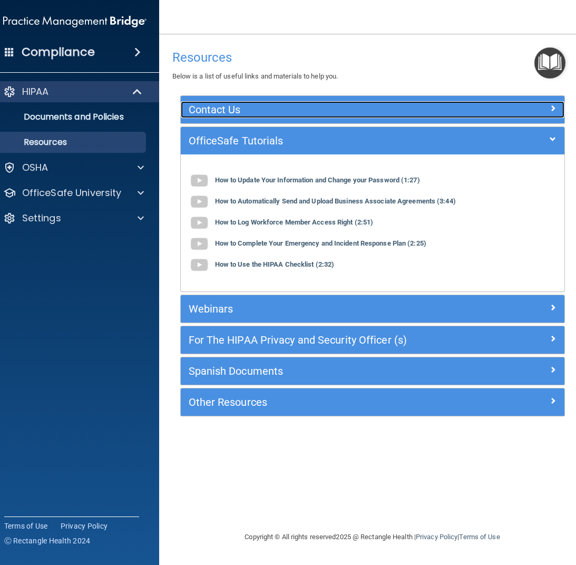
click at [277, 111] on h5 "Contact Us" at bounding box center [325, 110] width 272 height 12
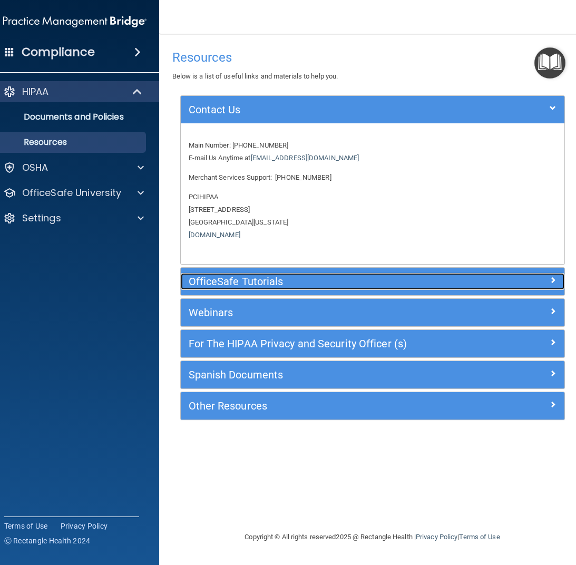
click at [240, 278] on h5 "OfficeSafe Tutorials" at bounding box center [325, 282] width 272 height 12
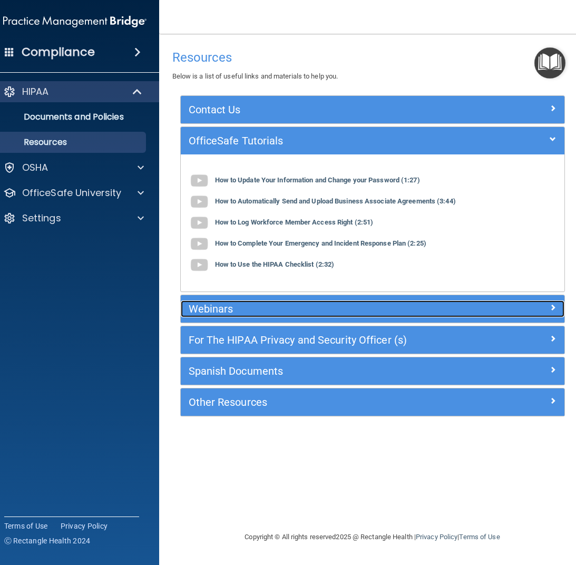
click at [260, 309] on h5 "Webinars" at bounding box center [325, 309] width 272 height 12
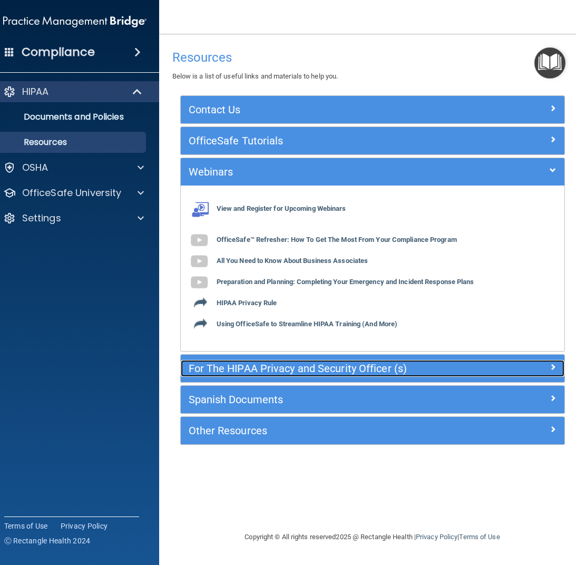
click at [374, 365] on h5 "For The HIPAA Privacy and Security Officer (s)" at bounding box center [325, 368] width 272 height 12
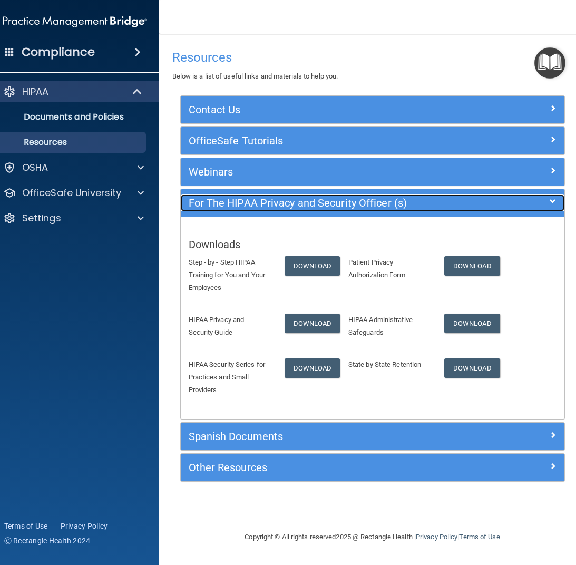
click at [521, 205] on div at bounding box center [516, 200] width 96 height 13
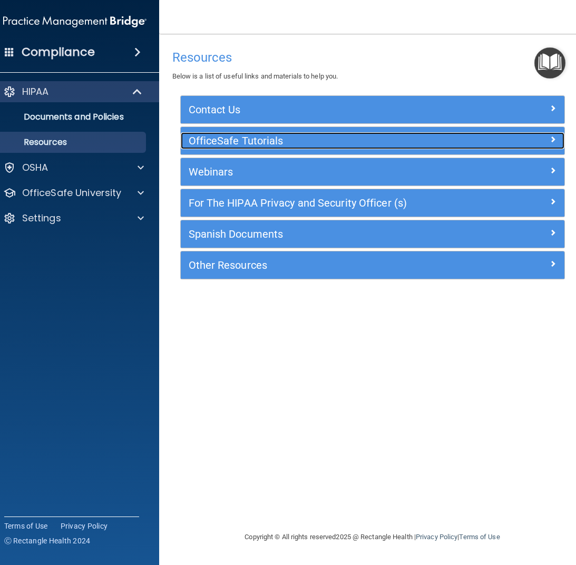
click at [258, 141] on h5 "OfficeSafe Tutorials" at bounding box center [325, 141] width 272 height 12
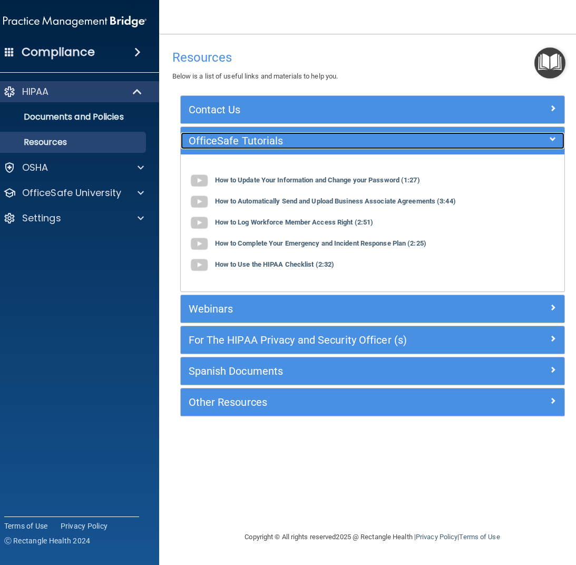
click at [258, 141] on h5 "OfficeSafe Tutorials" at bounding box center [325, 141] width 272 height 12
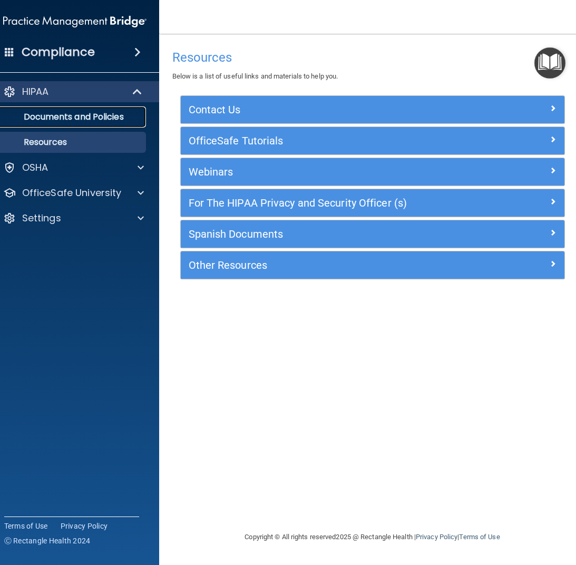
click at [114, 114] on p "Documents and Policies" at bounding box center [69, 117] width 144 height 11
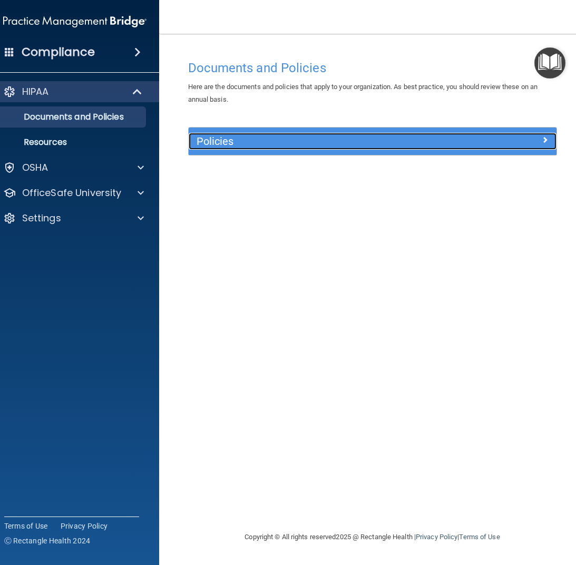
click at [546, 140] on span at bounding box center [545, 139] width 6 height 13
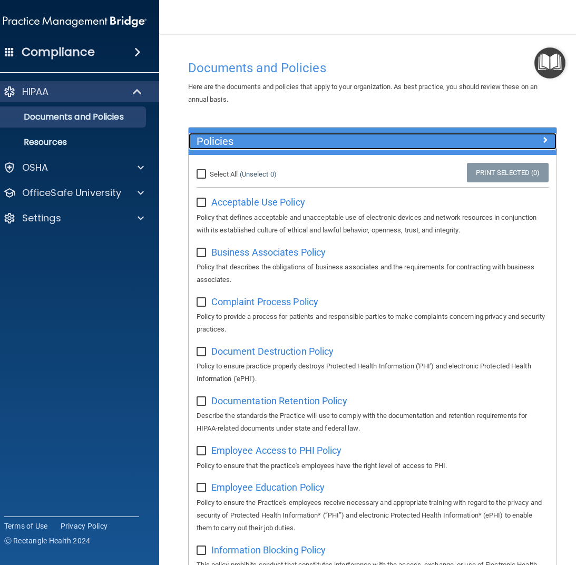
click at [546, 140] on div at bounding box center [510, 139] width 92 height 13
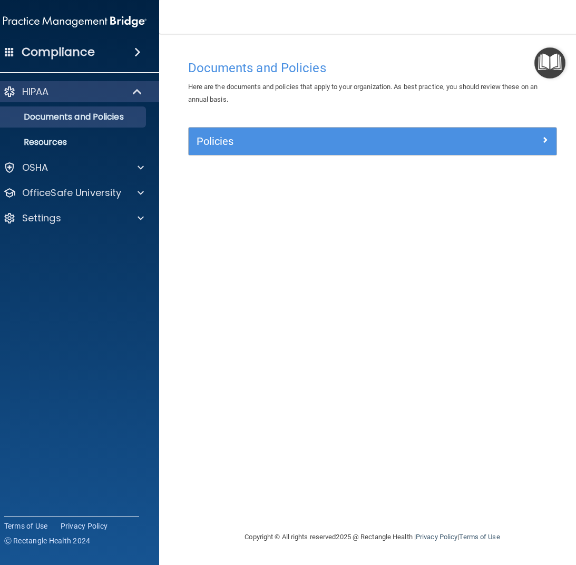
click at [134, 51] on span at bounding box center [137, 52] width 6 height 13
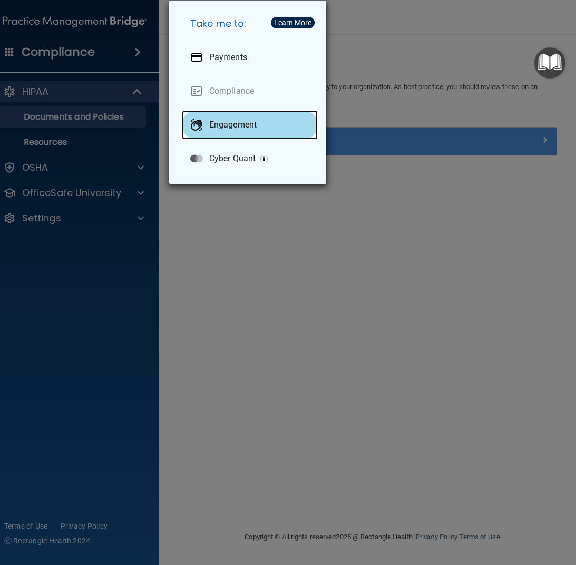
click at [231, 129] on p "Engagement" at bounding box center [232, 125] width 47 height 11
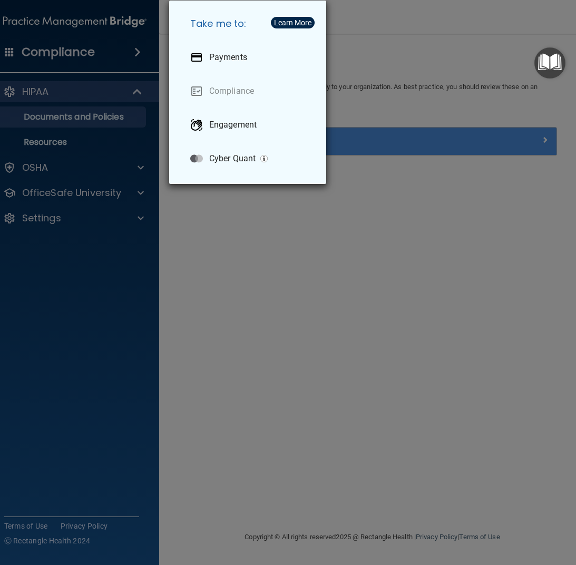
click at [141, 86] on div "Take me to: Payments Compliance Engagement Cyber Quant" at bounding box center [288, 282] width 576 height 565
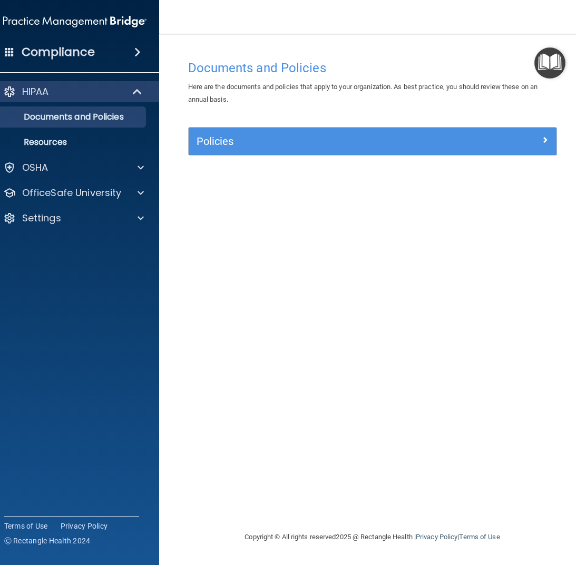
click at [141, 53] on span at bounding box center [137, 52] width 6 height 13
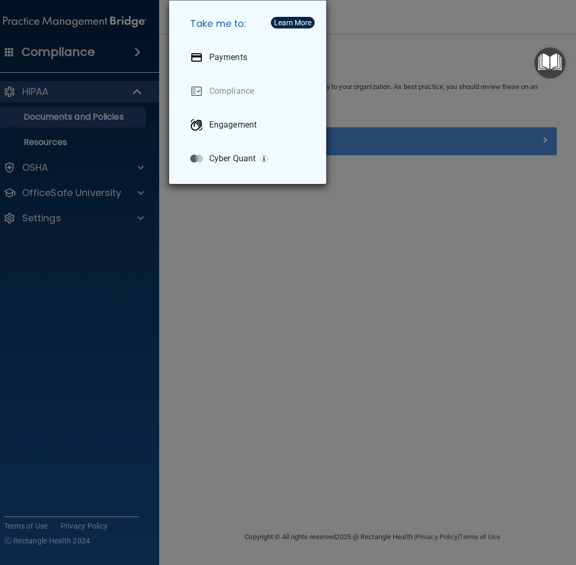
click at [141, 53] on div "Take me to: Payments Compliance Engagement Cyber Quant" at bounding box center [288, 282] width 576 height 565
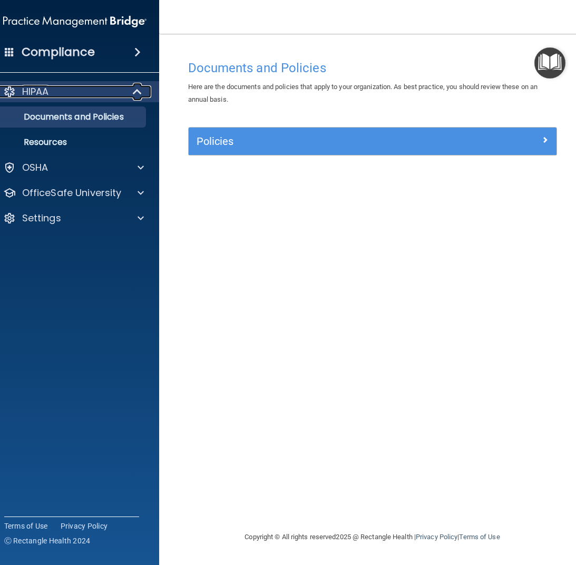
click at [6, 91] on div at bounding box center [9, 91] width 13 height 13
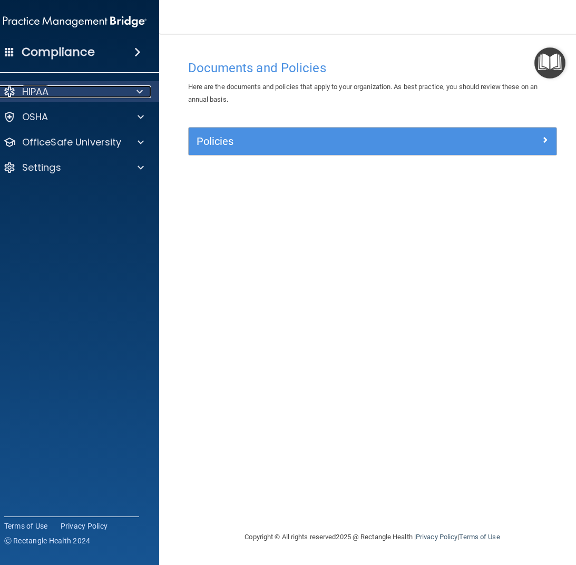
click at [6, 91] on div at bounding box center [9, 91] width 13 height 13
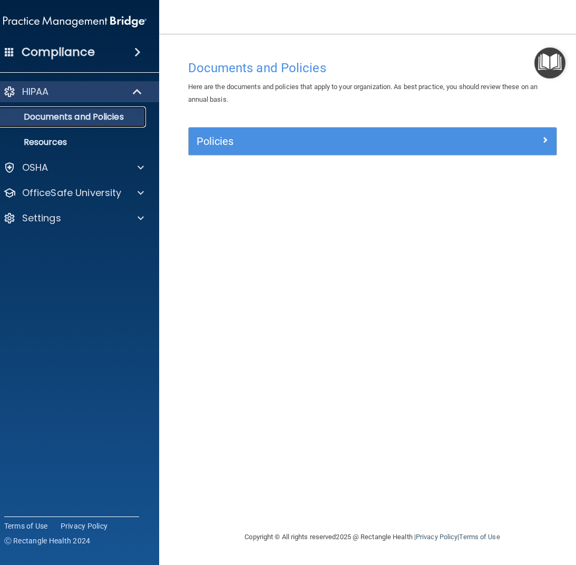
click at [46, 119] on p "Documents and Policies" at bounding box center [69, 117] width 144 height 11
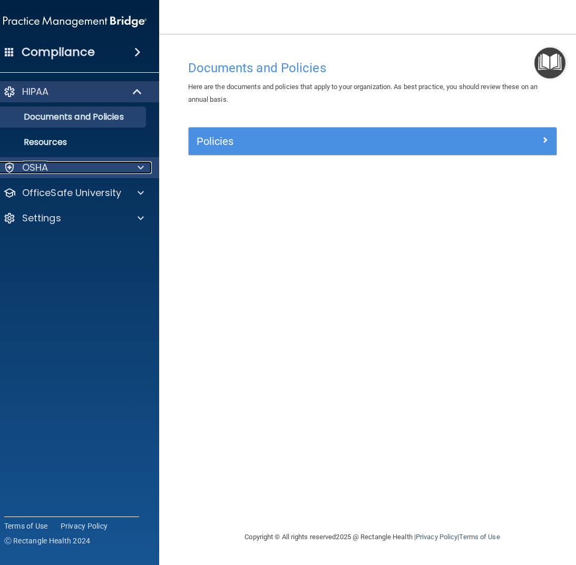
click at [88, 167] on div "OSHA" at bounding box center [60, 167] width 131 height 13
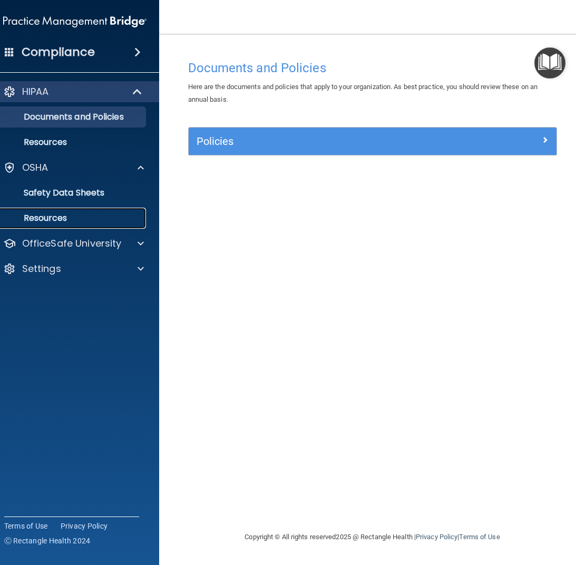
click at [55, 213] on p "Resources" at bounding box center [69, 218] width 144 height 11
